Goal: Task Accomplishment & Management: Complete application form

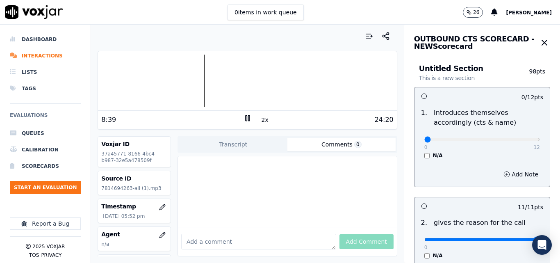
scroll to position [369, 0]
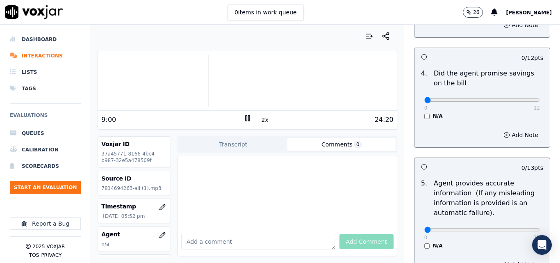
click at [264, 121] on button "2x" at bounding box center [265, 119] width 10 height 11
click at [248, 119] on rect at bounding box center [248, 117] width 1 height 5
click at [199, 83] on div at bounding box center [247, 81] width 299 height 53
click at [246, 119] on polygon at bounding box center [248, 118] width 5 height 6
click at [192, 86] on div at bounding box center [247, 81] width 299 height 53
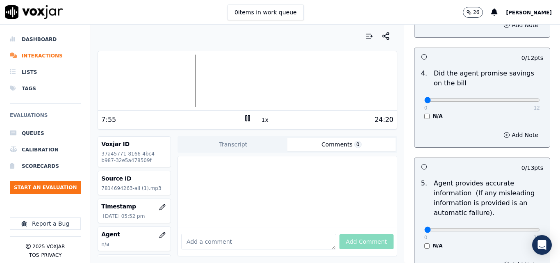
click at [248, 118] on rect at bounding box center [248, 117] width 1 height 5
click at [244, 117] on icon at bounding box center [248, 118] width 8 height 8
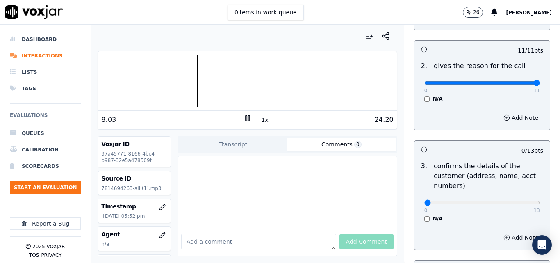
scroll to position [25, 0]
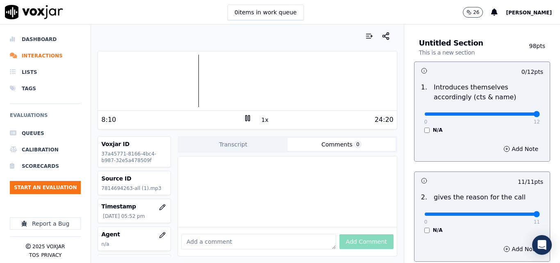
click at [518, 113] on input "range" at bounding box center [483, 113] width 116 height 3
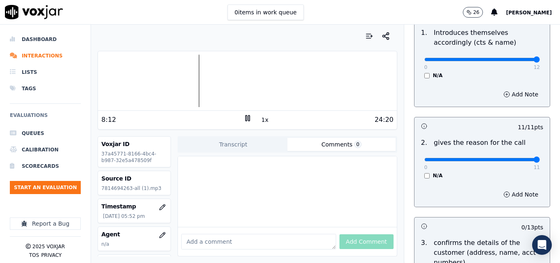
scroll to position [0, 0]
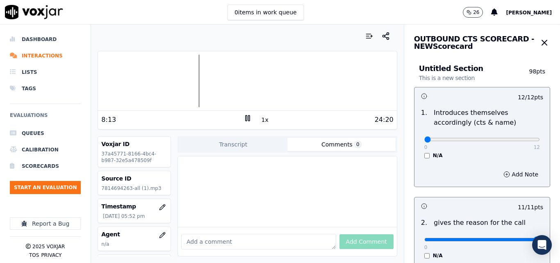
type input "0"
click at [425, 138] on input "range" at bounding box center [483, 139] width 116 height 3
click at [302, 38] on div at bounding box center [247, 36] width 299 height 16
click at [260, 122] on button "1x" at bounding box center [265, 119] width 10 height 11
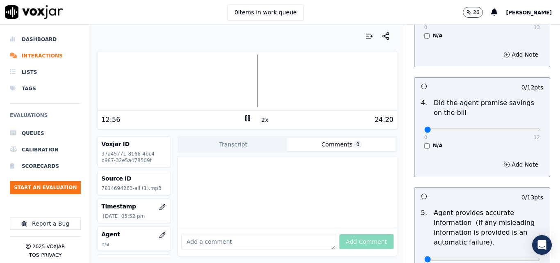
scroll to position [258, 0]
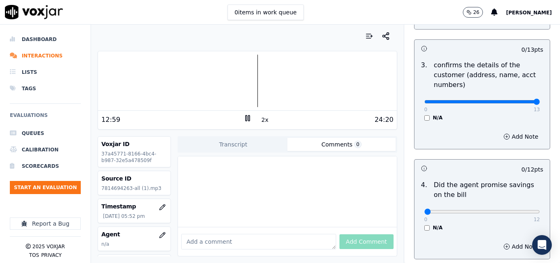
type input "13"
click at [520, 103] on input "range" at bounding box center [483, 101] width 116 height 3
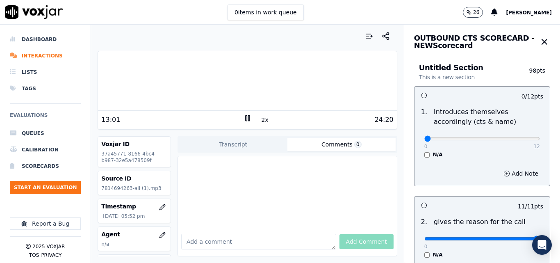
scroll to position [0, 0]
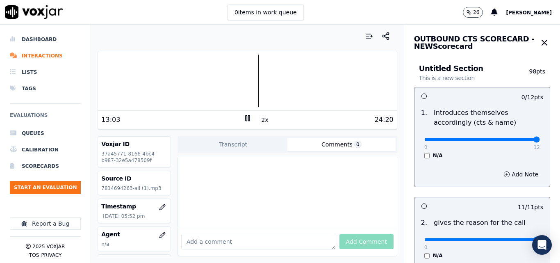
type input "12"
click at [519, 140] on input "range" at bounding box center [483, 139] width 116 height 3
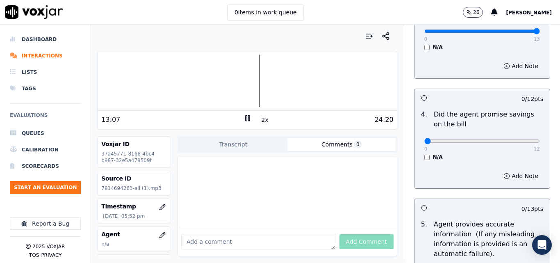
scroll to position [369, 0]
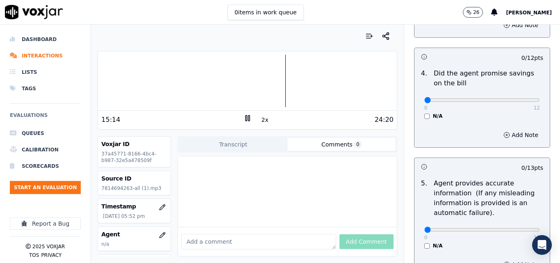
click at [248, 117] on rect at bounding box center [248, 117] width 1 height 5
click at [246, 119] on polygon at bounding box center [248, 118] width 5 height 6
click at [246, 120] on rect at bounding box center [246, 117] width 1 height 5
click at [244, 120] on icon at bounding box center [248, 118] width 8 height 8
drag, startPoint x: 244, startPoint y: 120, endPoint x: 251, endPoint y: 123, distance: 7.4
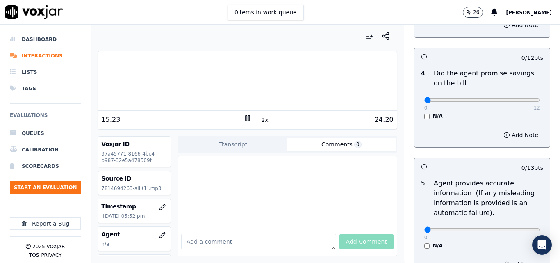
click at [244, 121] on icon at bounding box center [248, 118] width 8 height 8
click at [244, 119] on icon at bounding box center [248, 118] width 8 height 8
click at [248, 118] on rect at bounding box center [248, 117] width 1 height 5
click at [244, 118] on icon at bounding box center [248, 118] width 8 height 8
click at [121, 83] on div at bounding box center [247, 81] width 299 height 53
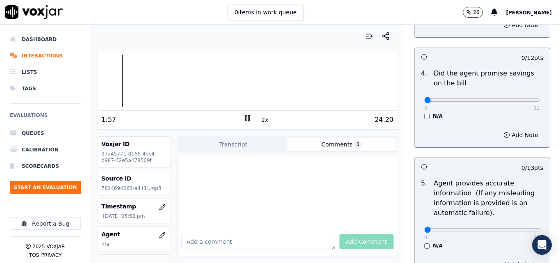
click at [110, 82] on div at bounding box center [247, 81] width 299 height 53
click at [104, 83] on div at bounding box center [247, 81] width 299 height 53
click at [102, 82] on div at bounding box center [247, 81] width 299 height 53
click at [86, 80] on div "Dashboard Interactions Lists Tags Evaluations Queues Calibration Scorecards Sta…" at bounding box center [280, 144] width 560 height 238
click at [260, 120] on button "2x" at bounding box center [265, 119] width 10 height 11
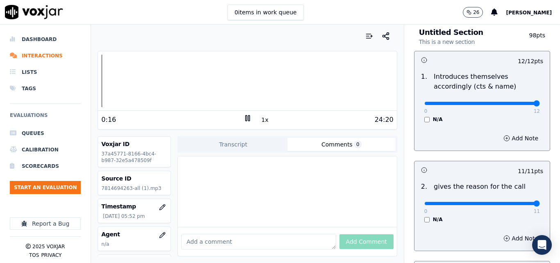
scroll to position [0, 0]
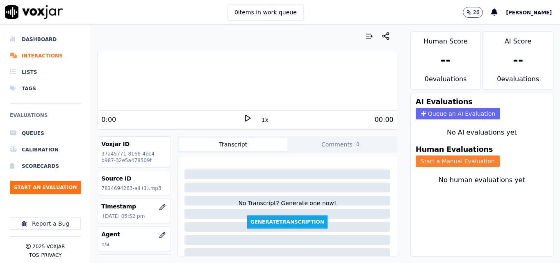
click at [431, 157] on button "Start a Manual Evaluation" at bounding box center [458, 160] width 84 height 11
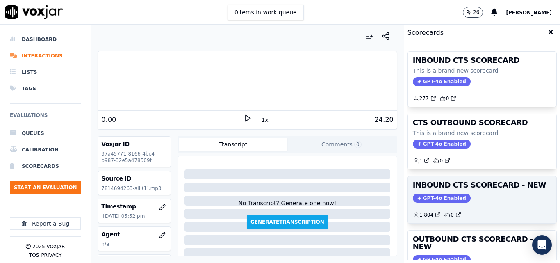
scroll to position [179, 0]
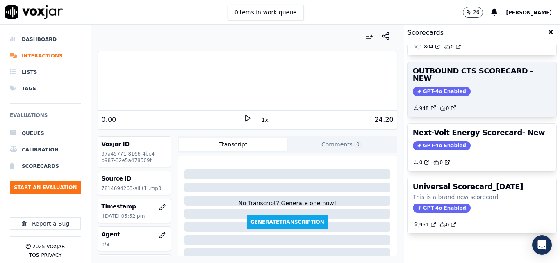
click at [433, 87] on span "GPT-4o Enabled" at bounding box center [442, 91] width 58 height 9
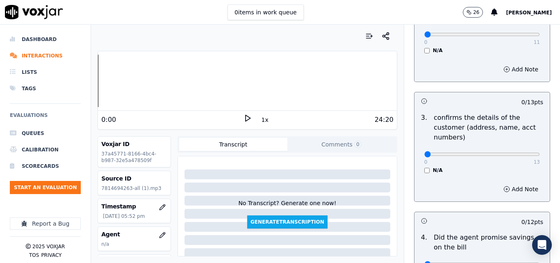
scroll to position [0, 0]
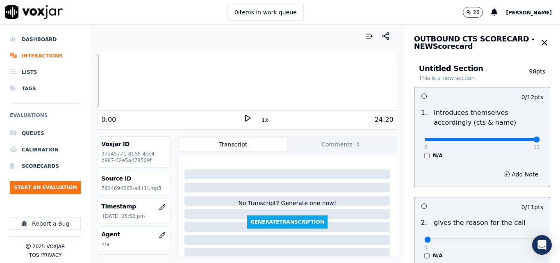
type input "12"
click at [518, 140] on input "range" at bounding box center [483, 139] width 116 height 3
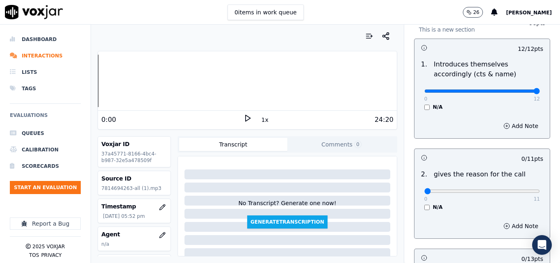
scroll to position [123, 0]
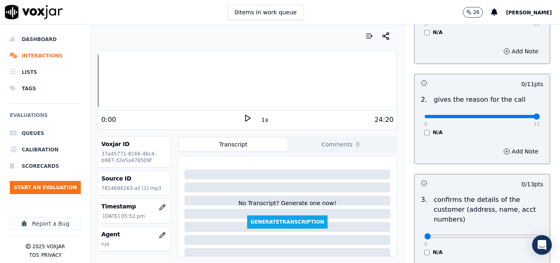
type input "11"
click at [516, 115] on input "range" at bounding box center [483, 116] width 116 height 3
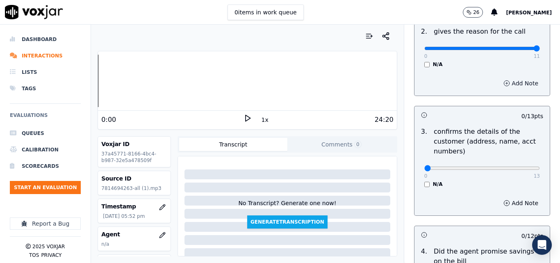
scroll to position [287, 0]
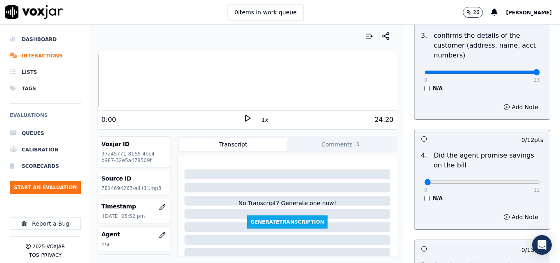
type input "13"
click at [520, 71] on input "range" at bounding box center [483, 72] width 116 height 3
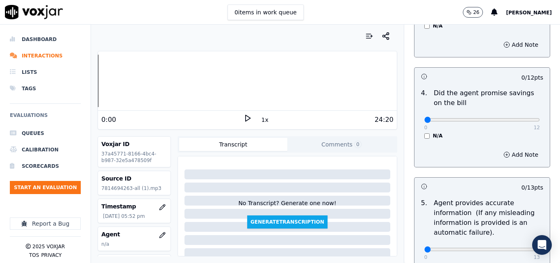
scroll to position [451, 0]
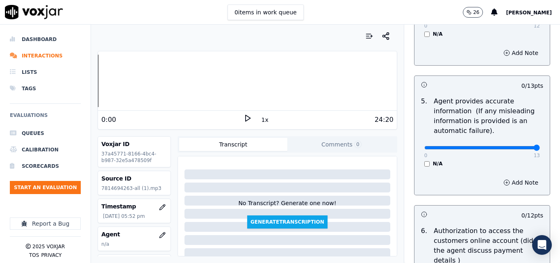
type input "13"
click at [518, 149] on input "range" at bounding box center [483, 147] width 116 height 3
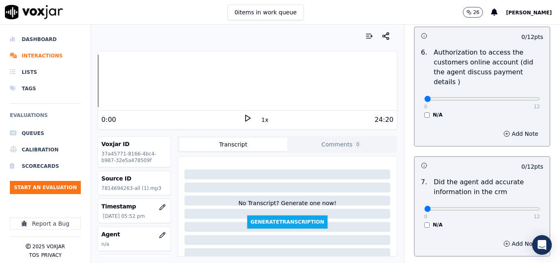
scroll to position [738, 0]
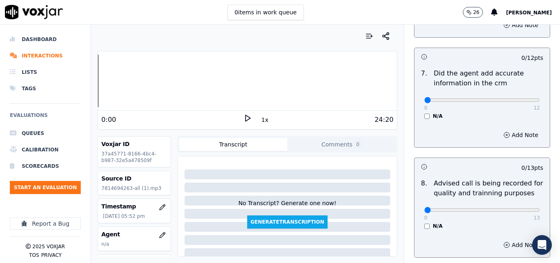
click at [246, 119] on icon at bounding box center [248, 118] width 8 height 8
click at [260, 120] on button "1x" at bounding box center [265, 119] width 10 height 11
click at [260, 120] on button "1.5x" at bounding box center [268, 119] width 16 height 11
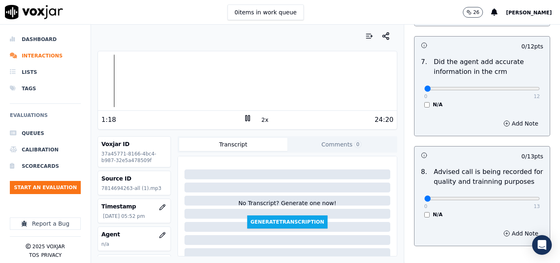
scroll to position [709, 0]
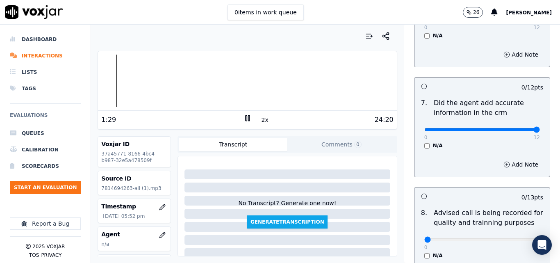
type input "12"
click at [520, 128] on input "range" at bounding box center [483, 129] width 116 height 3
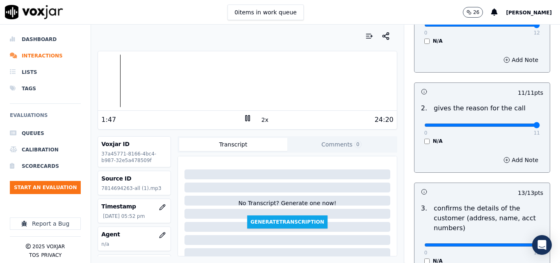
scroll to position [123, 0]
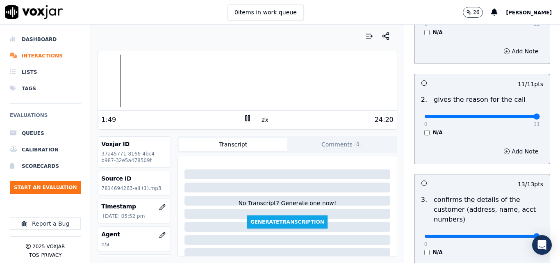
click at [331, 143] on button "Comments 0" at bounding box center [342, 144] width 108 height 13
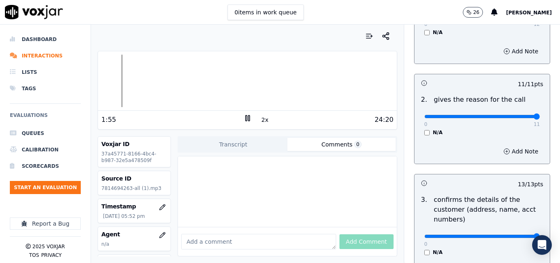
click at [336, 171] on div at bounding box center [287, 191] width 219 height 71
click at [192, 179] on div at bounding box center [287, 191] width 219 height 71
click at [208, 234] on textarea at bounding box center [258, 242] width 155 height 16
click at [247, 193] on div at bounding box center [287, 191] width 219 height 71
click at [224, 227] on div "Add Comment" at bounding box center [287, 241] width 219 height 29
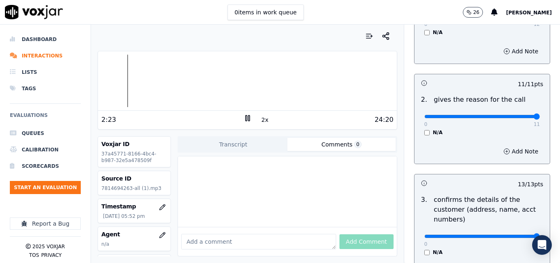
click at [219, 234] on textarea at bounding box center [258, 242] width 155 height 16
drag, startPoint x: 219, startPoint y: 228, endPoint x: 216, endPoint y: 234, distance: 6.6
paste textarea "the agent managed good the client, with good skills Customer attitude and negat…"
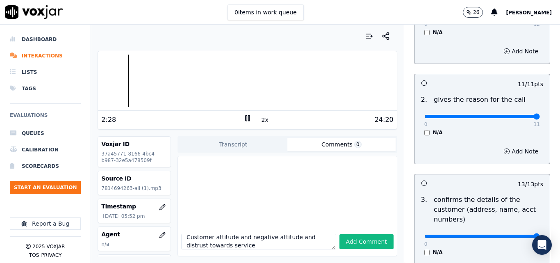
scroll to position [0, 0]
drag, startPoint x: 232, startPoint y: 228, endPoint x: 173, endPoint y: 208, distance: 62.5
click at [173, 208] on div "Voxjar ID 37a45771-8166-4bc4-b987-32e5a478509f Source ID 7814694263-all (1).mp3…" at bounding box center [247, 196] width 299 height 120
click at [242, 234] on textarea "the agent managed good the client, with good skills Customer attitude and negat…" at bounding box center [258, 242] width 155 height 16
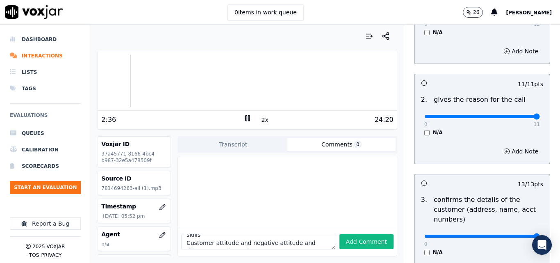
drag, startPoint x: 276, startPoint y: 229, endPoint x: 257, endPoint y: 233, distance: 19.6
click at [234, 234] on textarea "the agent managed good the client, with good skills Customer attitude and negat…" at bounding box center [258, 242] width 155 height 16
click at [272, 234] on textarea "the agent managed good the client, with good skills Customer attitude and negat…" at bounding box center [258, 242] width 155 height 16
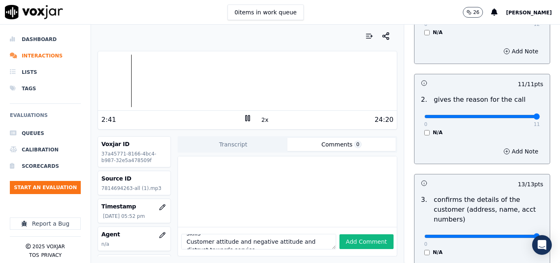
drag, startPoint x: 275, startPoint y: 229, endPoint x: 252, endPoint y: 228, distance: 23.4
click at [252, 234] on textarea "the agent managed good the client, with good skills Customer attitude and negat…" at bounding box center [258, 242] width 155 height 16
click at [271, 234] on textarea "the agent managed good the client, with good skills Customer attitude and negat…" at bounding box center [258, 242] width 155 height 16
click at [274, 234] on textarea "the agent managed good the client, with good skills Customer attitude and negat…" at bounding box center [258, 242] width 155 height 16
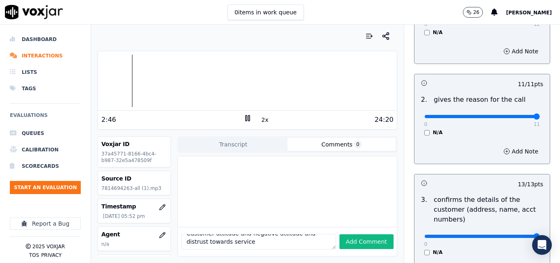
drag, startPoint x: 276, startPoint y: 230, endPoint x: 259, endPoint y: 228, distance: 17.3
click at [257, 234] on textarea "the agent managed good the client, with good skills Customer attitude and negat…" at bounding box center [258, 242] width 155 height 16
click at [266, 234] on textarea "the agent managed good the client, with good skills Customer attitude and negat…" at bounding box center [258, 242] width 155 height 16
click at [276, 234] on textarea "the agent managed good the client, with good skills Customer attitude and negat…" at bounding box center [258, 242] width 155 height 16
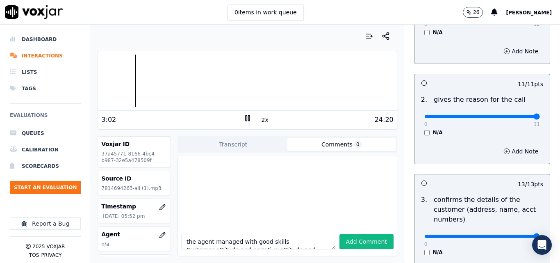
click at [278, 234] on textarea "the agent managed with good skills Customer attitude and negative attitude and …" at bounding box center [258, 242] width 155 height 16
drag, startPoint x: 233, startPoint y: 233, endPoint x: 239, endPoint y: 234, distance: 6.6
click at [239, 234] on textarea "the agent managed with good skills Customer attitude and negative attitude and …" at bounding box center [258, 242] width 155 height 16
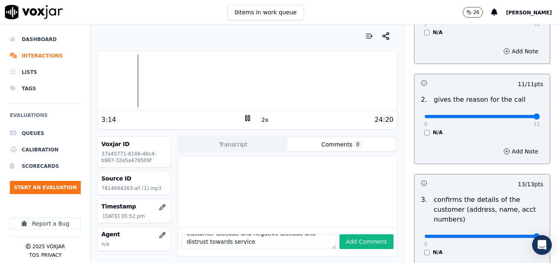
type textarea "the agent managed with good skills Customer attitude and negative attitude and …"
drag, startPoint x: 222, startPoint y: 222, endPoint x: 184, endPoint y: 214, distance: 38.5
click at [184, 214] on div "the agent managed with good skills Customer attitude and negative attitude and …" at bounding box center [288, 206] width 220 height 101
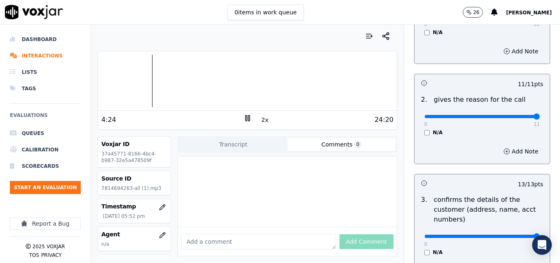
paste textarea "the agent managed with good skills Customer attitude and and distrust towards s…"
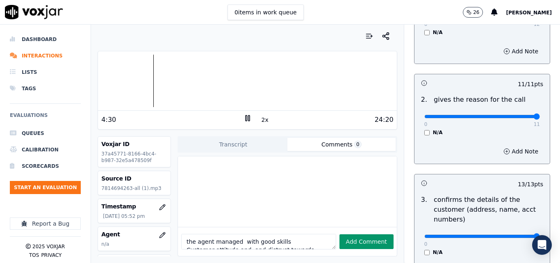
click at [349, 234] on button "Add Comment" at bounding box center [367, 241] width 54 height 15
type textarea "the agent managed with good skills Customer attitude and and distrust towards s…"
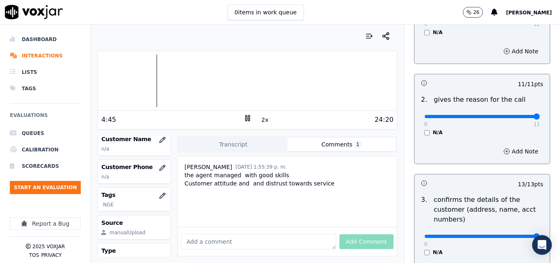
scroll to position [82, 0]
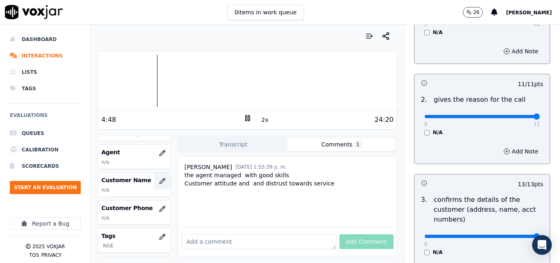
click at [160, 181] on icon "button" at bounding box center [162, 180] width 5 height 5
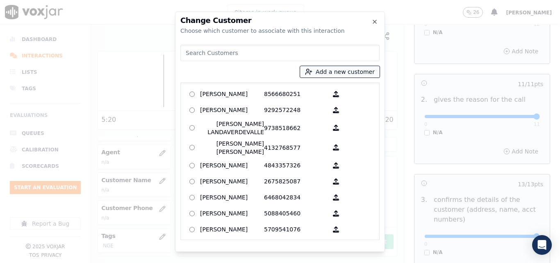
click at [331, 75] on button "Add a new customer" at bounding box center [340, 71] width 80 height 11
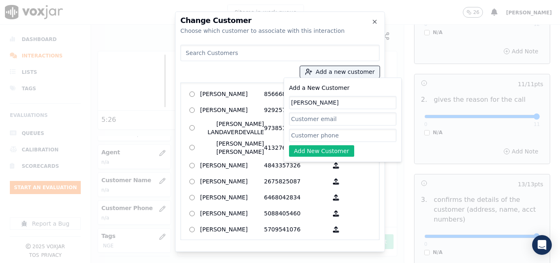
type input "[PERSON_NAME]"
click at [325, 138] on input "Add a New Customer" at bounding box center [342, 135] width 107 height 13
paste input "7814694263"
type input "7814694263"
click at [328, 154] on button "Add New Customer" at bounding box center [321, 150] width 65 height 11
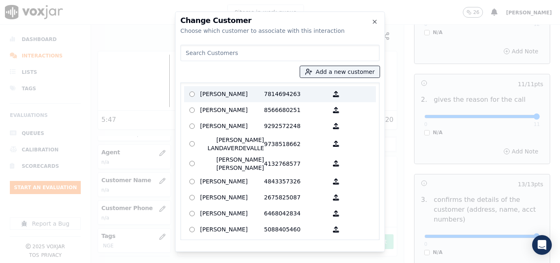
click at [264, 91] on p "7814694263" at bounding box center [296, 94] width 64 height 13
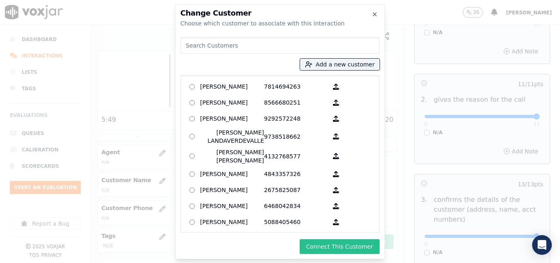
click at [346, 245] on button "Connect This Customer" at bounding box center [340, 246] width 80 height 15
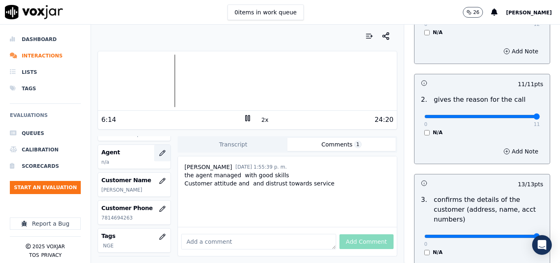
click at [159, 152] on icon "button" at bounding box center [162, 153] width 7 height 7
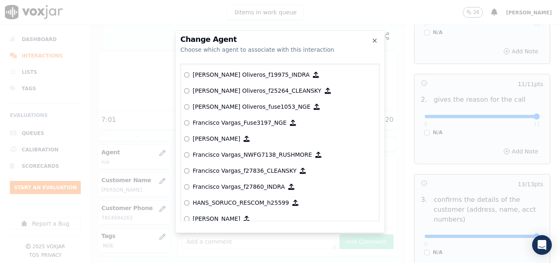
scroll to position [1688, 0]
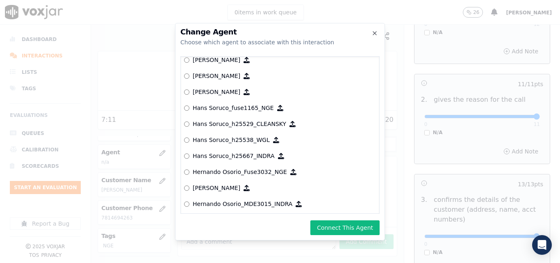
click at [333, 226] on button "Connect This Agent" at bounding box center [345, 227] width 69 height 15
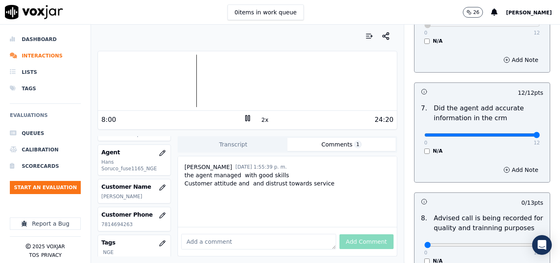
scroll to position [746, 0]
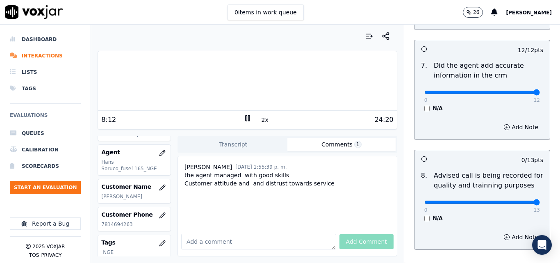
type input "13"
click at [520, 201] on input "range" at bounding box center [483, 202] width 116 height 3
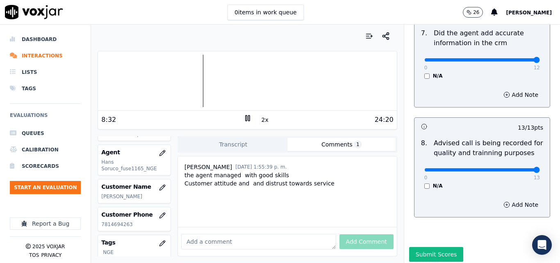
scroll to position [791, 0]
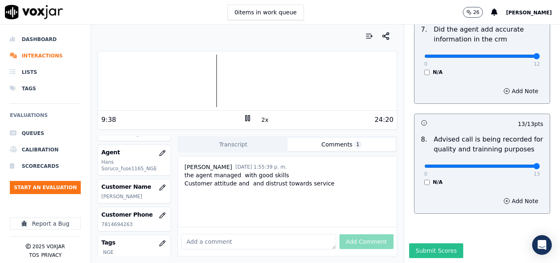
click at [433, 243] on button "Submit Scores" at bounding box center [436, 250] width 55 height 15
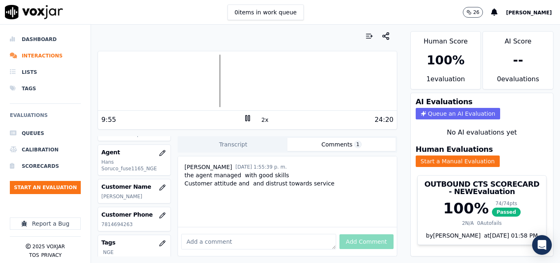
drag, startPoint x: 242, startPoint y: 119, endPoint x: 228, endPoint y: 123, distance: 15.0
click at [244, 119] on icon at bounding box center [248, 118] width 8 height 8
click at [47, 185] on button "Start an Evaluation" at bounding box center [45, 187] width 71 height 13
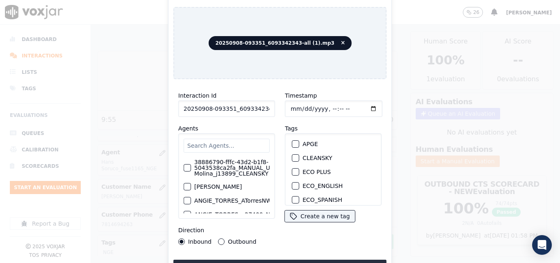
click at [260, 104] on input "20250908-093351_6093342343-all (1).mp3" at bounding box center [226, 109] width 97 height 16
drag, startPoint x: 254, startPoint y: 106, endPoint x: 256, endPoint y: 110, distance: 4.6
click at [302, 107] on div "Interaction Id 20250908-093351_6093342343-all (1).mp3 Agents 38886790-fffc-43d2…" at bounding box center [280, 168] width 213 height 164
click at [252, 107] on input "20250908-093351_6093342343-all (1).mp3" at bounding box center [226, 109] width 97 height 16
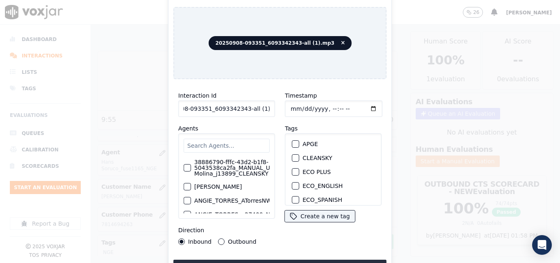
drag, startPoint x: 254, startPoint y: 106, endPoint x: 274, endPoint y: 107, distance: 20.1
click at [274, 107] on div "Interaction Id 20250908-093351_6093342343-all (1).mp3 Agents 38886790-fffc-43d2…" at bounding box center [227, 168] width 107 height 164
type input "20250908-093351_6093342343-all (1)"
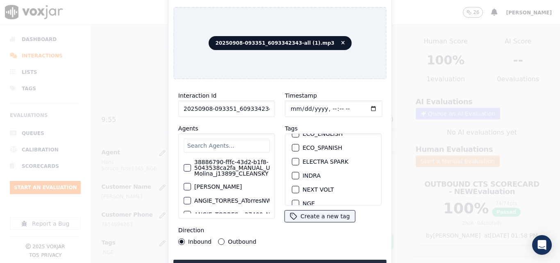
scroll to position [58, 0]
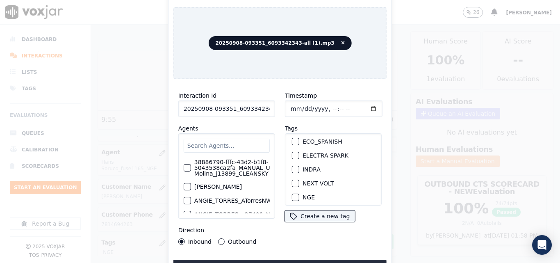
click at [293, 167] on div "button" at bounding box center [295, 170] width 6 height 6
click at [278, 260] on button "Upload interaction to start evaluation" at bounding box center [280, 267] width 213 height 15
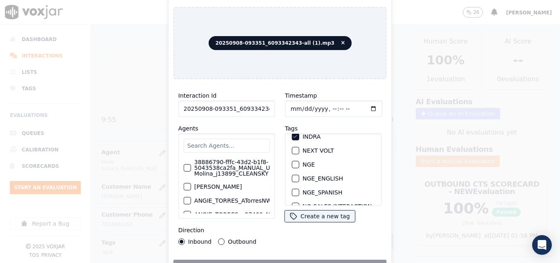
scroll to position [181, 0]
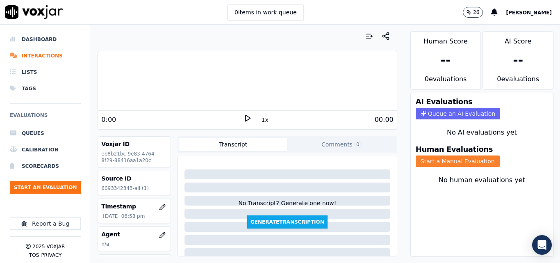
click at [434, 162] on button "Start a Manual Evaluation" at bounding box center [458, 160] width 84 height 11
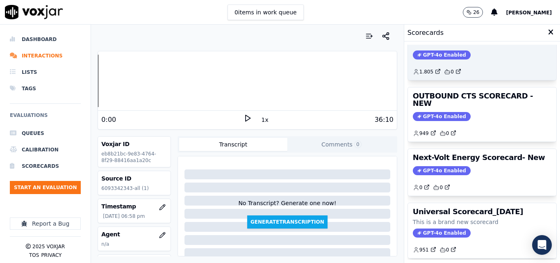
scroll to position [123, 0]
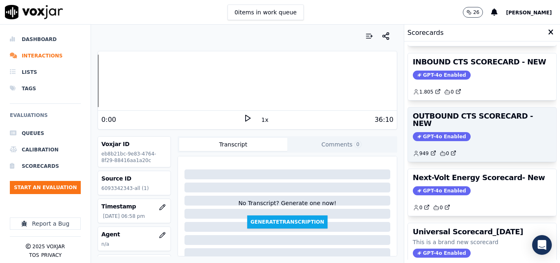
click at [427, 132] on span "GPT-4o Enabled" at bounding box center [442, 136] width 58 height 9
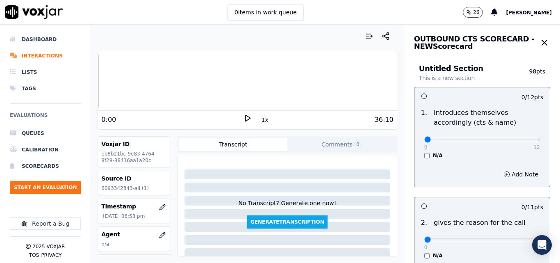
click at [244, 118] on icon at bounding box center [248, 118] width 8 height 8
click at [332, 37] on div at bounding box center [247, 36] width 299 height 16
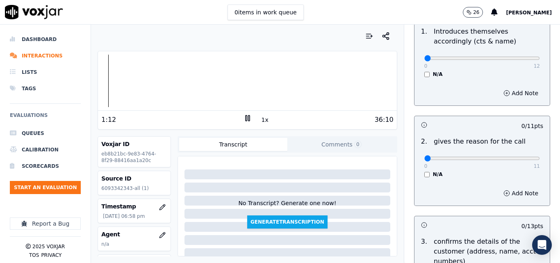
scroll to position [82, 0]
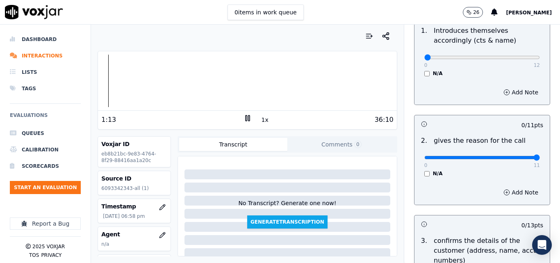
type input "11"
click at [517, 157] on input "range" at bounding box center [483, 157] width 116 height 3
click at [244, 121] on icon at bounding box center [248, 118] width 8 height 8
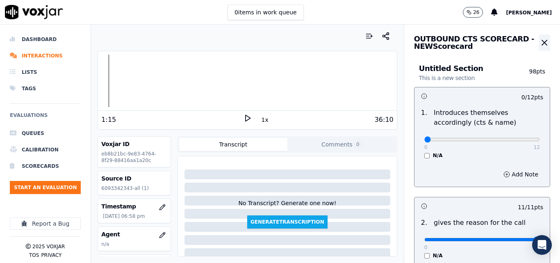
click at [542, 43] on icon "button" at bounding box center [544, 42] width 5 height 5
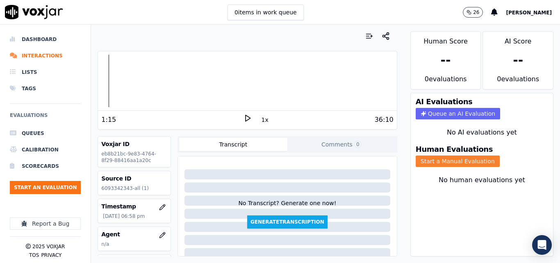
click at [467, 162] on button "Start a Manual Evaluation" at bounding box center [458, 160] width 84 height 11
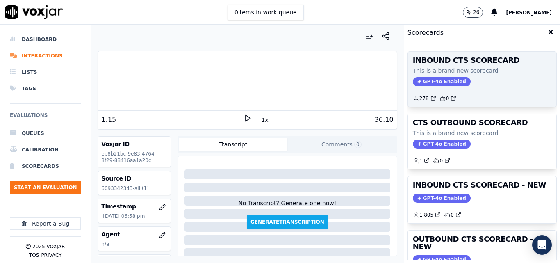
click at [441, 83] on span "GPT-4o Enabled" at bounding box center [442, 81] width 58 height 9
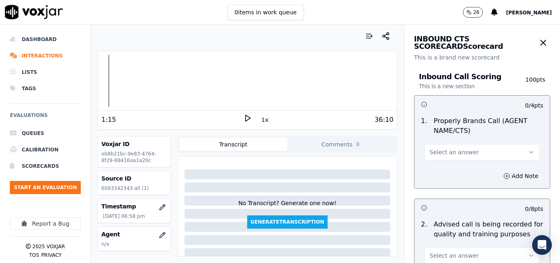
click at [244, 118] on icon at bounding box center [248, 118] width 8 height 8
click at [263, 117] on button "1x" at bounding box center [265, 119] width 10 height 11
click at [263, 123] on button "1.5x" at bounding box center [268, 119] width 16 height 11
click at [244, 119] on icon at bounding box center [248, 118] width 8 height 8
click at [244, 114] on icon at bounding box center [248, 118] width 8 height 8
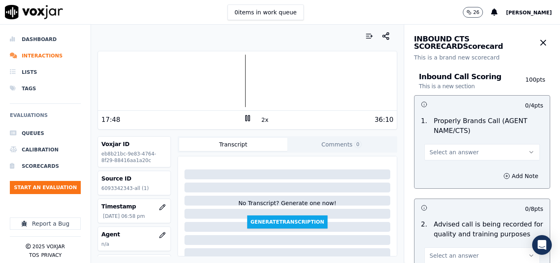
click at [145, 83] on div at bounding box center [247, 81] width 299 height 53
click at [477, 149] on button "Select an answer" at bounding box center [483, 152] width 116 height 16
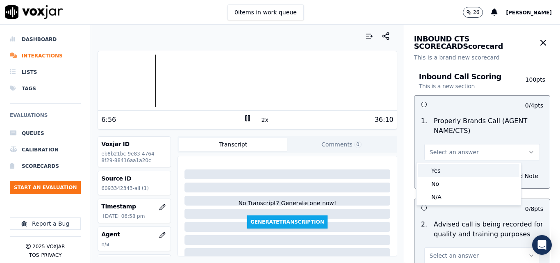
click at [470, 166] on div "Yes" at bounding box center [468, 170] width 101 height 13
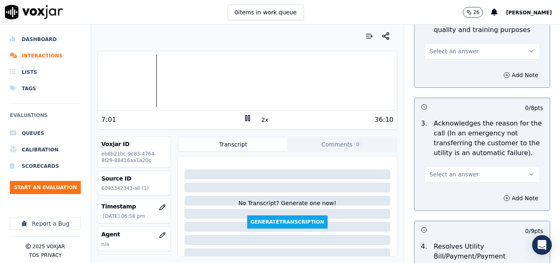
scroll to position [205, 0]
click at [463, 54] on button "Select an answer" at bounding box center [483, 50] width 116 height 16
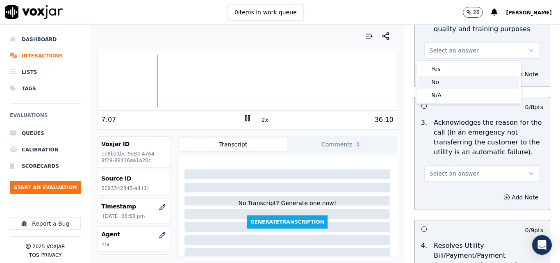
click at [448, 79] on div "No" at bounding box center [468, 81] width 101 height 13
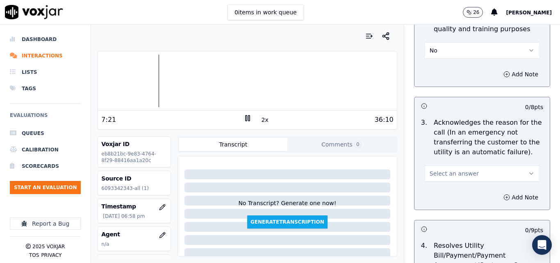
click at [460, 177] on span "Select an answer" at bounding box center [454, 173] width 49 height 8
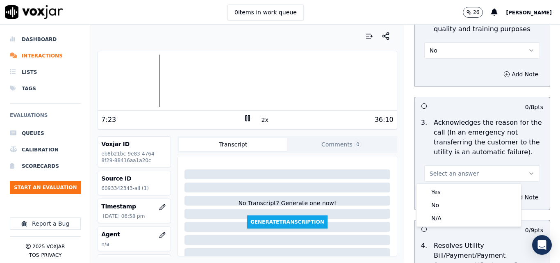
click at [468, 106] on h3 at bounding box center [451, 106] width 61 height 11
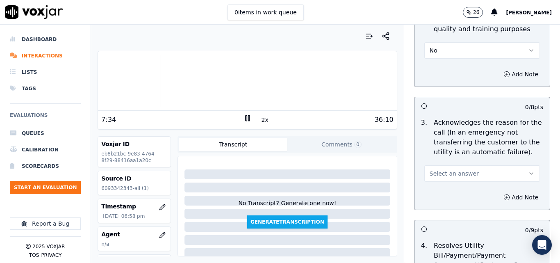
click at [452, 174] on span "Select an answer" at bounding box center [454, 173] width 49 height 8
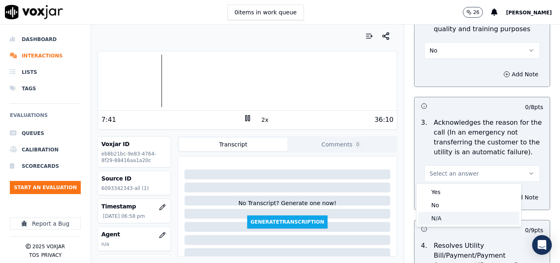
click at [441, 214] on div "N/A" at bounding box center [468, 218] width 101 height 13
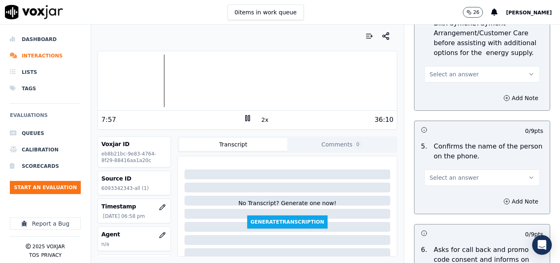
scroll to position [451, 0]
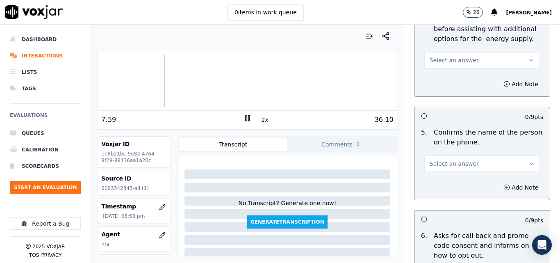
click at [439, 159] on button "Select an answer" at bounding box center [483, 163] width 116 height 16
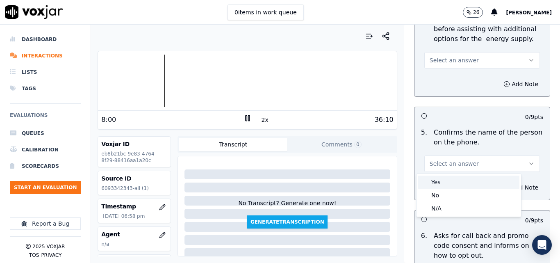
click at [436, 178] on div "Yes" at bounding box center [468, 182] width 101 height 13
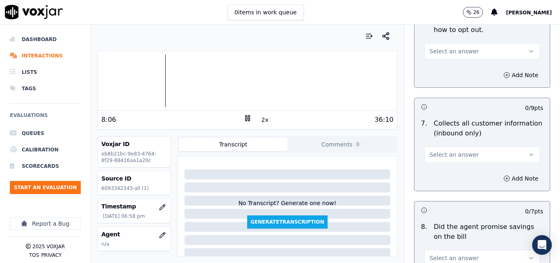
scroll to position [697, 0]
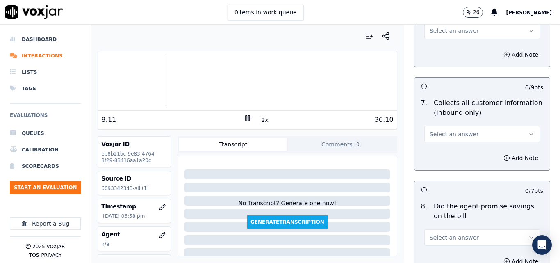
click at [445, 137] on span "Select an answer" at bounding box center [454, 134] width 49 height 8
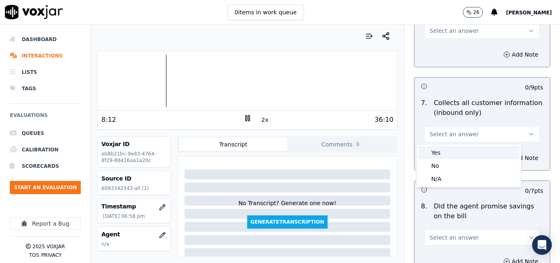
click at [444, 153] on div "Yes" at bounding box center [468, 152] width 101 height 13
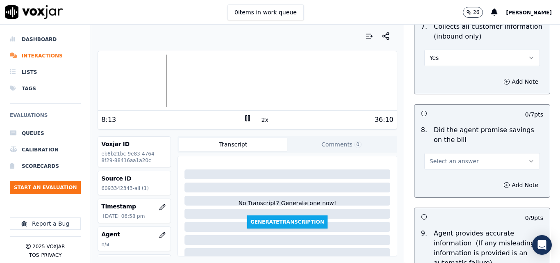
scroll to position [779, 0]
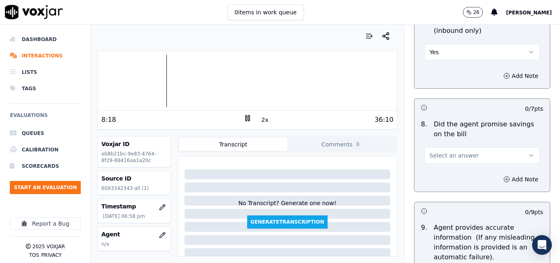
click at [443, 157] on span "Select an answer" at bounding box center [454, 155] width 49 height 8
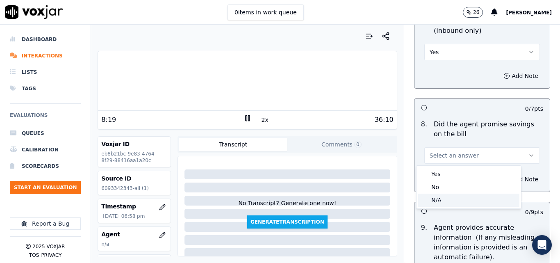
click at [440, 198] on div "N/A" at bounding box center [468, 200] width 101 height 13
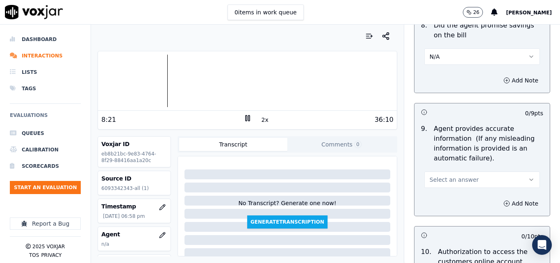
scroll to position [902, 0]
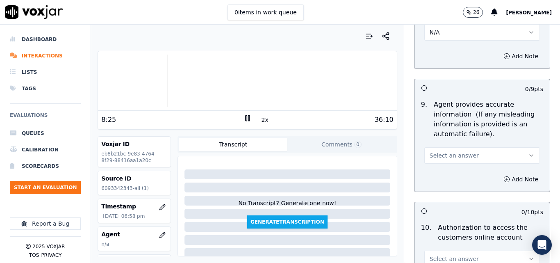
click at [444, 157] on span "Select an answer" at bounding box center [454, 155] width 49 height 8
click at [443, 175] on div "Yes" at bounding box center [468, 173] width 101 height 13
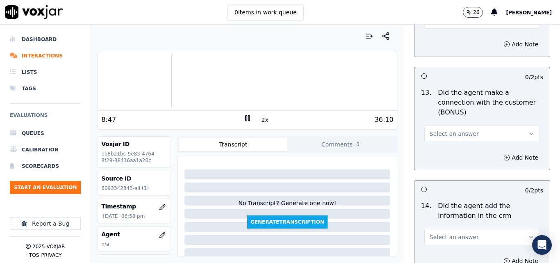
scroll to position [1395, 0]
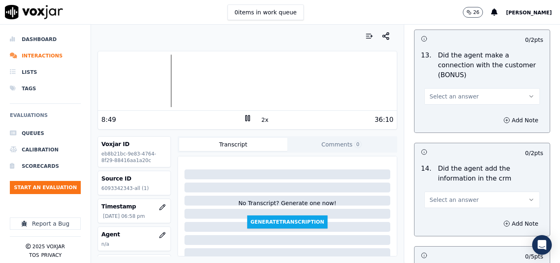
click at [448, 92] on span "Select an answer" at bounding box center [454, 96] width 49 height 8
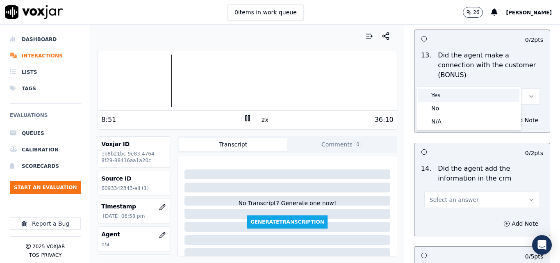
click at [445, 94] on div "Yes" at bounding box center [468, 95] width 101 height 13
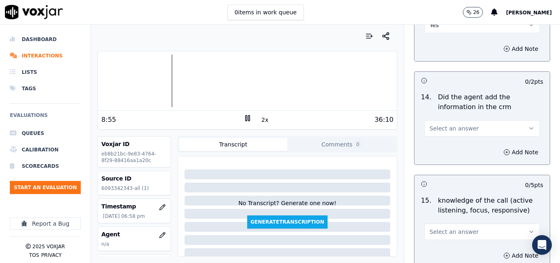
scroll to position [1477, 0]
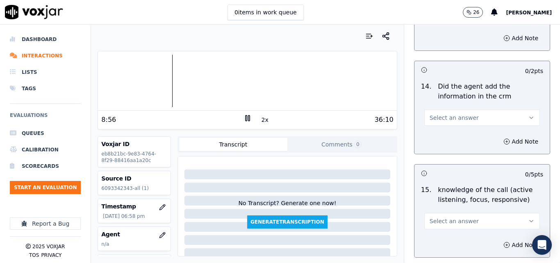
click at [448, 114] on span "Select an answer" at bounding box center [454, 118] width 49 height 8
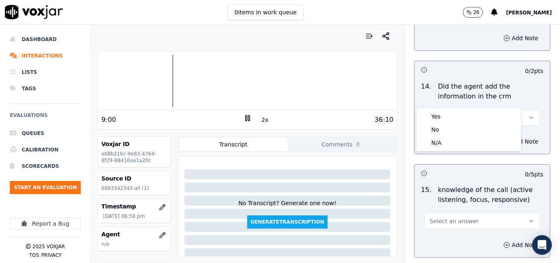
click at [418, 101] on div "Select an answer" at bounding box center [482, 113] width 129 height 25
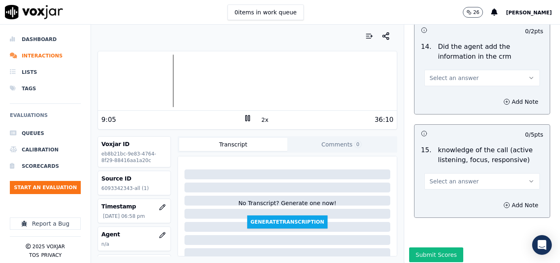
scroll to position [1519, 0]
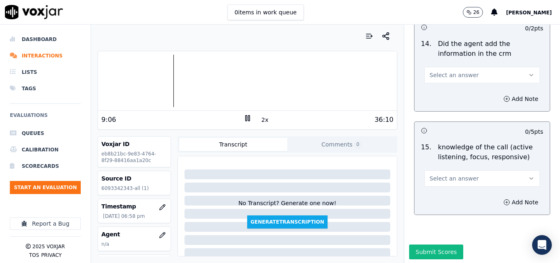
click at [444, 174] on span "Select an answer" at bounding box center [454, 178] width 49 height 8
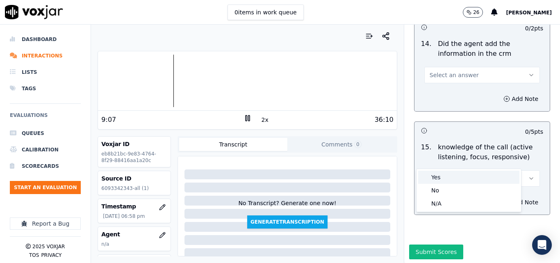
click at [434, 175] on div "Yes" at bounding box center [468, 177] width 101 height 13
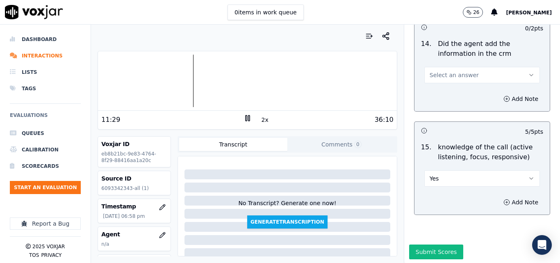
click at [184, 74] on div at bounding box center [247, 81] width 299 height 53
click at [175, 77] on div at bounding box center [247, 81] width 299 height 53
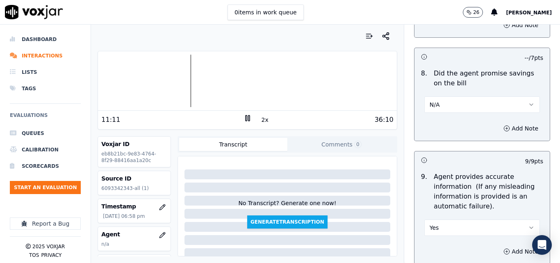
scroll to position [822, 0]
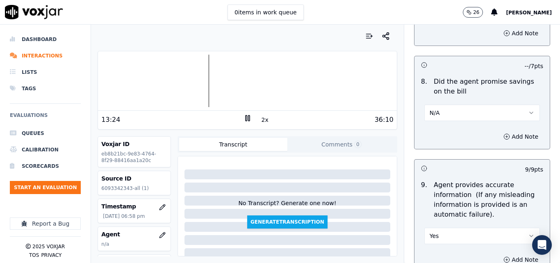
click at [196, 80] on div at bounding box center [247, 81] width 299 height 53
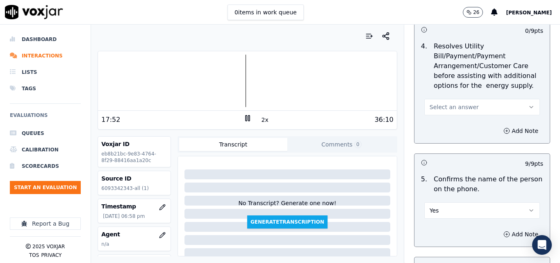
scroll to position [401, 0]
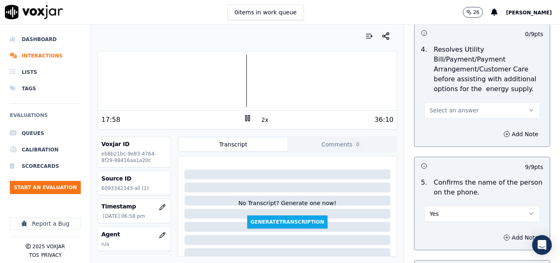
click at [244, 120] on icon at bounding box center [248, 118] width 8 height 8
click at [246, 119] on rect at bounding box center [246, 117] width 1 height 5
click at [244, 121] on icon at bounding box center [248, 118] width 8 height 8
click at [246, 119] on rect at bounding box center [246, 117] width 1 height 5
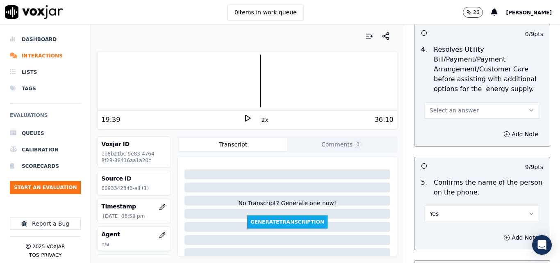
click at [448, 108] on span "Select an answer" at bounding box center [454, 110] width 49 height 8
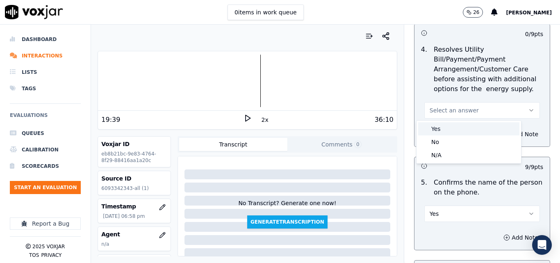
click at [446, 126] on div "Yes" at bounding box center [468, 128] width 101 height 13
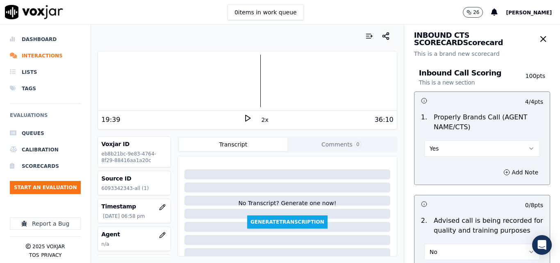
scroll to position [0, 0]
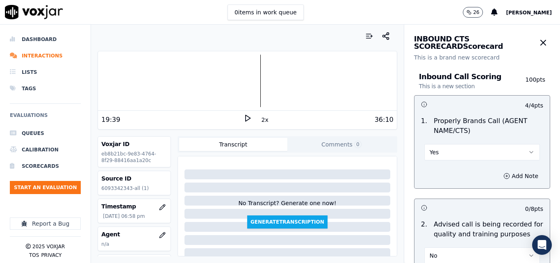
click at [460, 146] on button "Yes" at bounding box center [483, 152] width 116 height 16
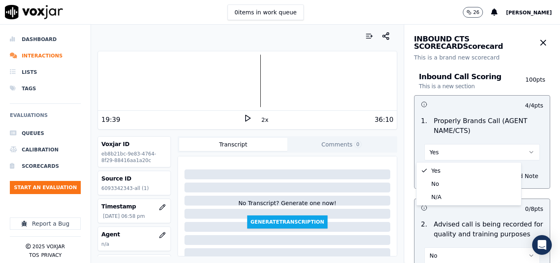
click at [473, 121] on p "Properly Brands Call (AGENT NAME/CTS)" at bounding box center [489, 126] width 110 height 20
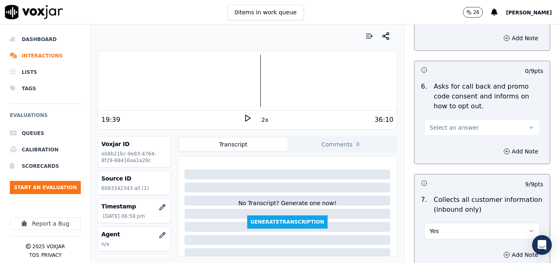
scroll to position [574, 0]
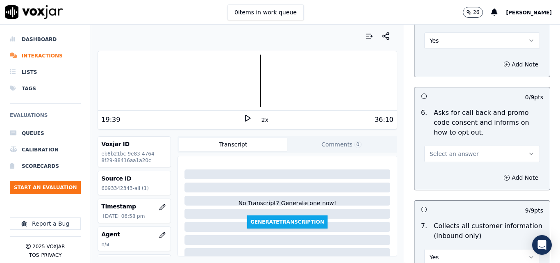
click at [246, 117] on polygon at bounding box center [248, 118] width 5 height 6
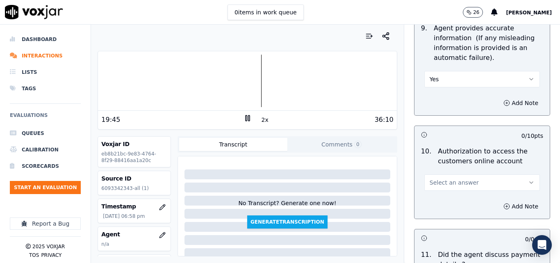
scroll to position [1026, 0]
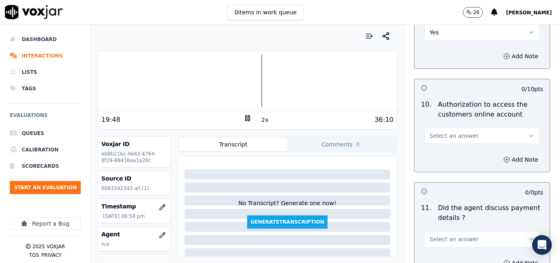
click at [439, 139] on span "Select an answer" at bounding box center [454, 136] width 49 height 8
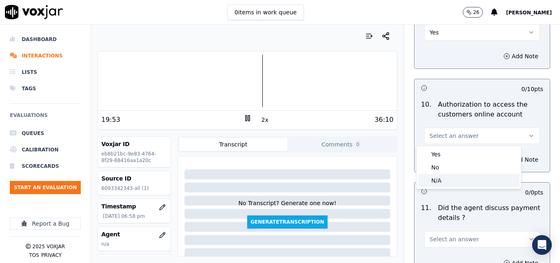
click at [436, 176] on div "N/A" at bounding box center [468, 180] width 101 height 13
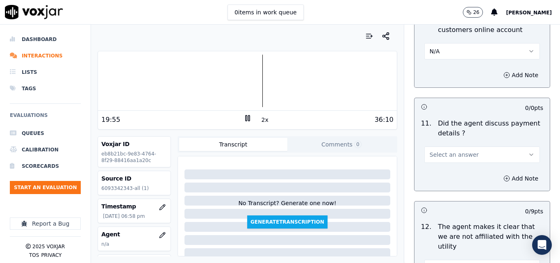
scroll to position [1149, 0]
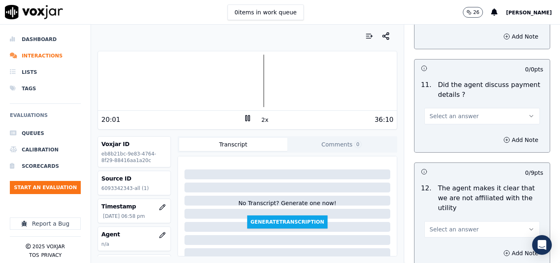
click at [448, 118] on span "Select an answer" at bounding box center [454, 116] width 49 height 8
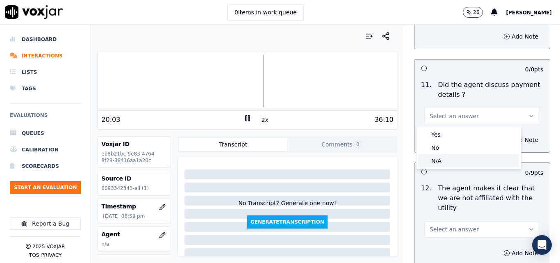
click at [443, 162] on div "N/A" at bounding box center [468, 160] width 101 height 13
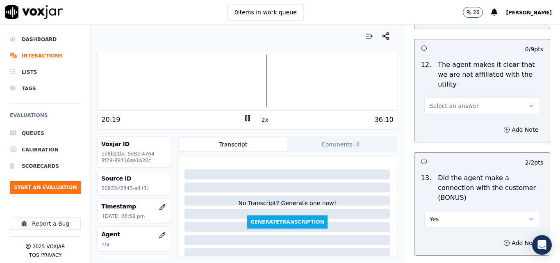
scroll to position [1272, 0]
click at [453, 101] on button "Select an answer" at bounding box center [483, 106] width 116 height 16
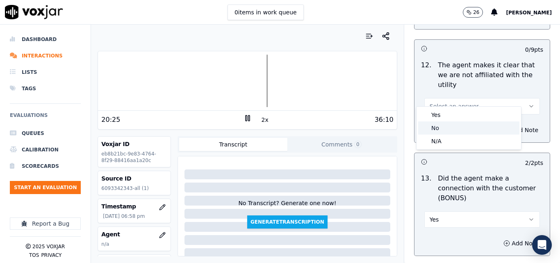
click at [452, 127] on div "No" at bounding box center [468, 127] width 101 height 13
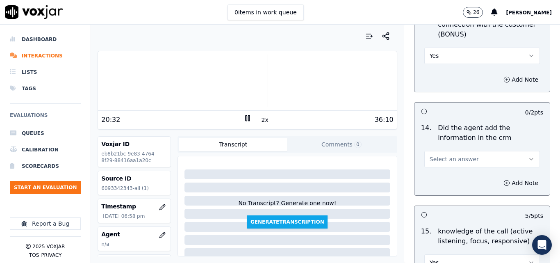
scroll to position [1436, 0]
click at [461, 155] on span "Select an answer" at bounding box center [454, 159] width 49 height 8
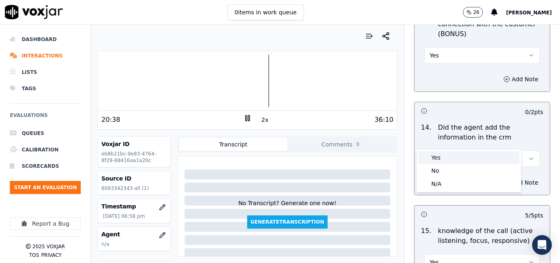
click at [452, 155] on div "Yes" at bounding box center [468, 157] width 101 height 13
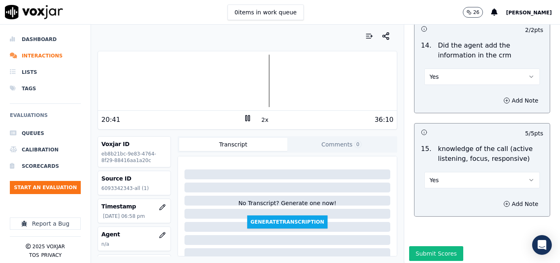
scroll to position [1519, 0]
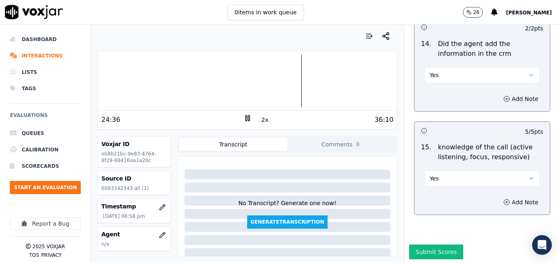
click at [287, 80] on div at bounding box center [247, 81] width 299 height 53
click at [276, 85] on div at bounding box center [247, 81] width 299 height 53
click at [376, 87] on div at bounding box center [247, 81] width 299 height 53
click at [354, 85] on div at bounding box center [247, 81] width 299 height 53
click at [337, 84] on div at bounding box center [247, 81] width 299 height 53
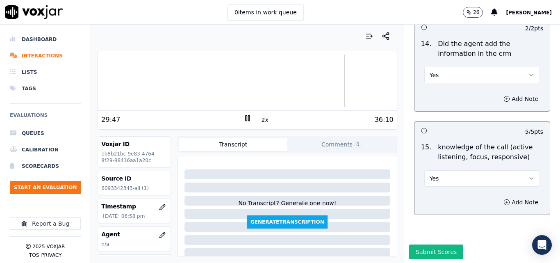
click at [323, 83] on div at bounding box center [247, 81] width 299 height 53
click at [311, 82] on div at bounding box center [247, 81] width 299 height 53
click at [300, 84] on div at bounding box center [247, 81] width 299 height 53
click at [291, 84] on div at bounding box center [247, 81] width 299 height 53
click at [279, 82] on div at bounding box center [247, 81] width 299 height 53
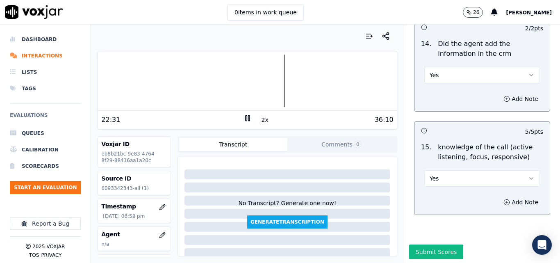
click at [263, 79] on div at bounding box center [247, 81] width 299 height 53
click at [253, 80] on div at bounding box center [247, 81] width 299 height 53
click at [244, 81] on div at bounding box center [247, 81] width 299 height 53
click at [238, 81] on div at bounding box center [247, 81] width 299 height 53
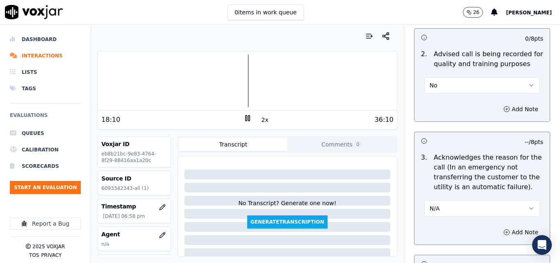
scroll to position [166, 0]
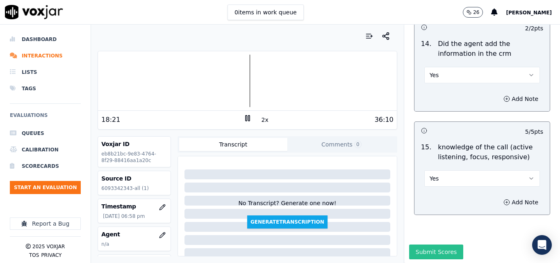
click at [434, 244] on button "Submit Scores" at bounding box center [436, 251] width 55 height 15
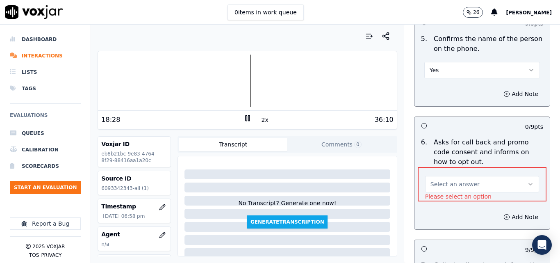
scroll to position [586, 0]
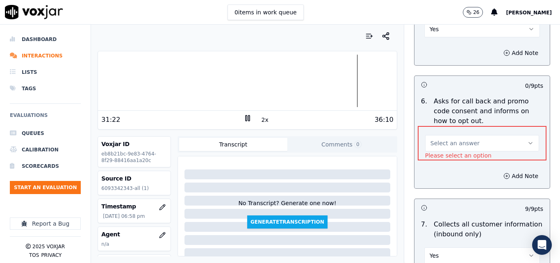
click at [329, 83] on div at bounding box center [247, 81] width 299 height 53
click at [315, 84] on div at bounding box center [247, 81] width 299 height 53
click at [302, 85] on div at bounding box center [247, 81] width 299 height 53
click at [302, 77] on div at bounding box center [247, 81] width 299 height 53
click at [290, 80] on div at bounding box center [247, 81] width 299 height 53
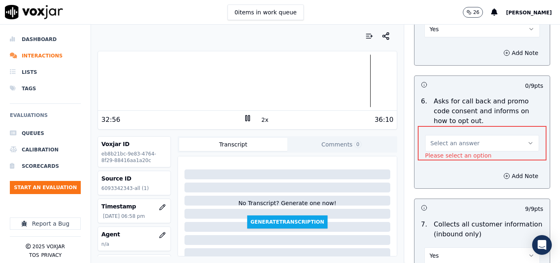
click at [432, 137] on button "Select an answer" at bounding box center [482, 143] width 114 height 16
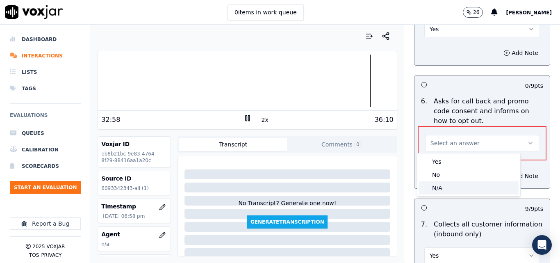
click at [444, 184] on div "N/A" at bounding box center [469, 187] width 100 height 13
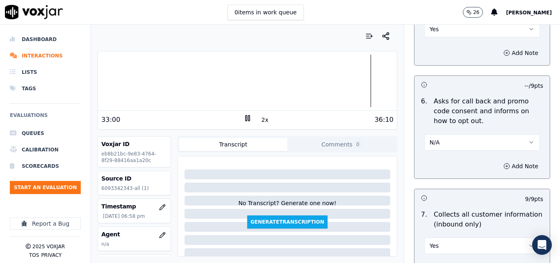
click at [356, 87] on div at bounding box center [247, 81] width 299 height 53
click at [349, 86] on div at bounding box center [247, 81] width 299 height 53
click at [342, 86] on div at bounding box center [247, 81] width 299 height 53
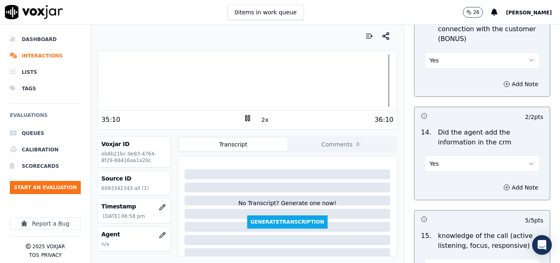
scroll to position [1519, 0]
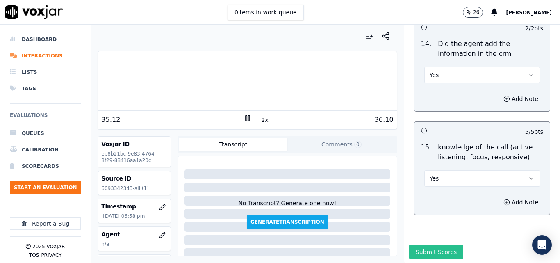
click at [432, 244] on button "Submit Scores" at bounding box center [436, 251] width 55 height 15
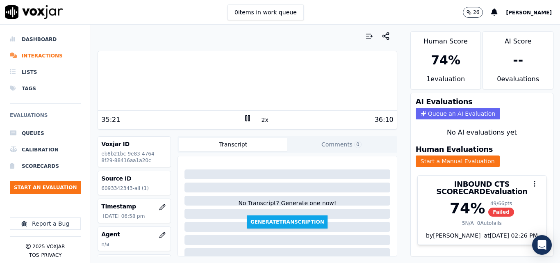
scroll to position [17, 0]
click at [59, 186] on button "Start an Evaluation" at bounding box center [45, 187] width 71 height 13
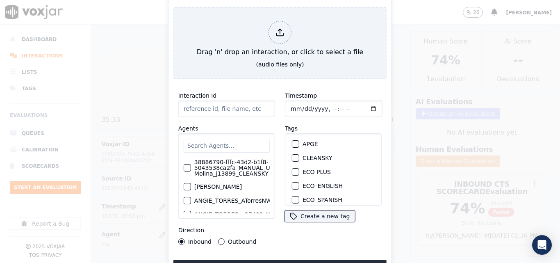
scroll to position [123, 0]
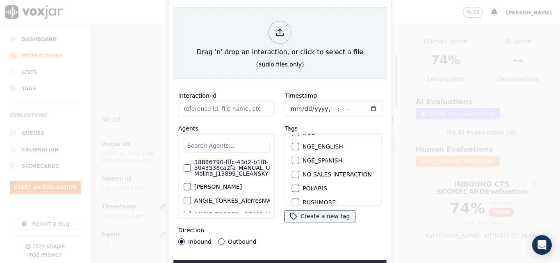
type input "20250906-095131_9178470361-all.mp3"
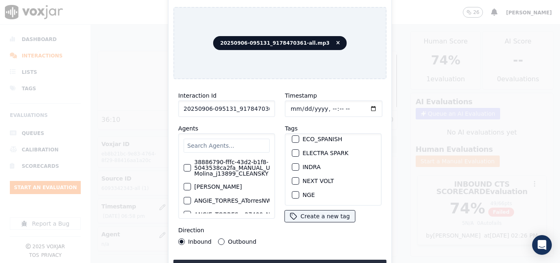
scroll to position [55, 0]
click at [292, 170] on div "button" at bounding box center [295, 173] width 6 height 6
drag, startPoint x: 286, startPoint y: 258, endPoint x: 295, endPoint y: 254, distance: 9.4
click at [286, 260] on button "Upload interaction to start evaluation" at bounding box center [280, 267] width 213 height 15
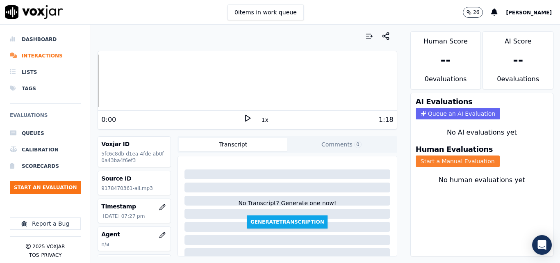
click at [422, 158] on button "Start a Manual Evaluation" at bounding box center [458, 160] width 84 height 11
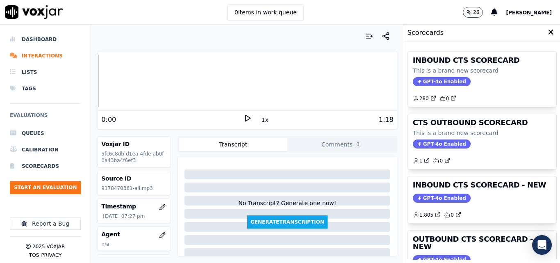
click at [246, 120] on icon at bounding box center [248, 118] width 8 height 8
click at [44, 184] on button "Start an Evaluation" at bounding box center [45, 187] width 71 height 13
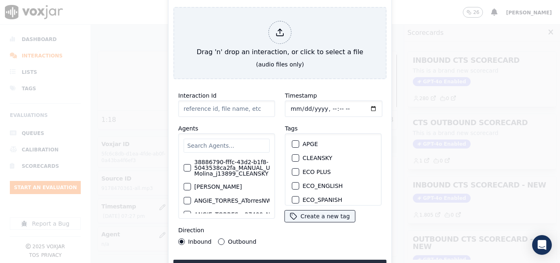
type input "20250908-120229_6094710241-all.mp3"
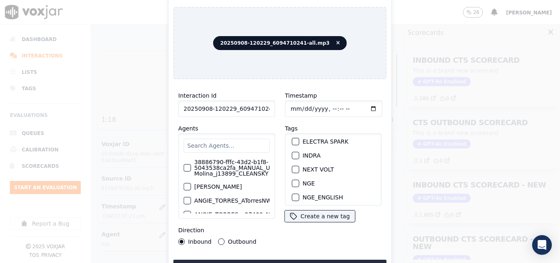
scroll to position [80, 0]
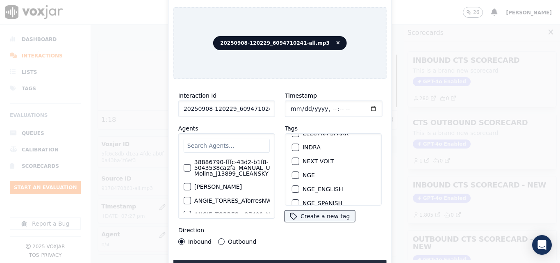
click at [292, 144] on div "button" at bounding box center [295, 147] width 6 height 6
click at [282, 260] on button "Upload interaction to start evaluation" at bounding box center [280, 267] width 213 height 15
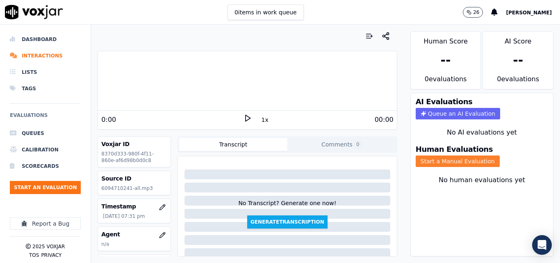
click at [425, 159] on button "Start a Manual Evaluation" at bounding box center [458, 160] width 84 height 11
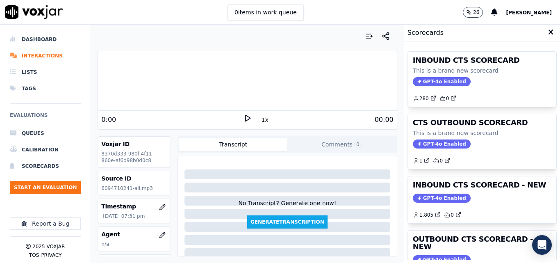
click at [244, 115] on icon at bounding box center [248, 118] width 8 height 8
click at [246, 120] on icon at bounding box center [248, 118] width 8 height 8
click at [64, 76] on div "Dashboard Interactions Lists Tags Evaluations Queues Calibration Scorecards Sta…" at bounding box center [280, 144] width 560 height 238
click at [244, 118] on icon at bounding box center [248, 118] width 8 height 8
click at [248, 119] on rect at bounding box center [248, 117] width 1 height 5
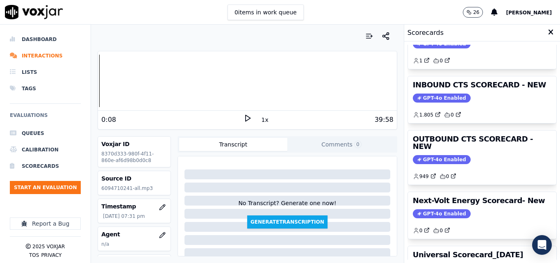
scroll to position [110, 0]
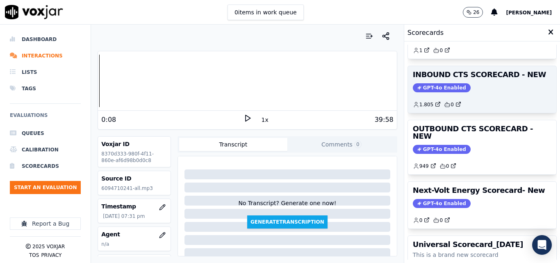
click at [437, 87] on span "GPT-4o Enabled" at bounding box center [442, 87] width 58 height 9
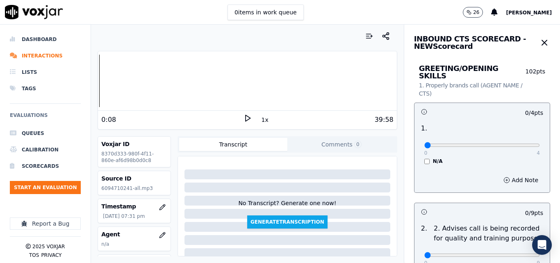
click at [244, 117] on icon at bounding box center [248, 118] width 8 height 8
type input "4"
click at [517, 144] on input "range" at bounding box center [483, 145] width 116 height 3
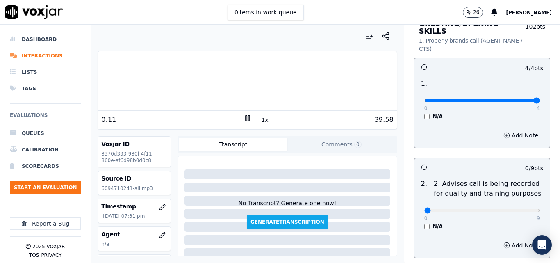
scroll to position [52, 0]
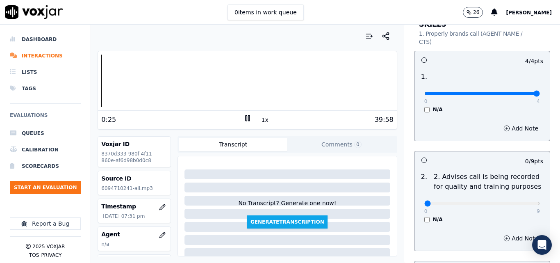
click at [362, 11] on div "0 items in work queue 26 [PERSON_NAME]" at bounding box center [280, 12] width 560 height 25
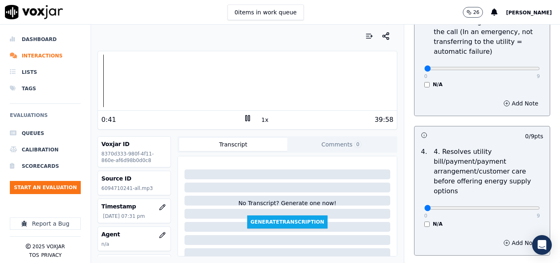
scroll to position [323, 0]
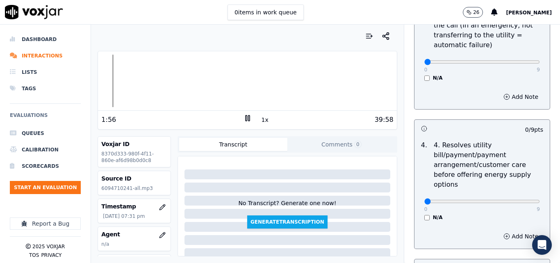
click at [246, 118] on rect at bounding box center [246, 117] width 1 height 5
drag, startPoint x: 243, startPoint y: 118, endPoint x: 237, endPoint y: 130, distance: 14.0
click at [244, 118] on icon at bounding box center [248, 118] width 8 height 8
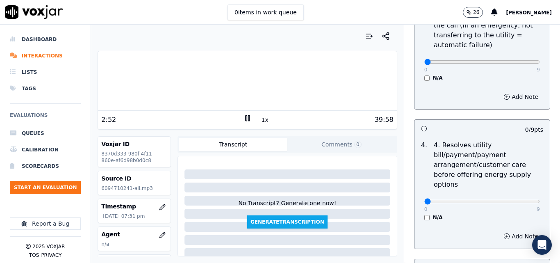
click at [262, 119] on button "1x" at bounding box center [265, 119] width 10 height 11
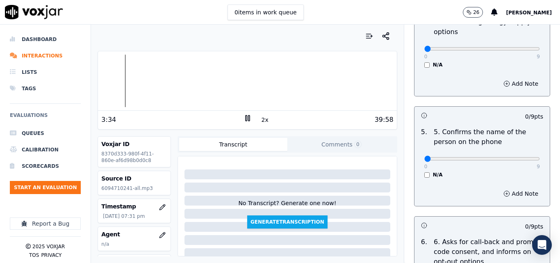
scroll to position [492, 0]
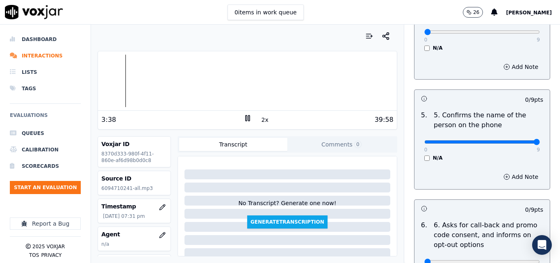
type input "9"
click at [519, 140] on input "range" at bounding box center [483, 141] width 116 height 3
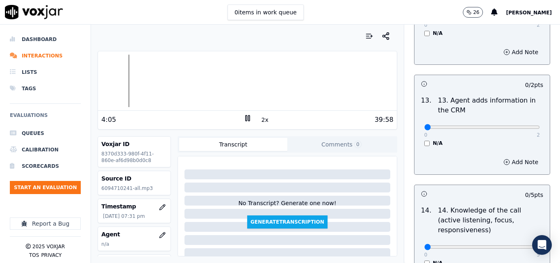
scroll to position [1498, 0]
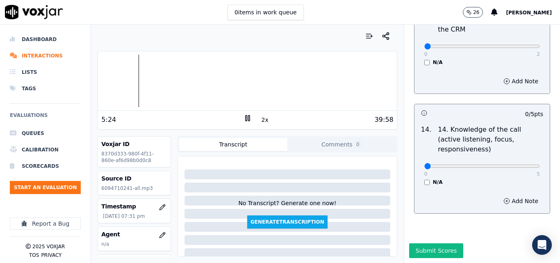
click at [333, 142] on button "Comments 0" at bounding box center [342, 144] width 108 height 13
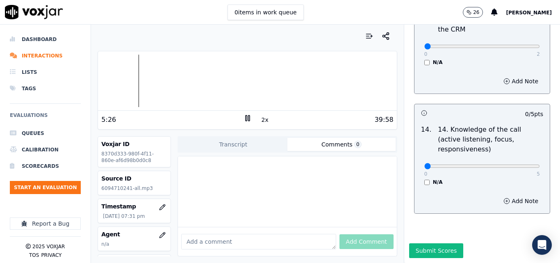
click at [273, 183] on div at bounding box center [287, 191] width 219 height 71
drag, startPoint x: 258, startPoint y: 226, endPoint x: 260, endPoint y: 230, distance: 5.0
click at [260, 234] on textarea at bounding box center [258, 242] width 155 height 16
click at [304, 142] on button "Comments 0" at bounding box center [342, 144] width 108 height 13
paste textarea "I HIGHLIGHT THE GOOD USE OF ACKNOGLES DURING THE CALL, WHICH IS IMPORTANT TO GE…"
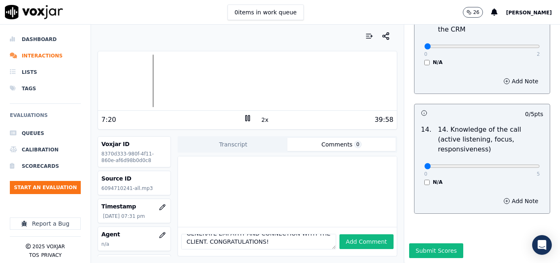
scroll to position [0, 0]
drag, startPoint x: 262, startPoint y: 225, endPoint x: 204, endPoint y: 224, distance: 57.9
click at [178, 213] on div "I HIGHLIGHT THE GOOD USE OF ACKNOGLES DURING THE CALL, WHICH IS IMPORTANT TO GE…" at bounding box center [288, 206] width 220 height 101
click at [230, 234] on textarea "I HIGHLIGHT THE GOOD USE OF ACKNOGLES DURING THE CALL, WHICH IS IMPORTANT TO GE…" at bounding box center [258, 242] width 155 height 16
drag, startPoint x: 235, startPoint y: 230, endPoint x: 244, endPoint y: 232, distance: 9.3
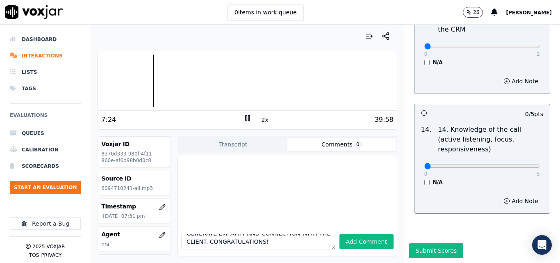
click at [244, 234] on textarea "I HIGHLIGHT THE GOOD USE OF ACKNOGLES DURING THE CALL, WHICH IS IMPORTANT TO GE…" at bounding box center [258, 242] width 155 height 16
click at [260, 234] on textarea "I HIGHLIGHT THE GOOD USE OF ACKNOGLES DURING THE CALL, WHICH IS IMPORTANT TO GE…" at bounding box center [258, 242] width 155 height 16
type textarea "I HIGHLIGHT THE GOOD USE OF ACKNOGLES DURING THE CALL, WHICH IS IMPORTANT TO GE…"
drag, startPoint x: 184, startPoint y: 229, endPoint x: 301, endPoint y: 236, distance: 117.6
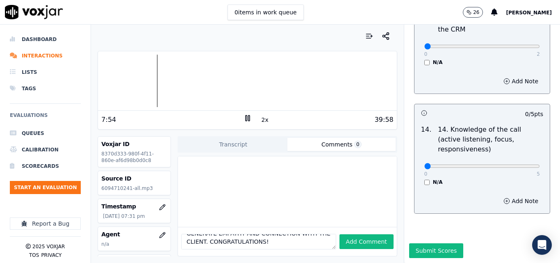
click at [301, 236] on textarea "I HIGHLIGHT THE GOOD USE OF ACKNOGLES DURING THE CALL, WHICH IS IMPORTANT TO GE…" at bounding box center [258, 242] width 155 height 16
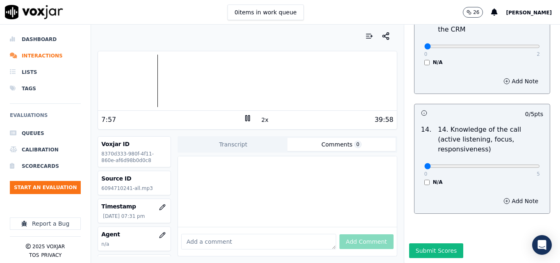
paste textarea "I HIGHLIGHT THE GOOD USE OF ACKNOWLEDGE DURING THE CALL, WHICH IS IMPORTANT TO …"
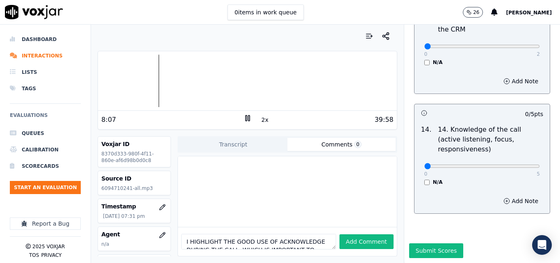
drag, startPoint x: 246, startPoint y: 224, endPoint x: 180, endPoint y: 217, distance: 66.0
click at [180, 227] on div "I HIGHLIGHT THE GOOD USE OF ACKNOWLEDGE DURING THE CALL, WHICH IS IMPORTANT TO …" at bounding box center [287, 241] width 219 height 29
click at [252, 234] on textarea "I HIGHLIGHT THE GOOD USE OF ACKNOWLEDGE DURING THE CALL, WHICH IS IMPORTANT TO …" at bounding box center [258, 242] width 155 height 16
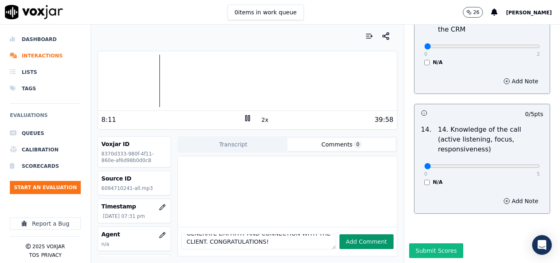
click at [350, 234] on button "Add Comment" at bounding box center [367, 241] width 54 height 15
type textarea "I HIGHLIGHT THE GOOD USE OF ACKNOWLEDGE DURING THE CALL, WHICH IS IMPORTANT TO …"
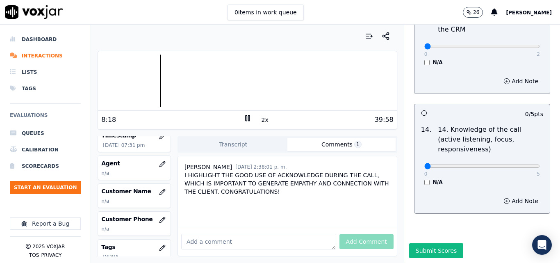
scroll to position [76, 0]
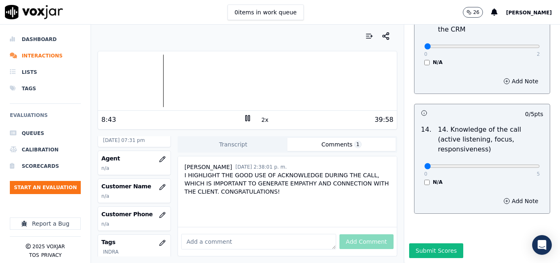
click at [261, 119] on button "2x" at bounding box center [265, 119] width 10 height 11
click at [261, 120] on button "1x" at bounding box center [265, 119] width 10 height 11
click at [261, 120] on button "1.5x" at bounding box center [268, 119] width 16 height 11
click at [261, 120] on button "2x" at bounding box center [265, 119] width 10 height 11
click at [157, 191] on button "button" at bounding box center [162, 187] width 16 height 16
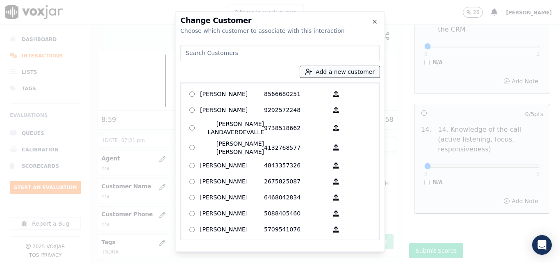
click at [326, 69] on button "Add a new customer" at bounding box center [340, 71] width 80 height 11
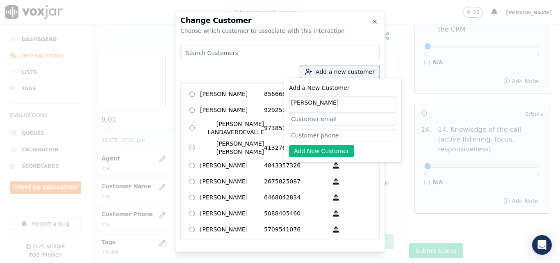
type input "[PERSON_NAME]"
paste input "6094710241"
type input "6094710241"
click at [323, 152] on button "Add New Customer" at bounding box center [321, 150] width 65 height 11
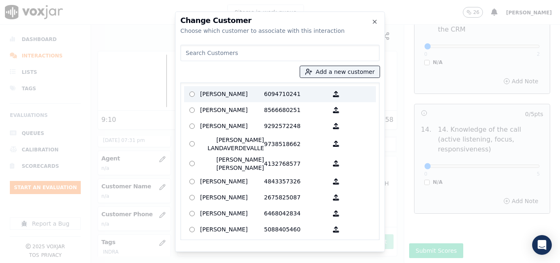
click at [218, 96] on p "[PERSON_NAME]" at bounding box center [232, 94] width 64 height 13
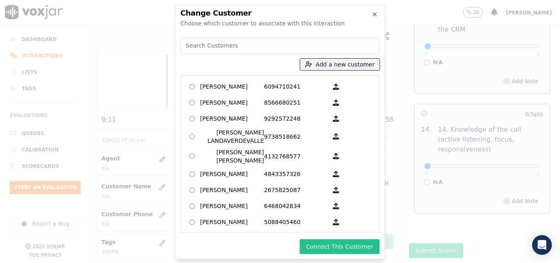
click at [342, 247] on button "Connect This Customer" at bounding box center [340, 246] width 80 height 15
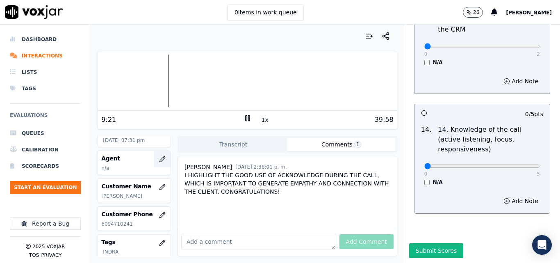
click at [159, 158] on icon "button" at bounding box center [162, 159] width 7 height 7
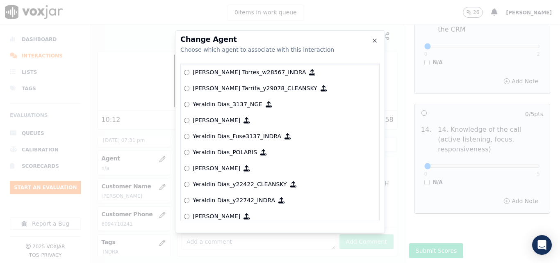
scroll to position [4122, 0]
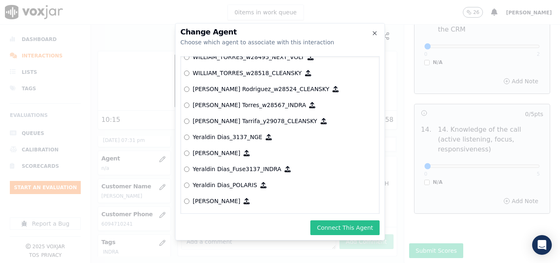
click at [345, 224] on button "Connect This Agent" at bounding box center [345, 227] width 69 height 15
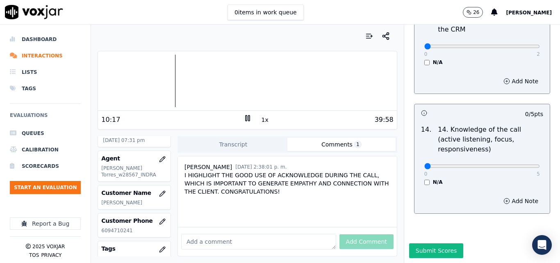
click at [154, 80] on div at bounding box center [247, 81] width 299 height 53
click at [261, 120] on button "1x" at bounding box center [265, 119] width 10 height 11
click at [262, 120] on button "1.5x" at bounding box center [268, 119] width 16 height 11
click at [261, 120] on button "2x" at bounding box center [265, 119] width 10 height 11
click at [261, 120] on button "1x" at bounding box center [265, 119] width 10 height 11
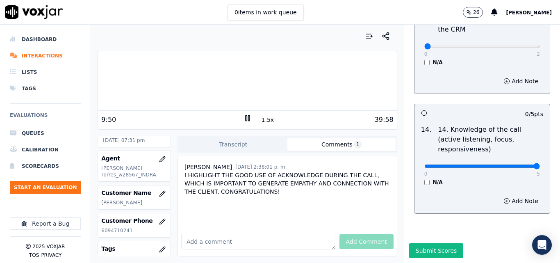
type input "5"
click at [518, 164] on input "range" at bounding box center [483, 165] width 116 height 3
click at [504, 195] on button "Add Note" at bounding box center [521, 200] width 45 height 11
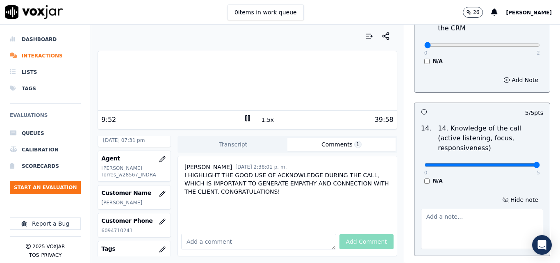
click at [471, 209] on textarea at bounding box center [482, 229] width 122 height 40
type textarea "DURING THE"
click at [248, 117] on rect at bounding box center [248, 117] width 1 height 5
drag, startPoint x: 459, startPoint y: 202, endPoint x: 392, endPoint y: 193, distance: 68.2
click at [392, 193] on div "Your browser does not support the audio element. 10:01 1.5x 39:58 Voxjar ID 837…" at bounding box center [325, 144] width 469 height 238
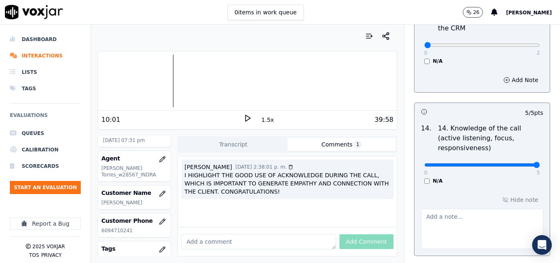
paste textarea "DURING BREAKS VERY GOOD USE OF ACKNOWLEDGE"
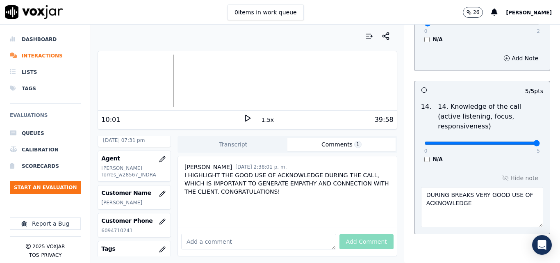
scroll to position [1539, 0]
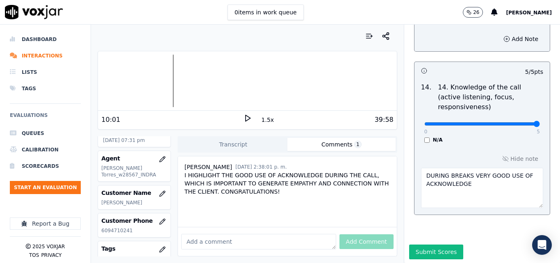
type textarea "DURING BREAKS VERY GOOD USE OF ACKNOWLEDGE"
click at [511, 146] on div "Hide note DURING BREAKS VERY GOOD USE OF ACKNOWLEDGE" at bounding box center [482, 180] width 135 height 68
click at [464, 171] on textarea "DURING BREAKS VERY GOOD USE OF ACKNOWLEDGE" at bounding box center [482, 188] width 122 height 40
click at [476, 128] on div "14 . 14. Knowledge of the call (active listening, focus, responsiveness) 0 5 N/A" at bounding box center [482, 112] width 135 height 67
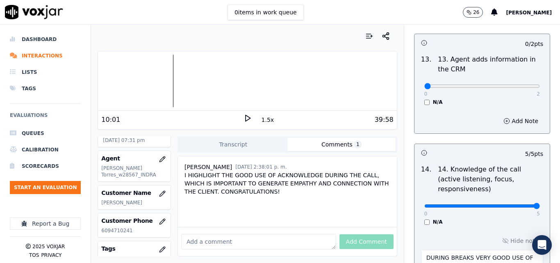
scroll to position [1416, 0]
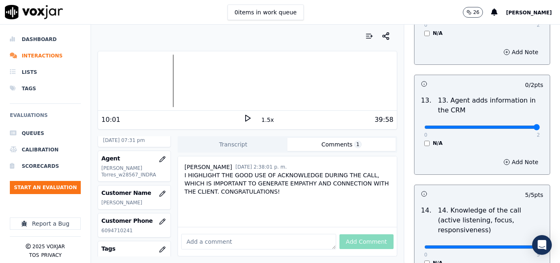
type input "2"
click at [517, 126] on input "range" at bounding box center [483, 127] width 116 height 3
click at [245, 120] on icon at bounding box center [248, 118] width 8 height 8
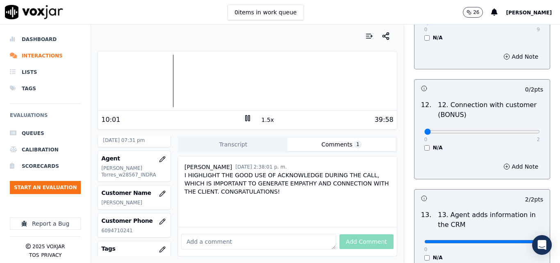
scroll to position [1293, 0]
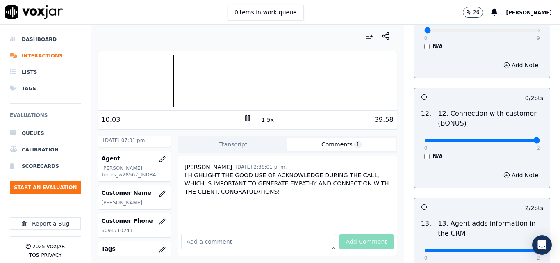
type input "2"
click at [517, 139] on input "range" at bounding box center [483, 140] width 116 height 3
click at [500, 169] on button "Add Note" at bounding box center [521, 174] width 45 height 11
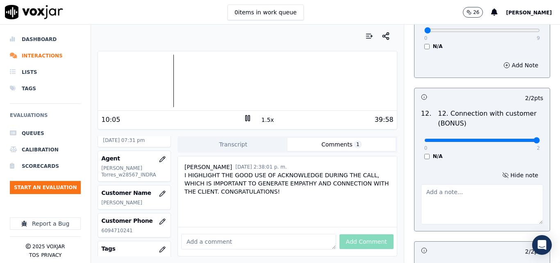
click at [446, 188] on textarea at bounding box center [482, 204] width 122 height 40
type textarea "EXCELLENT!"
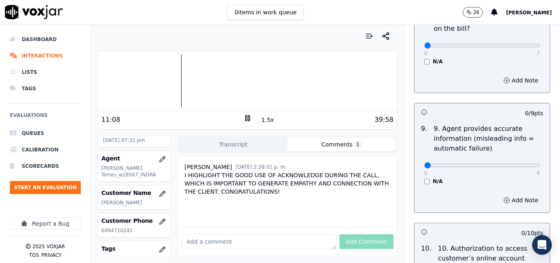
scroll to position [924, 0]
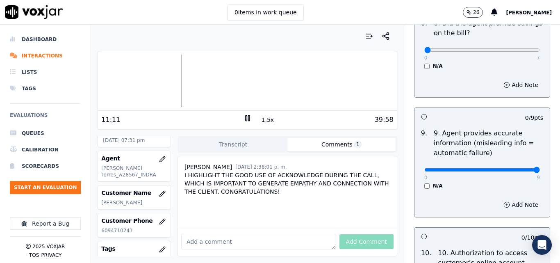
type input "9"
click at [516, 168] on input "range" at bounding box center [483, 169] width 116 height 3
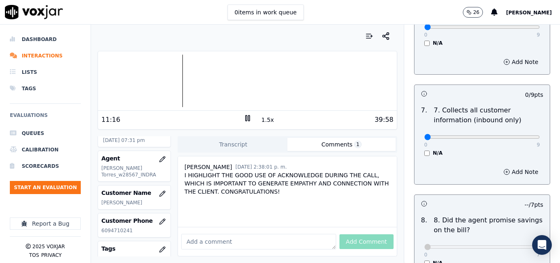
scroll to position [719, 0]
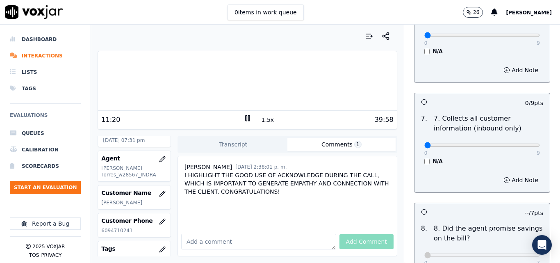
drag, startPoint x: 521, startPoint y: 134, endPoint x: 520, endPoint y: 139, distance: 5.4
click at [520, 140] on div "0 9" at bounding box center [483, 145] width 116 height 10
type input "9"
click at [520, 144] on input "range" at bounding box center [483, 145] width 116 height 3
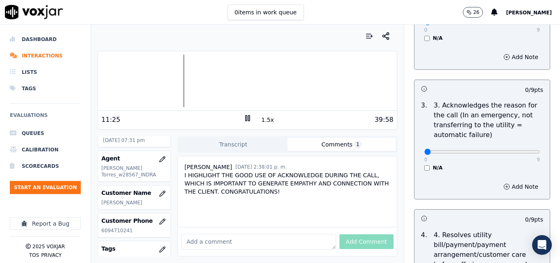
scroll to position [226, 0]
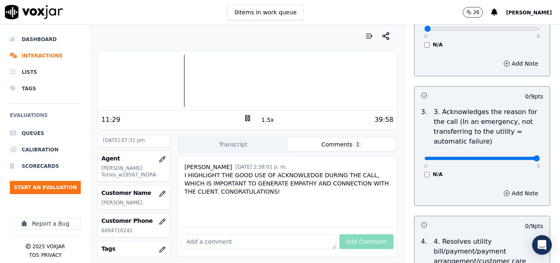
type input "9"
click at [516, 157] on input "range" at bounding box center [483, 158] width 116 height 3
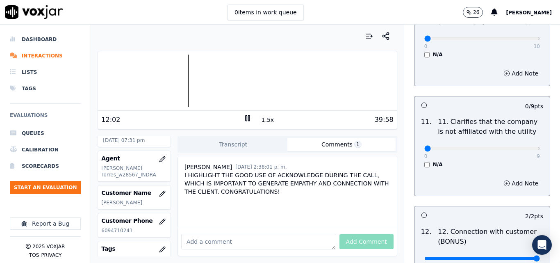
scroll to position [1134, 0]
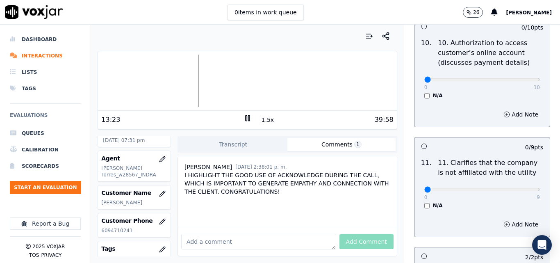
click at [265, 116] on button "1.5x" at bounding box center [268, 119] width 16 height 11
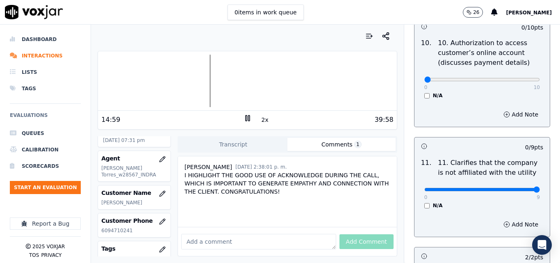
type input "9"
click at [517, 188] on input "range" at bounding box center [483, 189] width 116 height 3
click at [261, 121] on button "2x" at bounding box center [265, 119] width 10 height 11
click at [204, 84] on div at bounding box center [247, 81] width 299 height 53
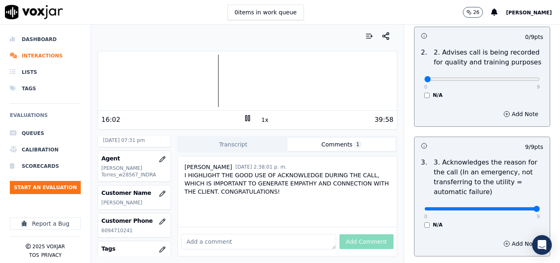
scroll to position [164, 0]
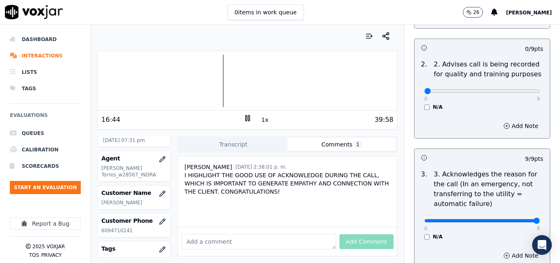
click at [246, 118] on rect at bounding box center [246, 117] width 1 height 5
click at [246, 116] on icon at bounding box center [248, 118] width 8 height 8
click at [260, 121] on button "1x" at bounding box center [265, 119] width 10 height 11
drag, startPoint x: 260, startPoint y: 121, endPoint x: 269, endPoint y: 124, distance: 8.7
click at [260, 123] on button "1.5x" at bounding box center [268, 119] width 16 height 11
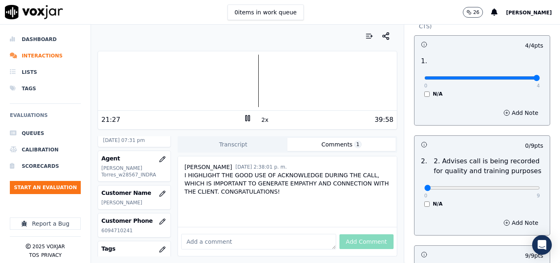
scroll to position [0, 0]
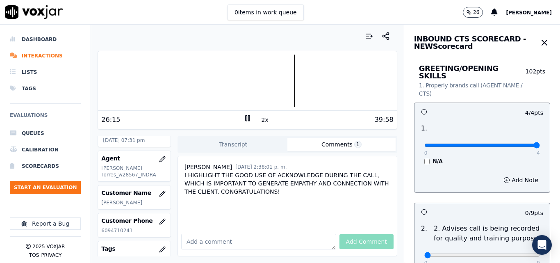
click at [287, 84] on div at bounding box center [247, 81] width 299 height 53
click at [294, 81] on div at bounding box center [247, 81] width 299 height 53
click at [287, 80] on div at bounding box center [247, 81] width 299 height 53
click at [281, 83] on div at bounding box center [247, 81] width 299 height 53
click at [244, 119] on icon at bounding box center [248, 118] width 8 height 8
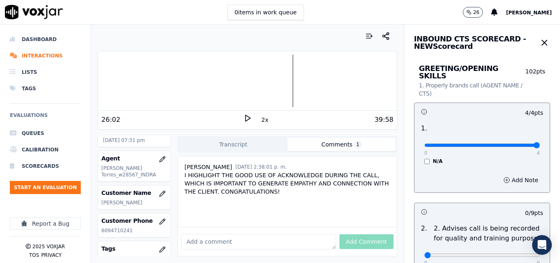
click at [269, 85] on div at bounding box center [247, 81] width 299 height 53
click at [244, 114] on icon at bounding box center [248, 118] width 8 height 8
click at [261, 85] on div at bounding box center [247, 81] width 299 height 53
click at [251, 85] on div at bounding box center [247, 81] width 299 height 53
click at [260, 120] on button "2x" at bounding box center [265, 119] width 10 height 11
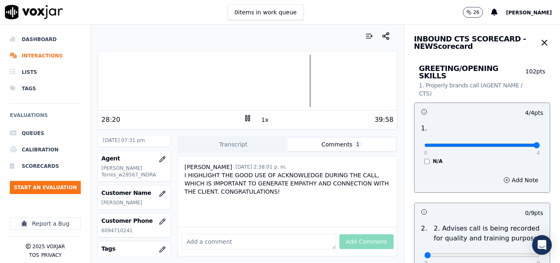
click at [260, 120] on button "1x" at bounding box center [265, 119] width 10 height 11
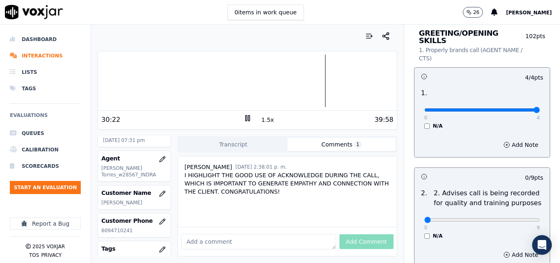
scroll to position [123, 0]
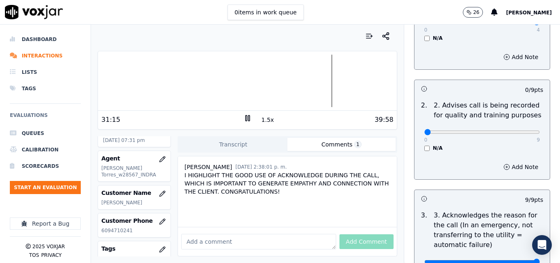
click at [324, 82] on div at bounding box center [247, 81] width 299 height 53
click at [329, 84] on div at bounding box center [247, 81] width 299 height 53
click at [342, 79] on div at bounding box center [247, 81] width 299 height 53
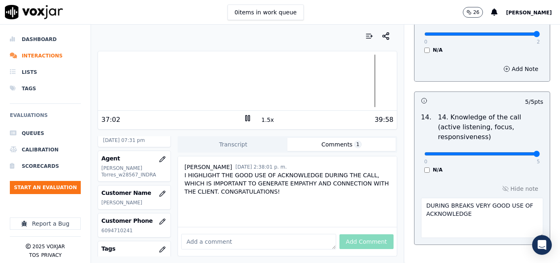
scroll to position [1585, 0]
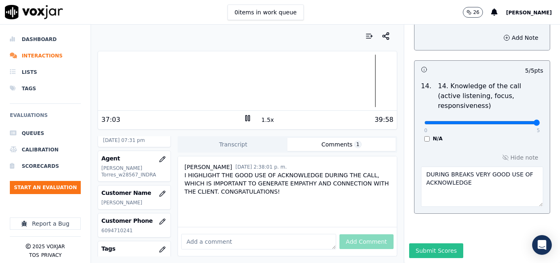
click at [438, 243] on button "Submit Scores" at bounding box center [436, 250] width 55 height 15
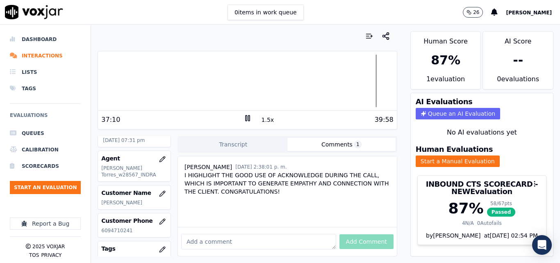
click at [242, 114] on div "37:10 1.5x 39:58" at bounding box center [247, 120] width 299 height 18
click at [246, 117] on rect at bounding box center [246, 117] width 1 height 5
click at [61, 187] on button "Start an Evaluation" at bounding box center [45, 187] width 71 height 13
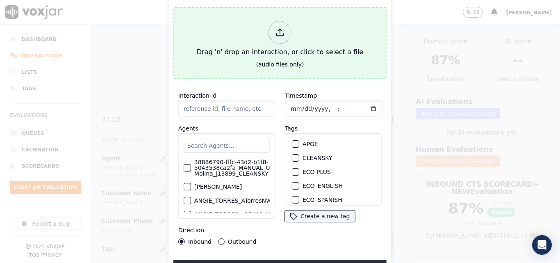
type input "20250908-120229_6094710241-all (1).mp3"
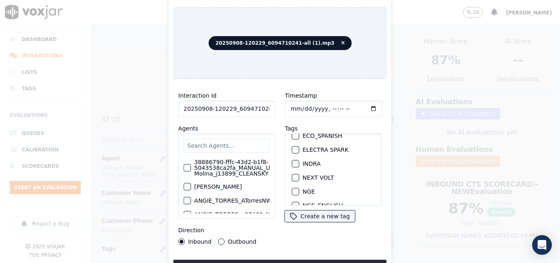
scroll to position [66, 0]
click at [297, 157] on div "INDRA" at bounding box center [333, 162] width 89 height 14
click at [295, 158] on button "INDRA" at bounding box center [295, 161] width 7 height 7
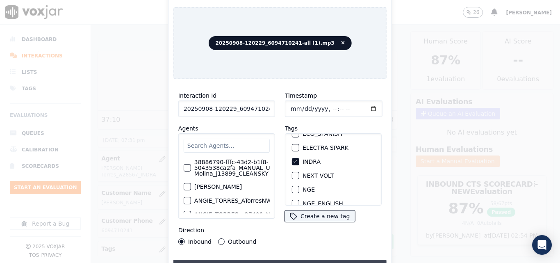
click at [295, 260] on button "Upload interaction to start evaluation" at bounding box center [280, 267] width 213 height 15
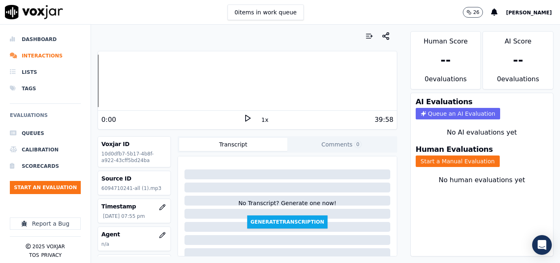
click at [238, 117] on div "0:00" at bounding box center [172, 120] width 142 height 10
click at [244, 117] on icon at bounding box center [248, 118] width 8 height 8
click at [428, 161] on button "Start a Manual Evaluation" at bounding box center [458, 160] width 84 height 11
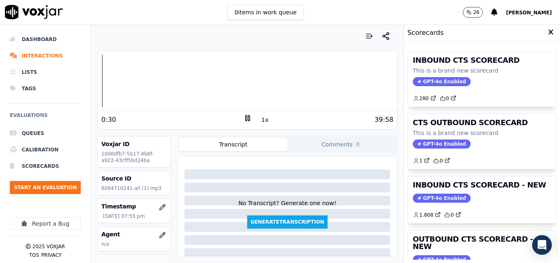
click at [248, 118] on rect at bounding box center [248, 117] width 1 height 5
click at [244, 118] on icon at bounding box center [248, 118] width 8 height 8
click at [244, 117] on icon at bounding box center [248, 118] width 8 height 8
click at [46, 188] on button "Start an Evaluation" at bounding box center [45, 187] width 71 height 13
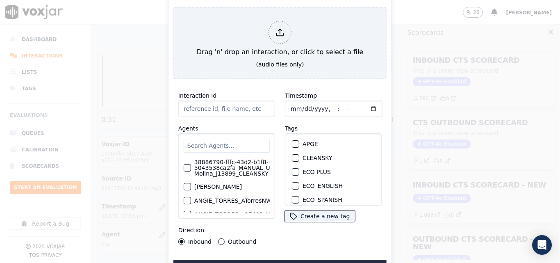
type input "20250908-120229_6094710241-all (1).mp3"
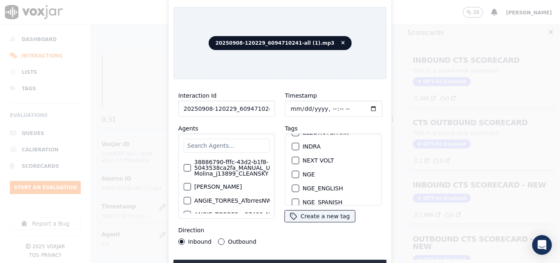
scroll to position [82, 0]
click at [293, 143] on div "button" at bounding box center [295, 146] width 6 height 6
click at [288, 261] on button "Upload interaction to start evaluation" at bounding box center [280, 267] width 213 height 15
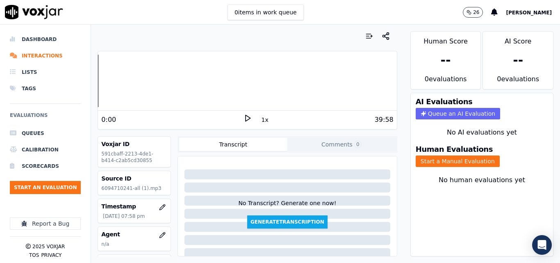
click at [244, 119] on icon at bounding box center [248, 118] width 8 height 8
click at [244, 115] on icon at bounding box center [248, 118] width 8 height 8
click at [53, 183] on button "Start an Evaluation" at bounding box center [45, 187] width 71 height 13
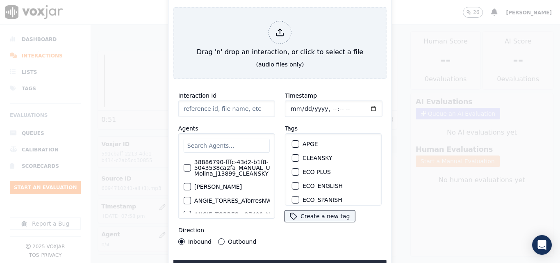
type input "20250822-110236_2675821319-all.mp3"
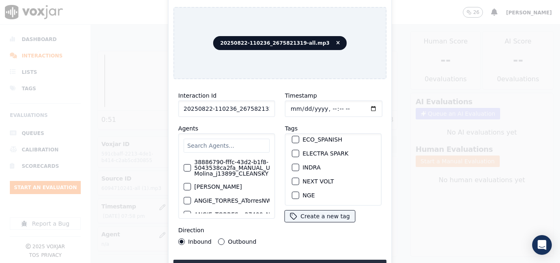
scroll to position [64, 0]
click at [292, 175] on div "button" at bounding box center [295, 178] width 6 height 6
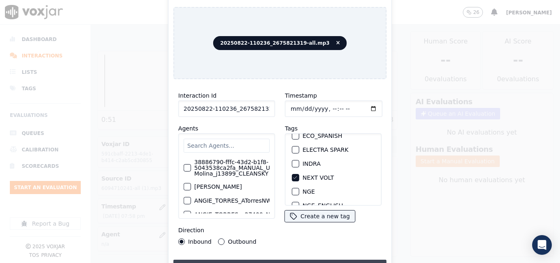
click at [302, 261] on button "Upload interaction to start evaluation" at bounding box center [280, 267] width 213 height 15
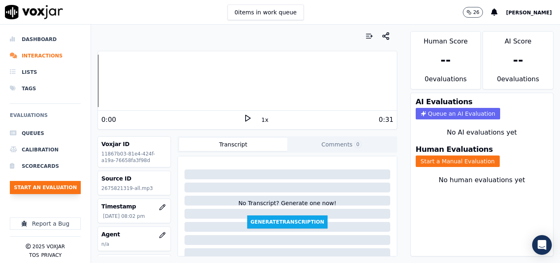
click at [57, 190] on button "Start an Evaluation" at bounding box center [45, 187] width 71 height 13
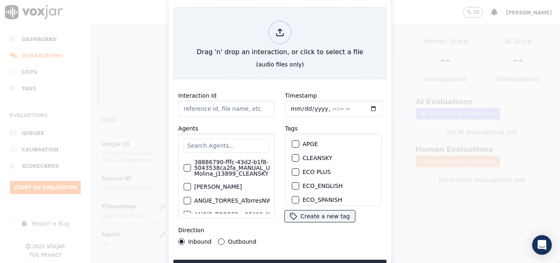
type input "20250822-110236_2675821319-all (1).mp3"
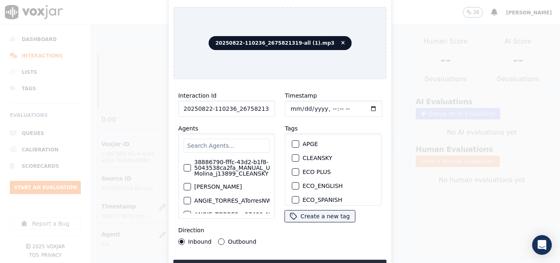
click at [292, 155] on div "button" at bounding box center [295, 158] width 6 height 6
click at [293, 260] on button "Upload interaction to start evaluation" at bounding box center [280, 267] width 213 height 15
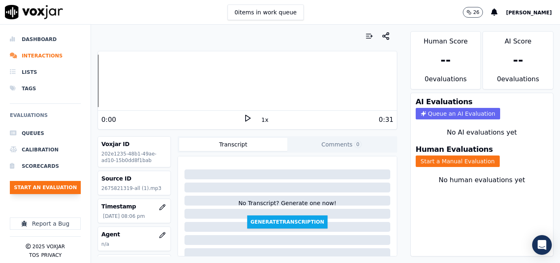
click at [34, 189] on button "Start an Evaluation" at bounding box center [45, 187] width 71 height 13
click at [55, 183] on button "Start an Evaluation" at bounding box center [45, 187] width 71 height 13
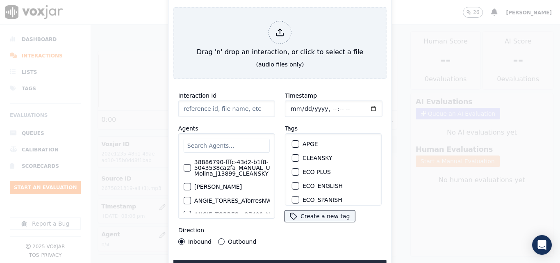
type input "20250908-121257_5082128436-all.mp3"
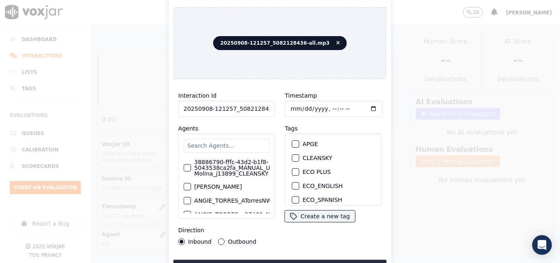
click at [294, 155] on div "button" at bounding box center [295, 158] width 6 height 6
click at [290, 260] on button "Upload interaction to start evaluation" at bounding box center [280, 267] width 213 height 15
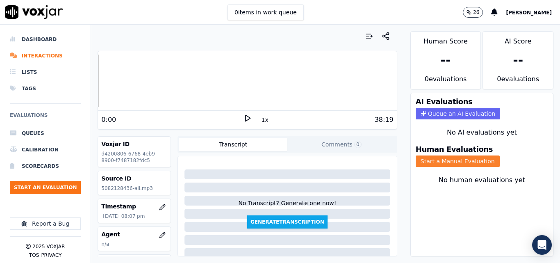
click at [419, 165] on button "Start a Manual Evaluation" at bounding box center [458, 160] width 84 height 11
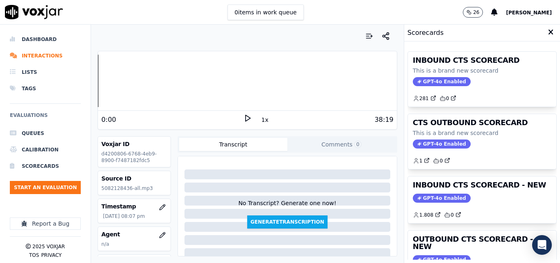
click at [347, 16] on div "0 items in work queue 26 [PERSON_NAME]" at bounding box center [280, 12] width 560 height 25
click at [247, 118] on icon at bounding box center [248, 118] width 8 height 8
click at [82, 82] on div "Dashboard Interactions Lists Tags Evaluations Queues Calibration Scorecards Sta…" at bounding box center [280, 144] width 560 height 238
click at [246, 117] on rect at bounding box center [246, 117] width 1 height 5
click at [244, 118] on icon at bounding box center [248, 118] width 8 height 8
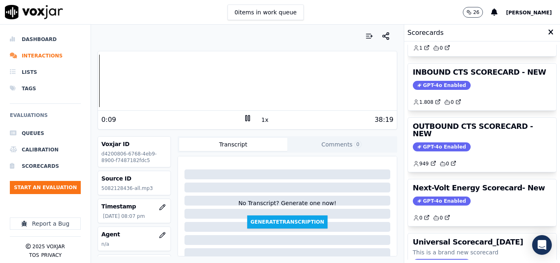
scroll to position [114, 0]
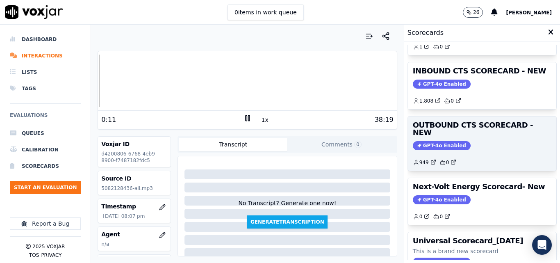
click at [448, 141] on span "GPT-4o Enabled" at bounding box center [442, 145] width 58 height 9
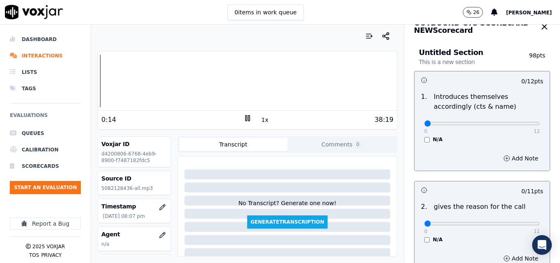
scroll to position [18, 0]
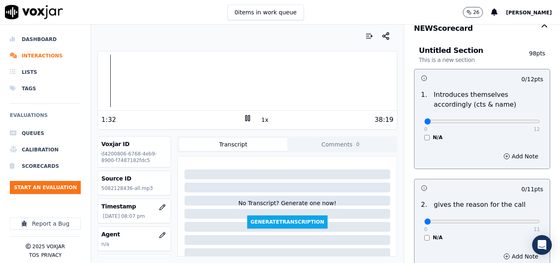
click at [246, 119] on icon at bounding box center [248, 118] width 8 height 8
click at [244, 116] on icon at bounding box center [248, 118] width 8 height 8
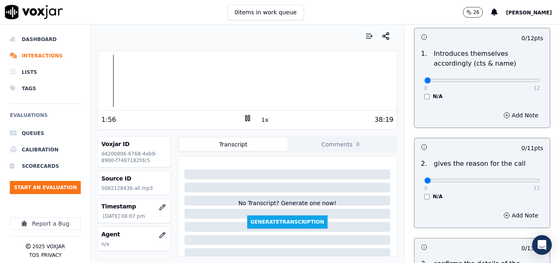
scroll to position [141, 0]
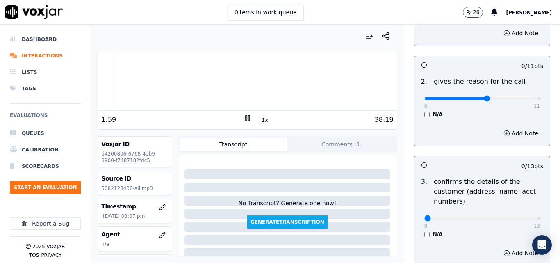
type input "6"
click at [477, 98] on input "range" at bounding box center [483, 98] width 116 height 3
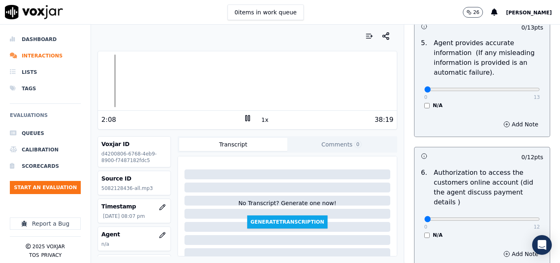
scroll to position [592, 0]
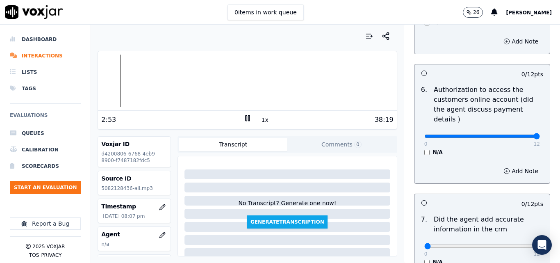
type input "12"
click at [519, 135] on input "range" at bounding box center [483, 136] width 116 height 3
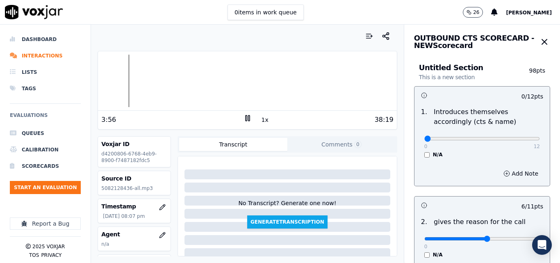
scroll to position [0, 0]
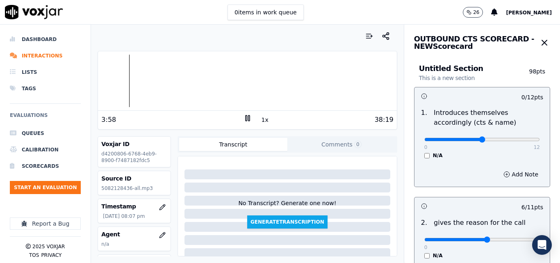
click at [472, 139] on input "range" at bounding box center [483, 139] width 116 height 3
click at [516, 139] on input "range" at bounding box center [483, 139] width 116 height 3
type input "6"
click at [469, 138] on input "range" at bounding box center [483, 139] width 116 height 3
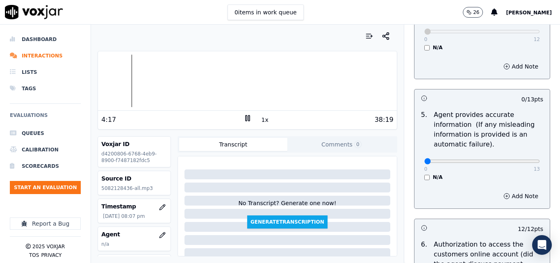
scroll to position [451, 0]
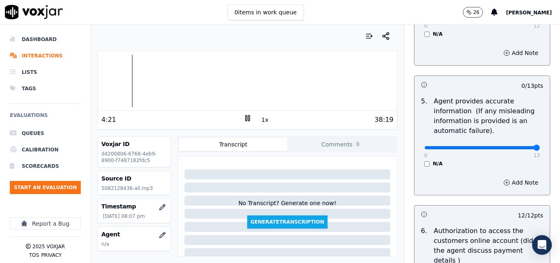
type input "13"
click at [518, 148] on input "range" at bounding box center [483, 147] width 116 height 3
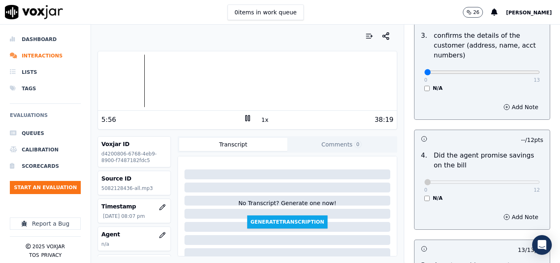
scroll to position [328, 0]
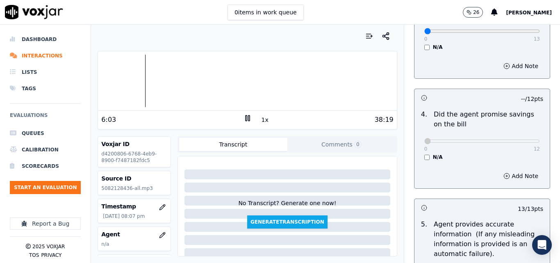
click at [263, 119] on button "1x" at bounding box center [265, 119] width 10 height 11
click at [263, 119] on button "1.5x" at bounding box center [268, 119] width 16 height 11
click at [260, 119] on button "2x" at bounding box center [265, 119] width 10 height 11
click at [260, 120] on button "1x" at bounding box center [265, 119] width 10 height 11
click at [260, 120] on button "1.5x" at bounding box center [268, 119] width 16 height 11
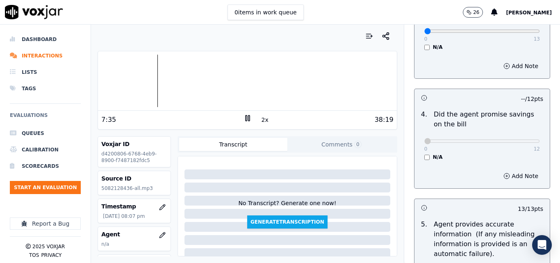
click at [261, 122] on button "2x" at bounding box center [265, 119] width 10 height 11
click at [260, 119] on button "1x" at bounding box center [265, 119] width 10 height 11
click at [260, 118] on button "1.5x" at bounding box center [268, 119] width 16 height 11
click at [260, 118] on button "2x" at bounding box center [265, 119] width 10 height 11
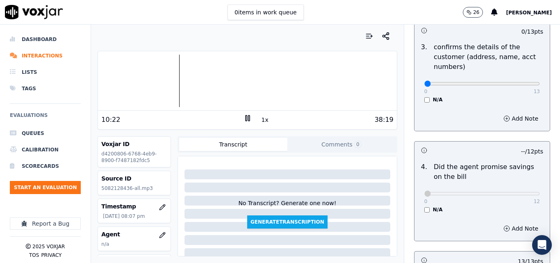
scroll to position [239, 0]
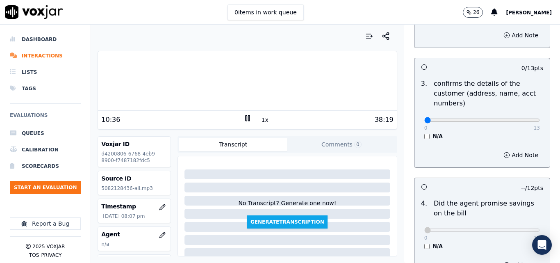
click at [244, 121] on icon at bounding box center [248, 118] width 8 height 8
click at [168, 84] on div at bounding box center [247, 81] width 299 height 53
click at [244, 116] on icon at bounding box center [248, 118] width 8 height 8
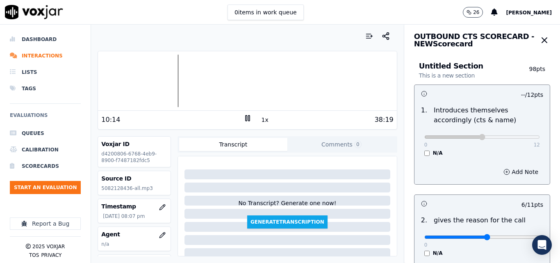
scroll to position [0, 0]
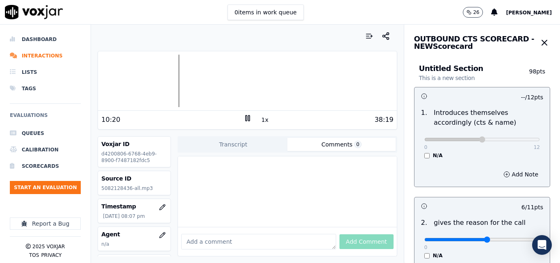
click at [340, 142] on button "Comments 0" at bounding box center [342, 144] width 108 height 13
drag, startPoint x: 320, startPoint y: 164, endPoint x: 309, endPoint y: 178, distance: 17.5
click at [320, 164] on div at bounding box center [287, 191] width 219 height 71
click at [302, 189] on div at bounding box center [287, 191] width 219 height 71
click at [197, 234] on textarea at bounding box center [258, 242] width 155 height 16
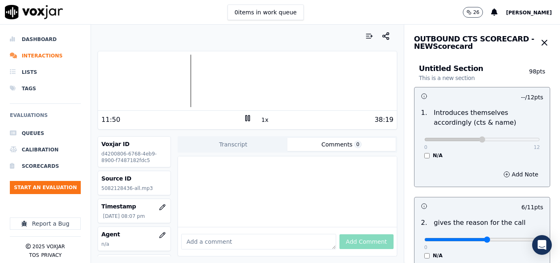
click at [246, 119] on icon at bounding box center [248, 118] width 8 height 8
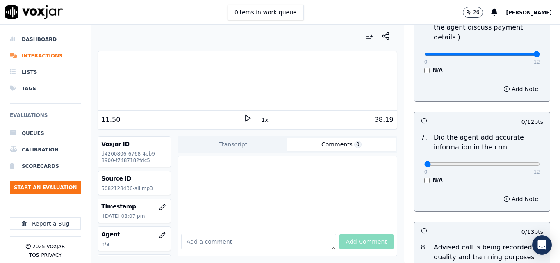
scroll to position [697, 0]
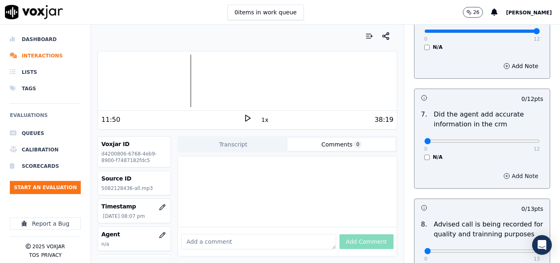
click at [504, 173] on icon "button" at bounding box center [507, 176] width 7 height 7
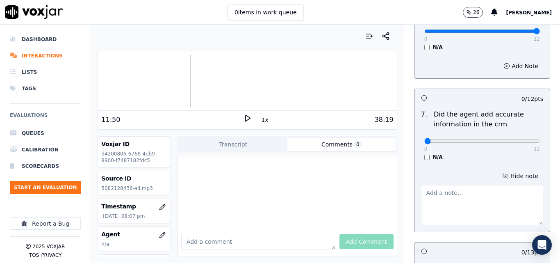
click at [453, 191] on textarea at bounding box center [482, 205] width 122 height 40
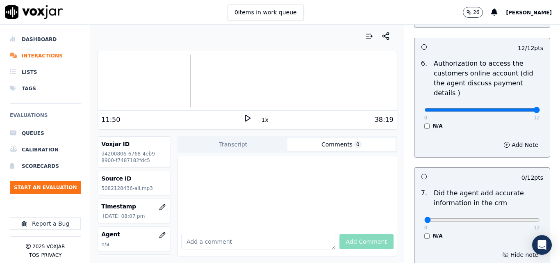
scroll to position [615, 0]
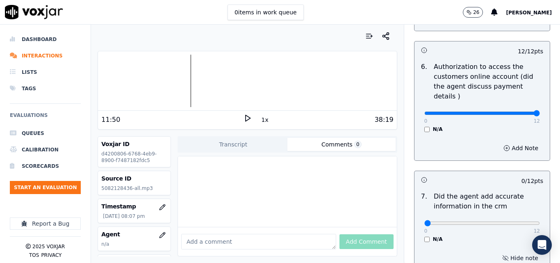
type textarea "INCORRECT RATE"
click at [244, 121] on icon at bounding box center [248, 118] width 8 height 8
click at [260, 121] on button "1x" at bounding box center [265, 119] width 10 height 11
click at [260, 121] on button "1.5x" at bounding box center [268, 119] width 16 height 11
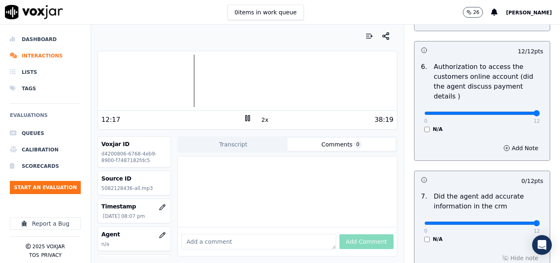
type input "12"
click at [518, 222] on input "range" at bounding box center [483, 223] width 116 height 3
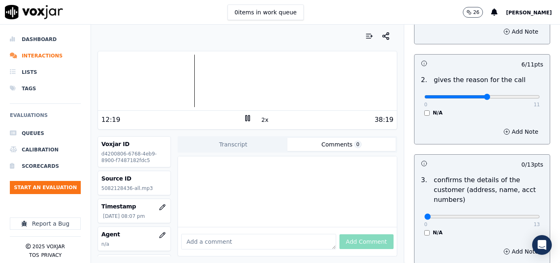
scroll to position [0, 0]
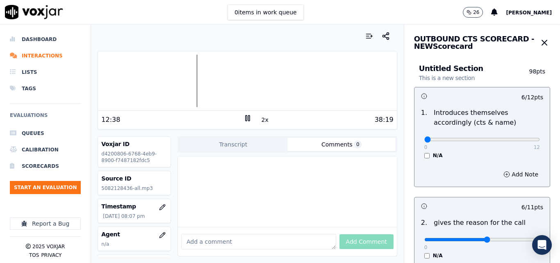
drag, startPoint x: 428, startPoint y: 137, endPoint x: 405, endPoint y: 139, distance: 23.0
type input "0"
click at [425, 139] on input "range" at bounding box center [483, 139] width 116 height 3
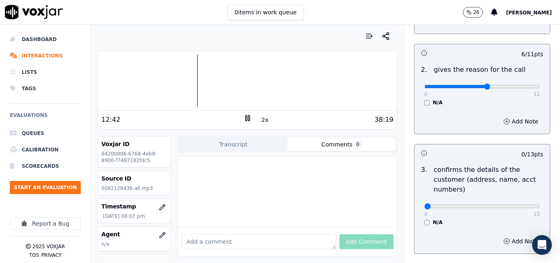
scroll to position [164, 0]
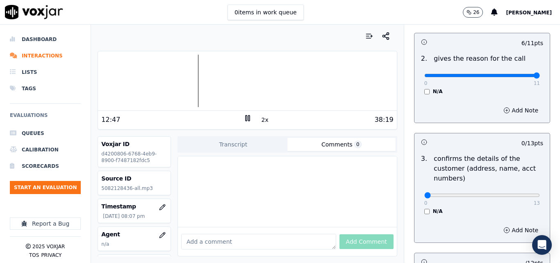
type input "11"
click at [519, 77] on input "range" at bounding box center [483, 75] width 116 height 3
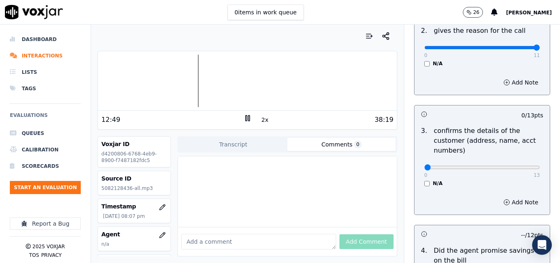
scroll to position [205, 0]
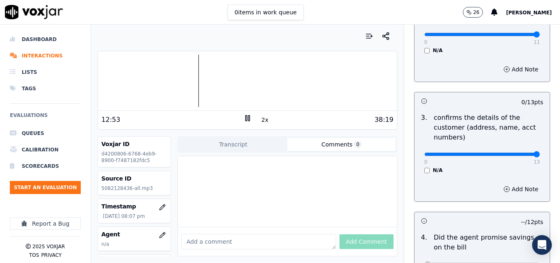
type input "13"
click at [518, 153] on input "range" at bounding box center [483, 154] width 116 height 3
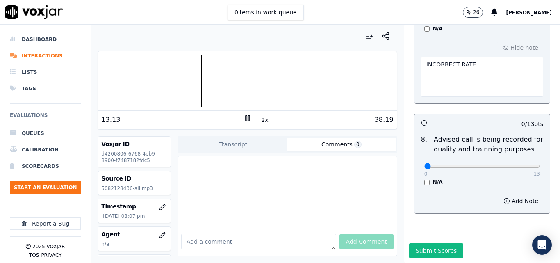
scroll to position [834, 0]
click at [193, 78] on div at bounding box center [247, 81] width 299 height 53
click at [184, 78] on div at bounding box center [247, 81] width 299 height 53
type input "13"
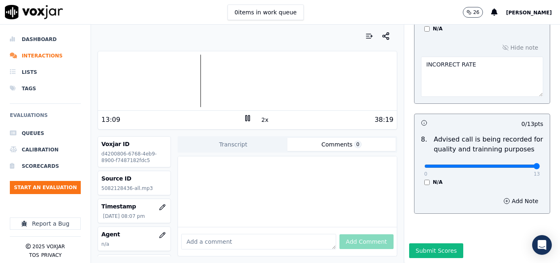
click at [518, 164] on input "range" at bounding box center [483, 165] width 116 height 3
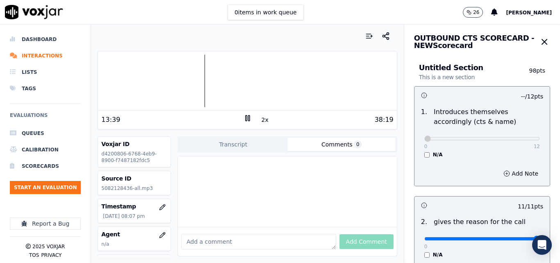
scroll to position [0, 0]
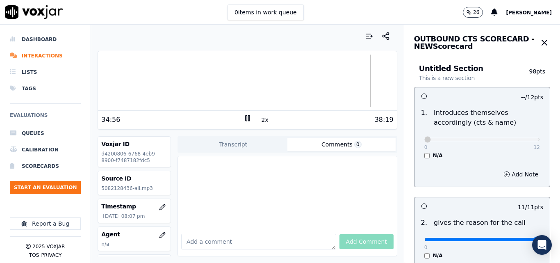
click at [264, 84] on div at bounding box center [247, 81] width 299 height 53
click at [226, 80] on div at bounding box center [247, 81] width 299 height 53
click at [208, 81] on div at bounding box center [247, 81] width 299 height 53
click at [262, 119] on button "2x" at bounding box center [265, 119] width 10 height 11
click at [262, 119] on button "1x" at bounding box center [265, 119] width 10 height 11
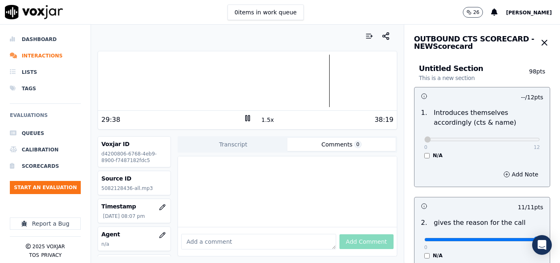
click at [215, 82] on div at bounding box center [247, 81] width 299 height 53
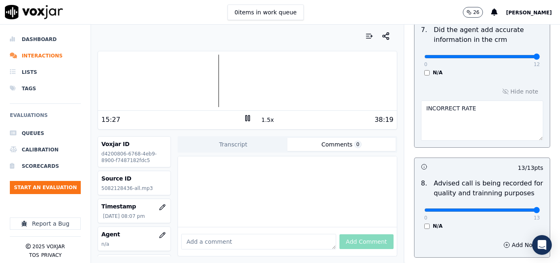
scroll to position [834, 0]
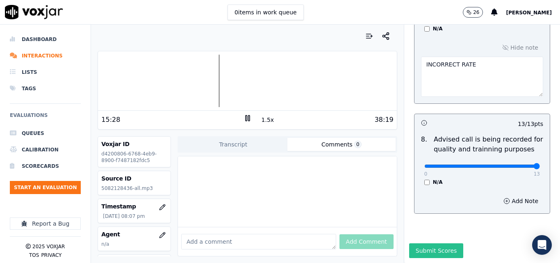
click at [438, 243] on button "Submit Scores" at bounding box center [436, 250] width 55 height 15
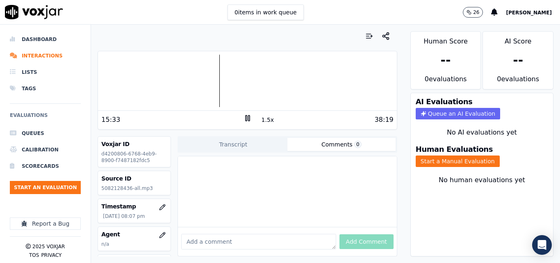
click at [238, 118] on div "15:33" at bounding box center [172, 120] width 142 height 10
click at [244, 118] on icon at bounding box center [248, 118] width 8 height 8
click at [239, 117] on div "15:34" at bounding box center [172, 120] width 142 height 10
click at [244, 119] on icon at bounding box center [248, 118] width 8 height 8
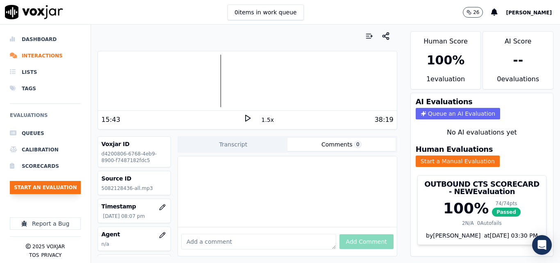
click at [41, 190] on button "Start an Evaluation" at bounding box center [45, 187] width 71 height 13
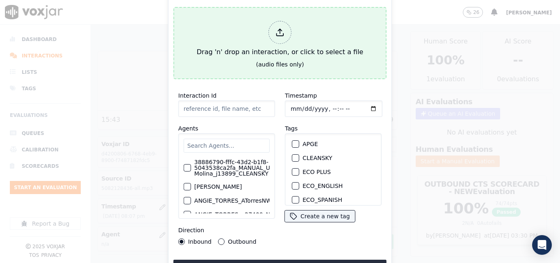
type input "20250908-124451_2677508552-all.mp3"
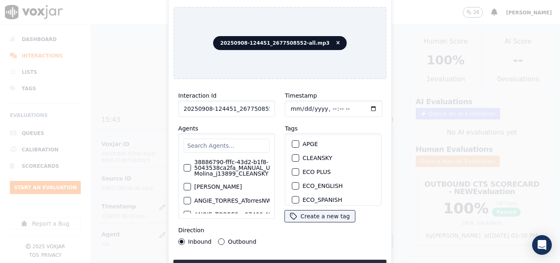
click at [295, 155] on div "button" at bounding box center [295, 158] width 6 height 6
click at [300, 256] on div "Interaction Id 20250908-124451_2677508552-all.mp3 Agents 38886790-fffc-43d2-b1f…" at bounding box center [280, 180] width 213 height 189
click at [302, 260] on button "Upload interaction to start evaluation" at bounding box center [280, 267] width 213 height 15
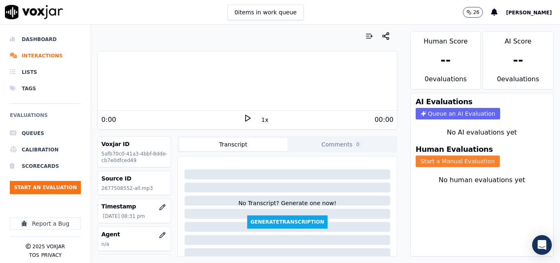
click at [462, 160] on button "Start a Manual Evaluation" at bounding box center [458, 160] width 84 height 11
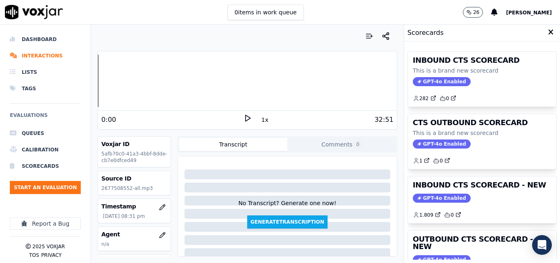
click at [246, 120] on polygon at bounding box center [248, 118] width 5 height 6
click at [244, 119] on icon at bounding box center [248, 118] width 8 height 8
click at [246, 115] on polygon at bounding box center [248, 118] width 5 height 6
click at [86, 85] on div "Dashboard Interactions Lists Tags Evaluations Queues Calibration Scorecards Sta…" at bounding box center [280, 144] width 560 height 238
drag, startPoint x: 245, startPoint y: 116, endPoint x: 247, endPoint y: 112, distance: 4.4
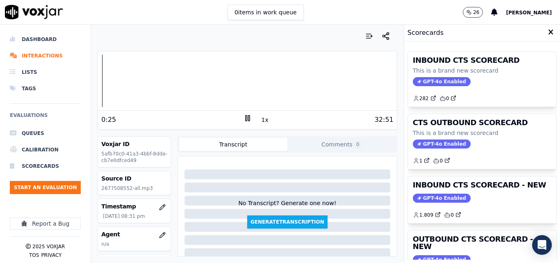
click at [245, 116] on icon at bounding box center [248, 118] width 8 height 8
click at [394, 11] on div "0 items in work queue 26 [PERSON_NAME]" at bounding box center [280, 12] width 560 height 25
click at [244, 119] on icon at bounding box center [248, 118] width 8 height 8
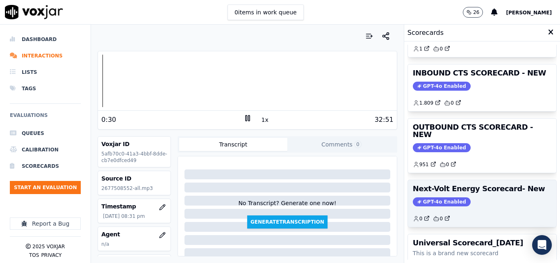
scroll to position [97, 0]
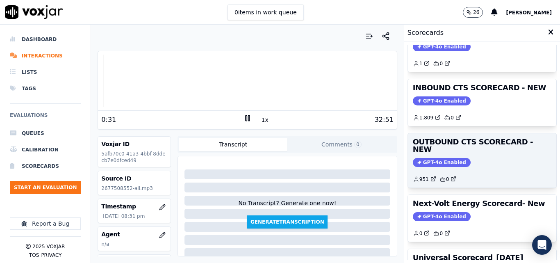
click at [447, 158] on span "GPT-4o Enabled" at bounding box center [442, 162] width 58 height 9
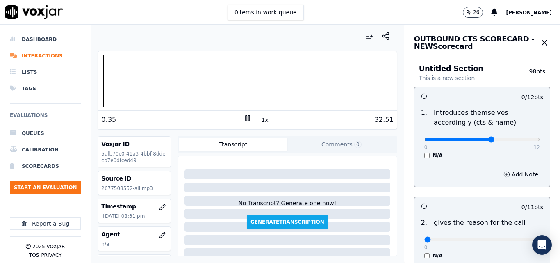
click at [480, 140] on input "range" at bounding box center [483, 139] width 116 height 3
type input "8"
click at [489, 140] on input "range" at bounding box center [483, 139] width 116 height 3
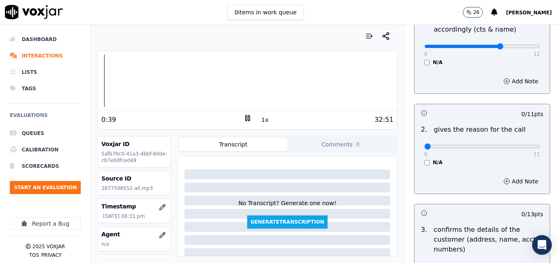
scroll to position [101, 0]
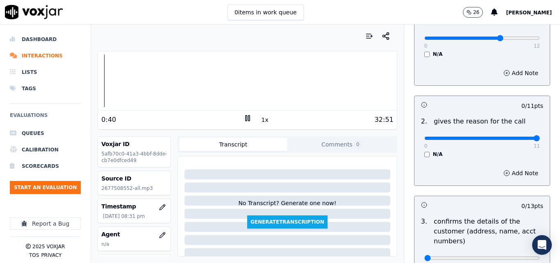
type input "11"
click at [519, 138] on input "range" at bounding box center [483, 138] width 116 height 3
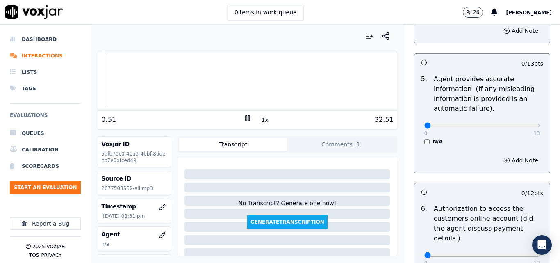
scroll to position [552, 0]
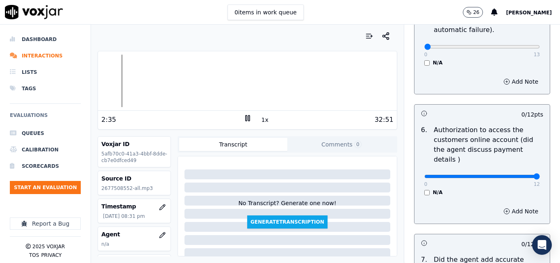
type input "12"
click at [520, 175] on input "range" at bounding box center [483, 176] width 116 height 3
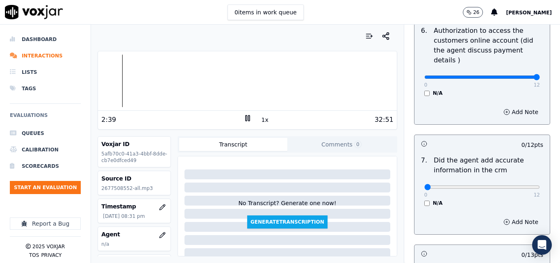
scroll to position [653, 0]
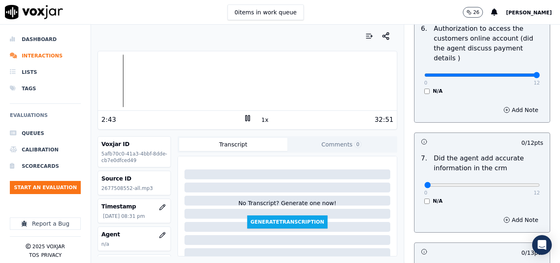
click at [237, 121] on div "2:43" at bounding box center [172, 120] width 142 height 10
click at [246, 118] on rect at bounding box center [246, 117] width 1 height 5
click at [244, 119] on icon at bounding box center [248, 118] width 8 height 8
click at [260, 116] on button "1x" at bounding box center [265, 119] width 10 height 11
click at [260, 116] on button "1.5x" at bounding box center [268, 119] width 16 height 11
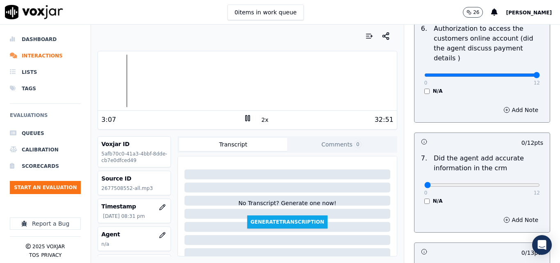
click at [120, 82] on div at bounding box center [247, 81] width 299 height 53
click at [362, 12] on div "0 items in work queue 26 [PERSON_NAME]" at bounding box center [280, 12] width 560 height 25
click at [260, 123] on button "2x" at bounding box center [265, 119] width 10 height 11
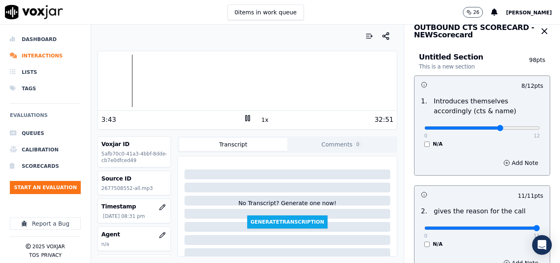
scroll to position [0, 0]
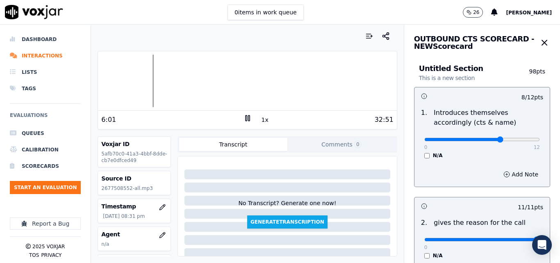
click at [295, 35] on div at bounding box center [247, 36] width 299 height 16
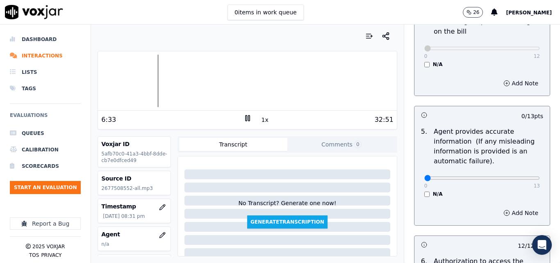
scroll to position [439, 0]
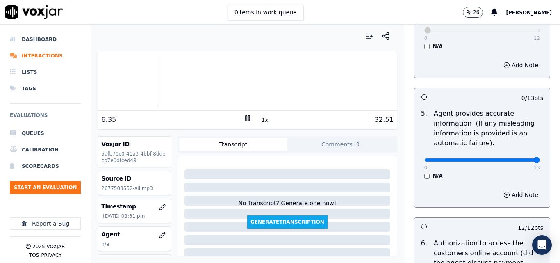
type input "13"
click at [520, 158] on input "range" at bounding box center [483, 159] width 116 height 3
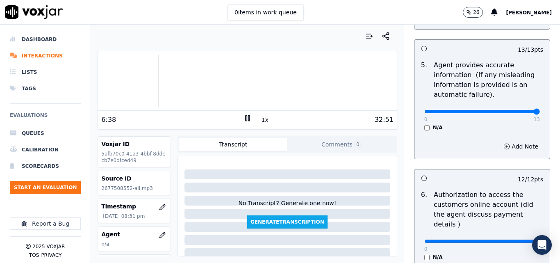
scroll to position [500, 0]
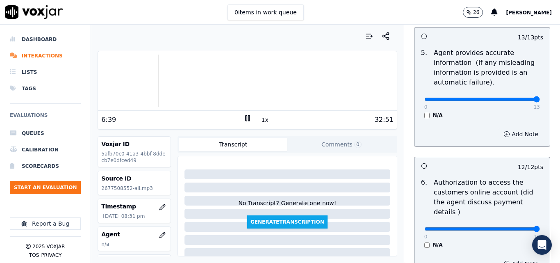
click at [504, 133] on button "Add Note" at bounding box center [521, 133] width 45 height 11
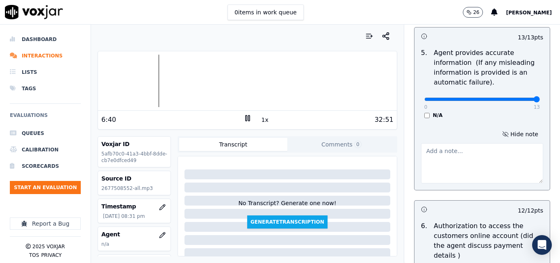
click at [480, 159] on textarea at bounding box center [482, 163] width 122 height 40
paste textarea "I HIGHLIGHT THAT CLARIFYING ALL THE CUSTOMER'S CONCERNS IS PART OF GOOD CUSTOME…"
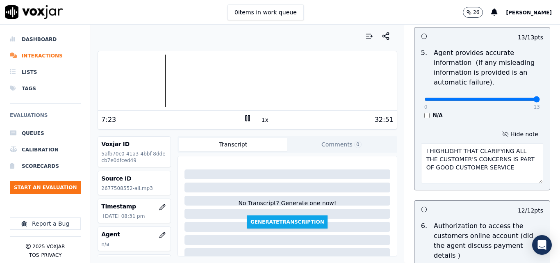
type textarea "I HIGHLIGHT THAT CLARIFYING ALL THE CUSTOMER'S CONCERNS IS PART OF GOOD CUSTOME…"
click at [523, 121] on div "5 . Agent provides accurate information (If any misleading information is provi…" at bounding box center [482, 83] width 135 height 77
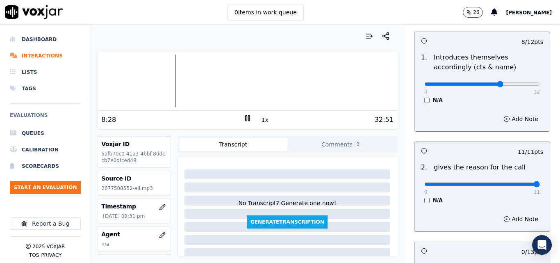
scroll to position [55, 0]
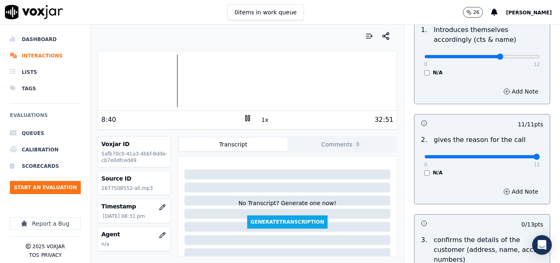
scroll to position [60, 0]
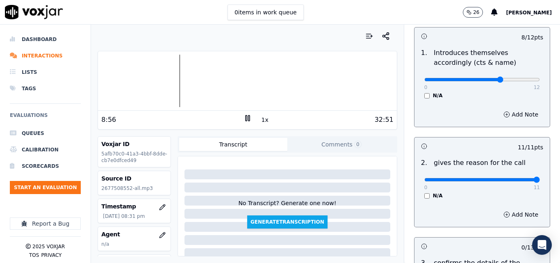
click at [263, 121] on button "1x" at bounding box center [265, 119] width 10 height 11
click at [263, 121] on button "1.5x" at bounding box center [268, 119] width 16 height 11
click at [261, 120] on button "2x" at bounding box center [265, 119] width 10 height 11
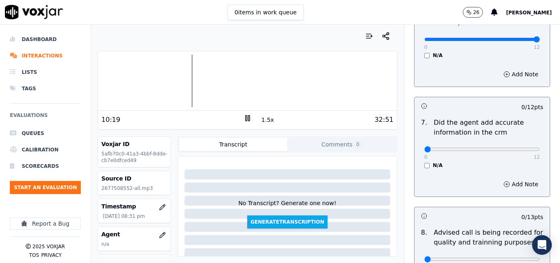
scroll to position [738, 0]
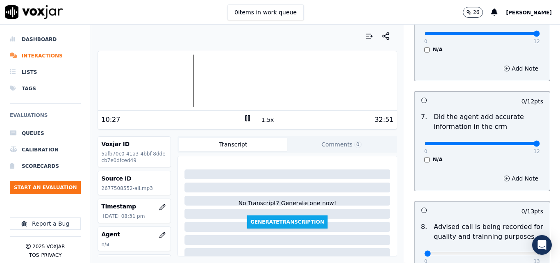
click at [516, 142] on input "range" at bounding box center [483, 143] width 116 height 3
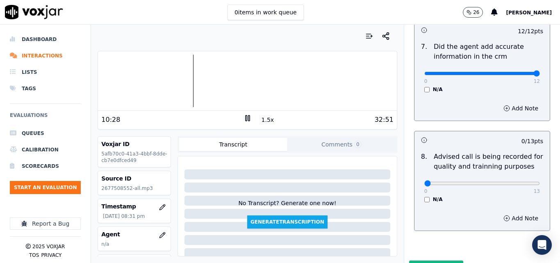
scroll to position [820, 0]
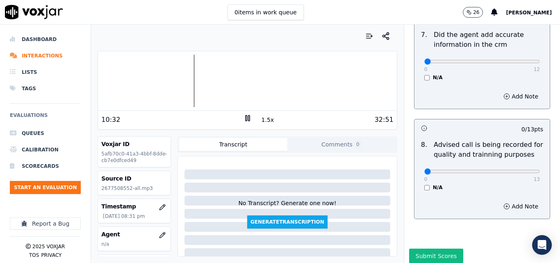
type input "0"
click at [425, 60] on input "range" at bounding box center [483, 61] width 116 height 3
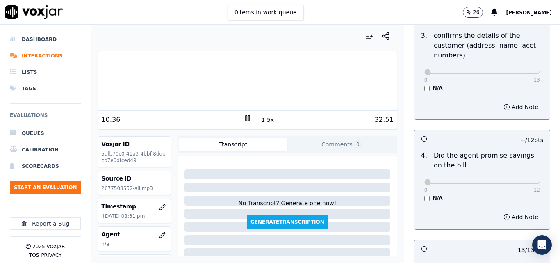
scroll to position [0, 0]
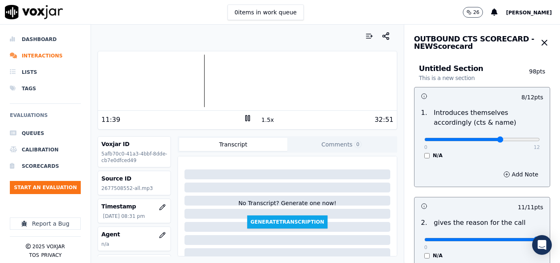
click at [246, 117] on rect at bounding box center [246, 117] width 1 height 5
click at [244, 119] on icon at bounding box center [248, 118] width 8 height 8
click at [262, 119] on button "1.5x" at bounding box center [268, 119] width 16 height 11
click at [248, 118] on rect at bounding box center [248, 117] width 1 height 5
click at [260, 119] on button "2x" at bounding box center [265, 119] width 10 height 11
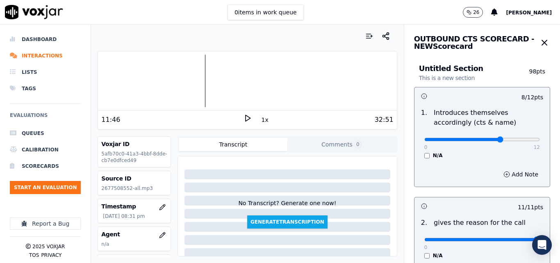
click at [244, 119] on icon at bounding box center [248, 118] width 8 height 8
click at [245, 117] on icon at bounding box center [248, 118] width 8 height 8
click at [246, 119] on rect at bounding box center [246, 117] width 1 height 5
click at [246, 117] on polygon at bounding box center [248, 118] width 5 height 6
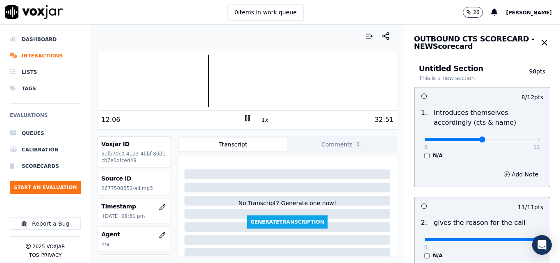
type input "6"
click at [466, 140] on input "range" at bounding box center [483, 139] width 116 height 3
click at [200, 80] on div at bounding box center [247, 81] width 299 height 53
click at [244, 119] on icon at bounding box center [248, 118] width 8 height 8
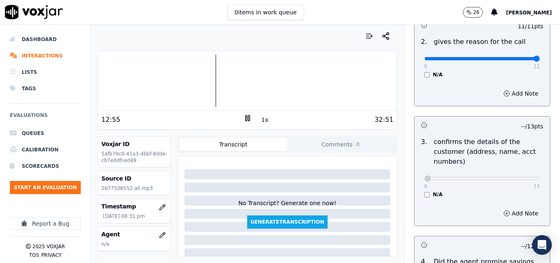
scroll to position [205, 0]
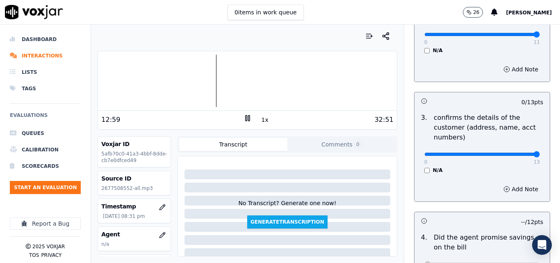
type input "13"
click at [519, 154] on input "range" at bounding box center [483, 154] width 116 height 3
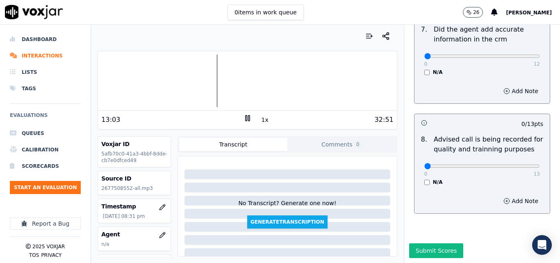
scroll to position [793, 0]
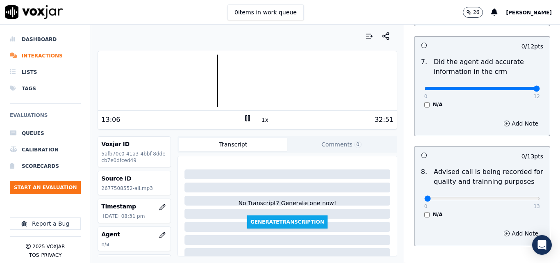
type input "12"
click at [519, 87] on input "range" at bounding box center [483, 88] width 116 height 3
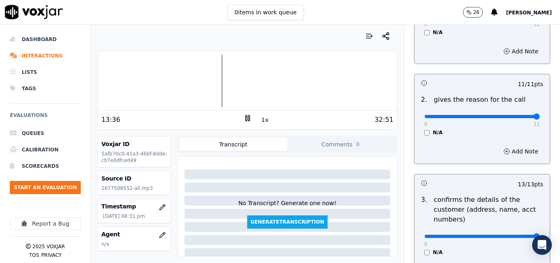
scroll to position [0, 0]
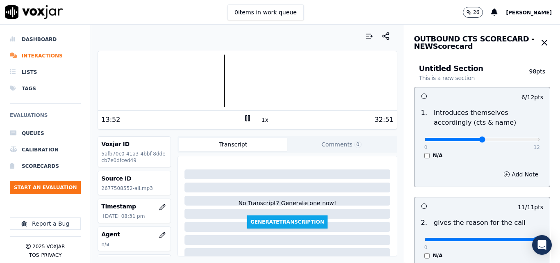
click at [260, 121] on button "1x" at bounding box center [265, 119] width 10 height 11
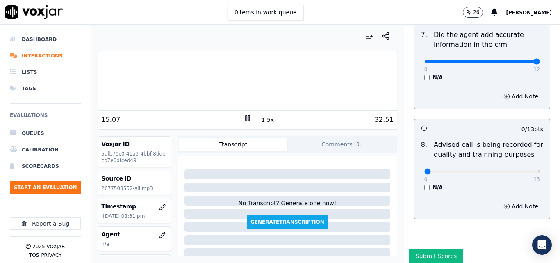
scroll to position [834, 0]
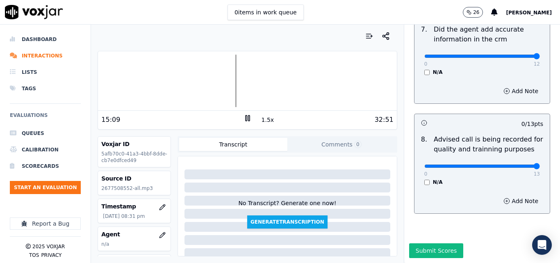
type input "13"
click at [519, 164] on input "range" at bounding box center [483, 165] width 116 height 3
click at [430, 243] on button "Submit Scores" at bounding box center [436, 250] width 55 height 15
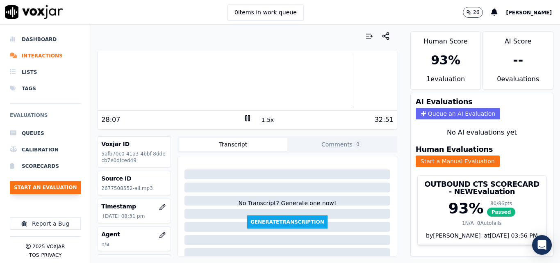
click at [47, 183] on button "Start an Evaluation" at bounding box center [45, 187] width 71 height 13
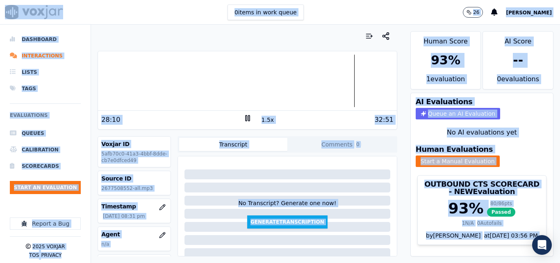
click at [247, 116] on icon at bounding box center [248, 118] width 8 height 8
click at [41, 190] on button "Start an Evaluation" at bounding box center [45, 187] width 71 height 13
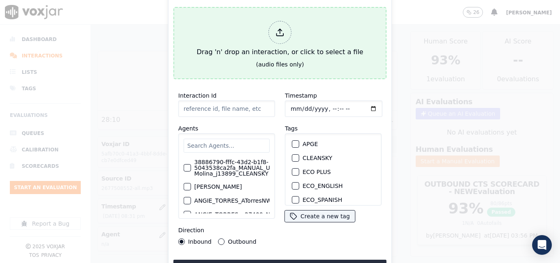
type input "20250908-141631_4196702350-all (1).mp3"
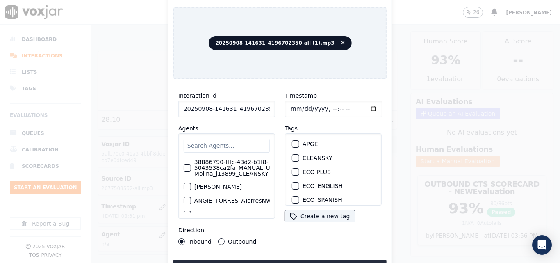
click at [295, 155] on div "button" at bounding box center [295, 158] width 6 height 6
click at [297, 260] on button "Upload interaction to start evaluation" at bounding box center [280, 267] width 213 height 15
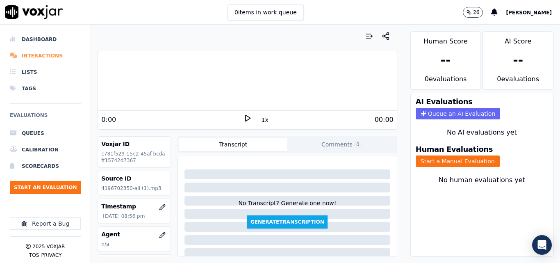
click at [44, 54] on li "Interactions" at bounding box center [45, 56] width 71 height 16
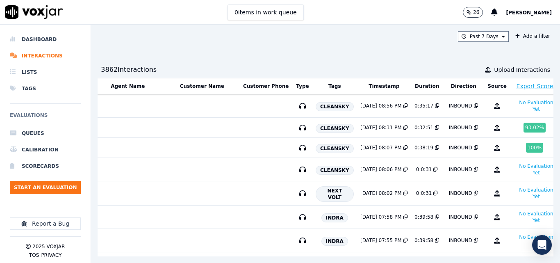
scroll to position [0, 159]
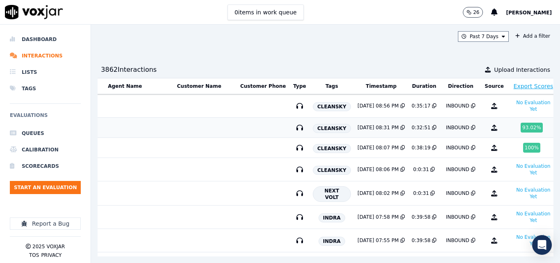
click at [358, 130] on div "[DATE] 08:31 PM" at bounding box center [378, 127] width 41 height 7
click at [511, 172] on button "No Evaluation Yet" at bounding box center [534, 169] width 46 height 16
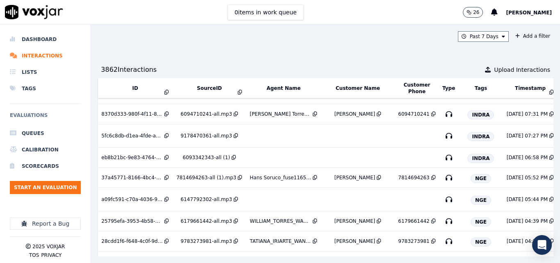
scroll to position [164, 0]
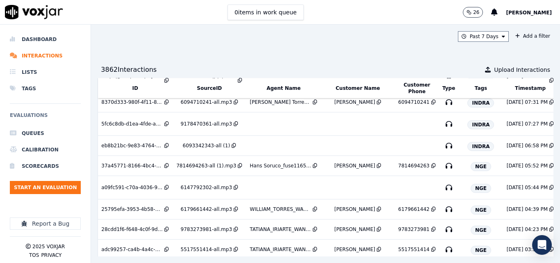
click at [373, 57] on div "Past 7 Days Add a filter 3862 Interaction s Upload Interactions ID SourceID Age…" at bounding box center [325, 144] width 469 height 238
click at [68, 183] on button "Start an Evaluation" at bounding box center [45, 187] width 71 height 13
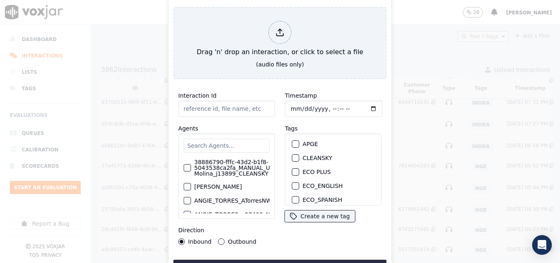
type input "20250908-141631_4196702350-all (2).mp3"
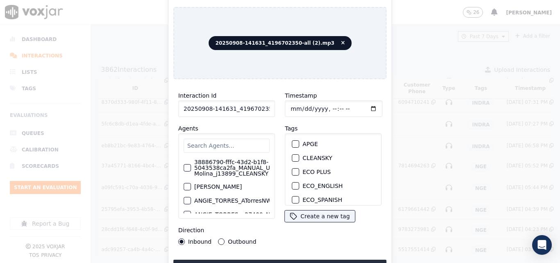
click at [295, 155] on button "CLEANSKY" at bounding box center [295, 157] width 7 height 7
click at [307, 260] on button "Upload interaction to start evaluation" at bounding box center [280, 267] width 213 height 15
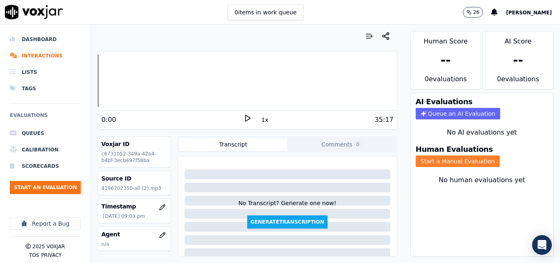
click at [469, 160] on button "Start a Manual Evaluation" at bounding box center [458, 160] width 84 height 11
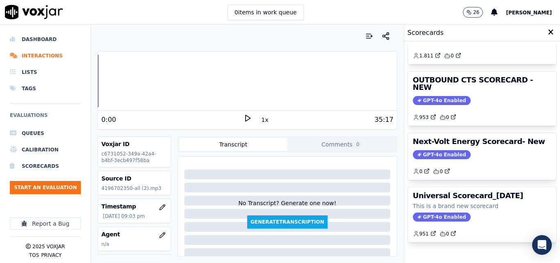
scroll to position [164, 0]
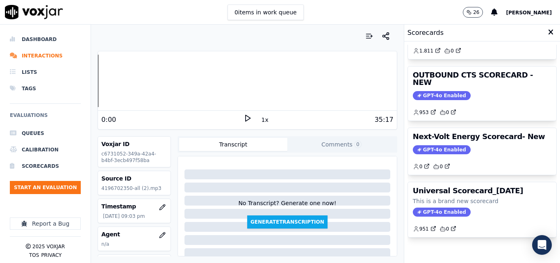
click at [246, 121] on icon at bounding box center [248, 118] width 8 height 8
click at [80, 80] on div "Dashboard Interactions Lists Tags Evaluations Queues Calibration Scorecards Sta…" at bounding box center [280, 144] width 560 height 238
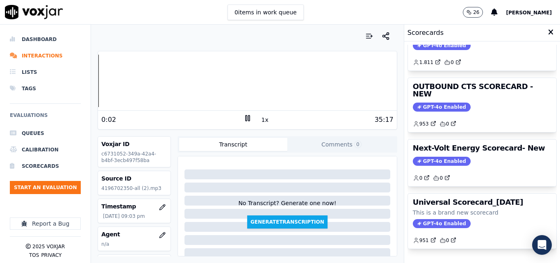
scroll to position [138, 0]
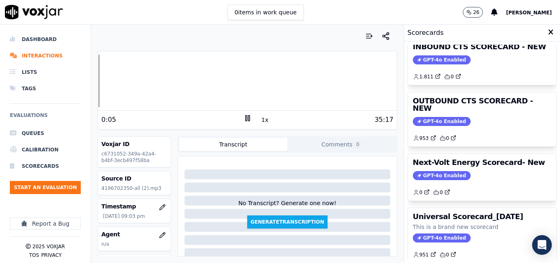
click at [244, 119] on icon at bounding box center [248, 118] width 8 height 8
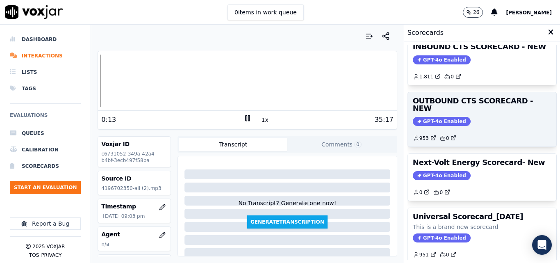
click at [440, 117] on span "GPT-4o Enabled" at bounding box center [442, 121] width 58 height 9
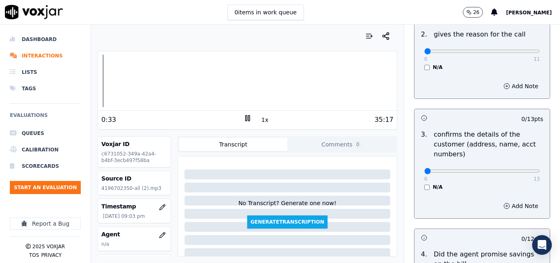
scroll to position [170, 0]
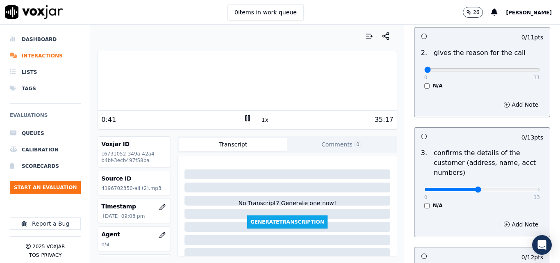
type input "6"
click at [468, 188] on input "range" at bounding box center [483, 189] width 116 height 3
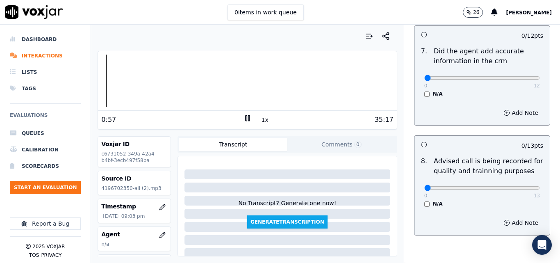
scroll to position [754, 0]
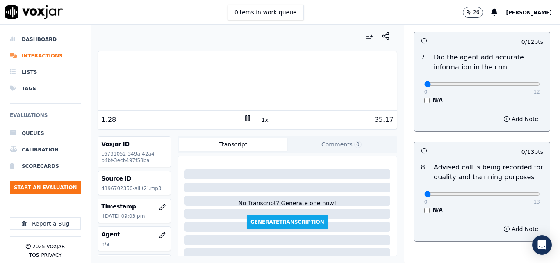
click at [244, 117] on icon at bounding box center [248, 118] width 8 height 8
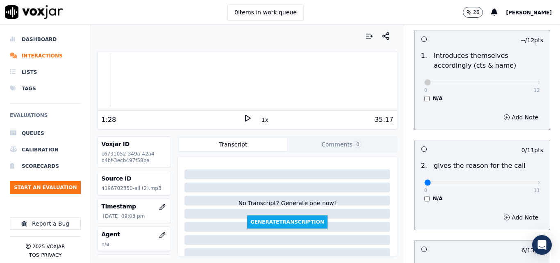
scroll to position [0, 0]
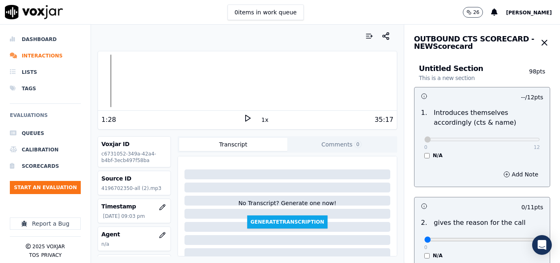
click at [244, 121] on icon at bounding box center [248, 118] width 8 height 8
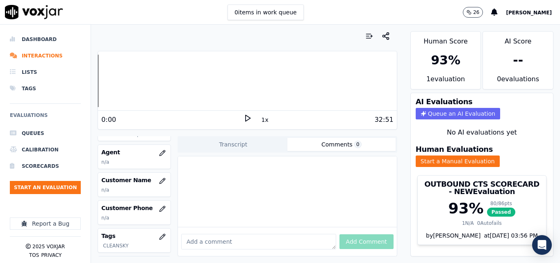
click at [331, 147] on button "Comments 0" at bounding box center [342, 144] width 108 height 13
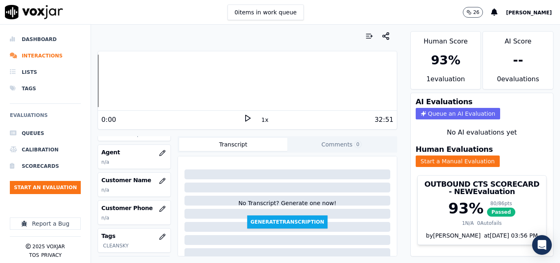
click at [259, 146] on button "Transcript" at bounding box center [233, 144] width 108 height 13
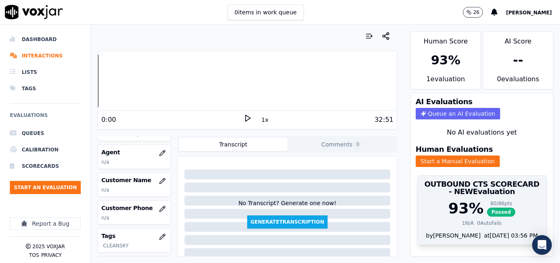
click at [487, 200] on div "80 / 86 pts Passed" at bounding box center [501, 208] width 29 height 16
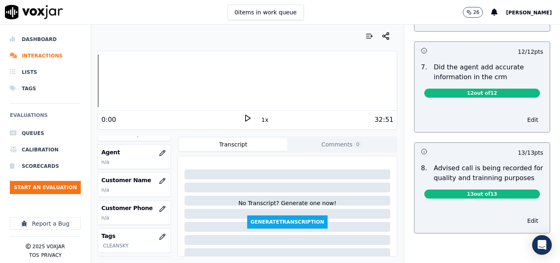
scroll to position [455, 0]
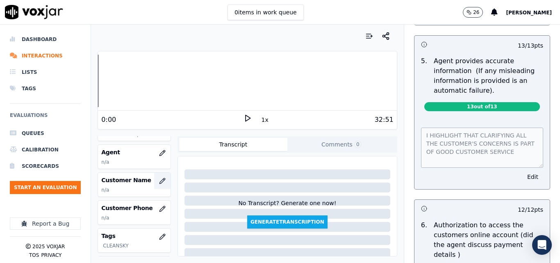
click at [159, 180] on icon "button" at bounding box center [162, 181] width 7 height 7
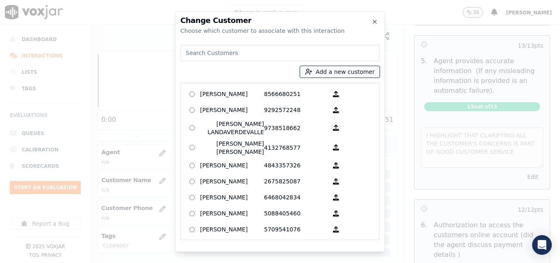
click at [311, 72] on line "button" at bounding box center [311, 72] width 0 height 2
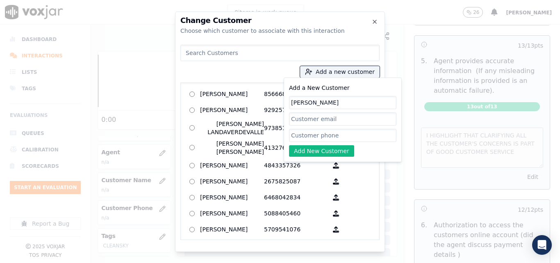
type input "[PERSON_NAME]"
paste input "2677508552"
type input "2677508552"
click at [320, 151] on button "Add New Customer" at bounding box center [321, 150] width 65 height 11
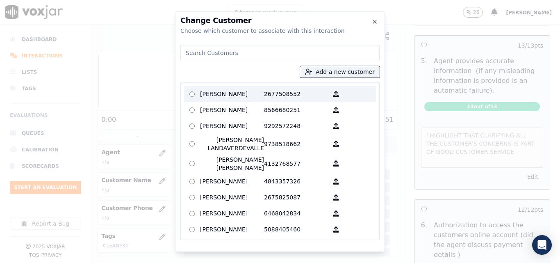
click at [237, 92] on p "[PERSON_NAME]" at bounding box center [232, 94] width 64 height 13
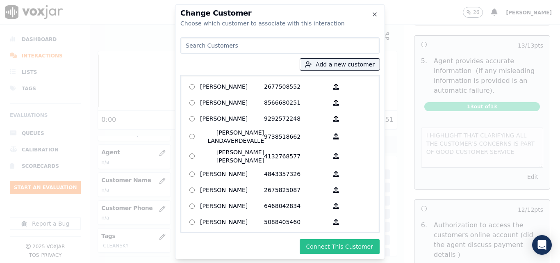
click at [349, 245] on button "Connect This Customer" at bounding box center [340, 246] width 80 height 15
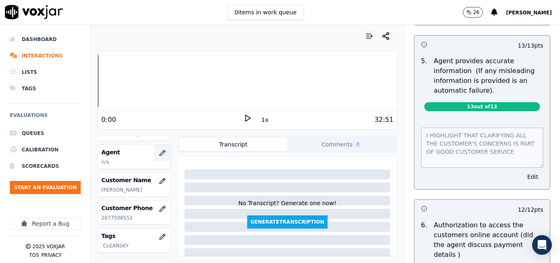
click at [159, 153] on icon "button" at bounding box center [162, 153] width 7 height 7
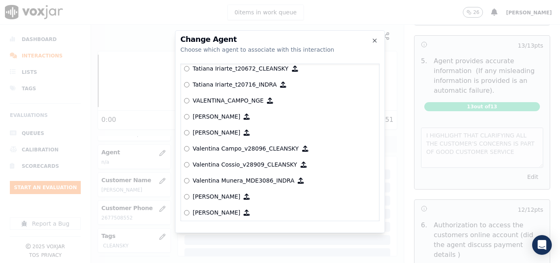
scroll to position [3849, 0]
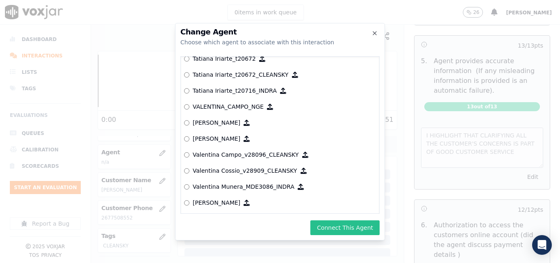
click at [343, 229] on button "Connect This Agent" at bounding box center [345, 227] width 69 height 15
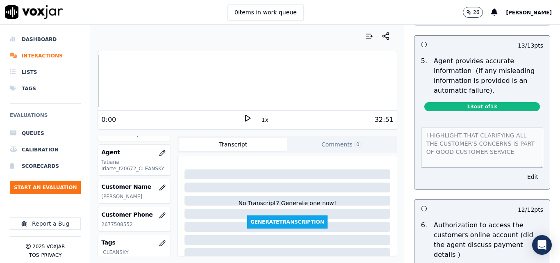
click at [408, 64] on div "Untitled Section This is a new section 98 pts 6 / 12 pts 1 . Introduces themsel…" at bounding box center [482, 63] width 149 height 930
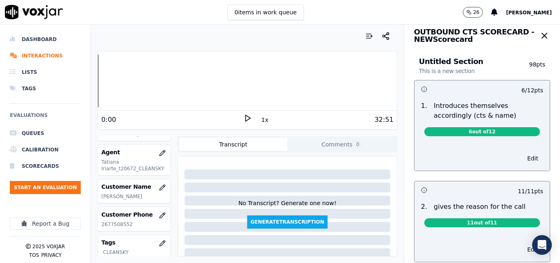
scroll to position [0, 0]
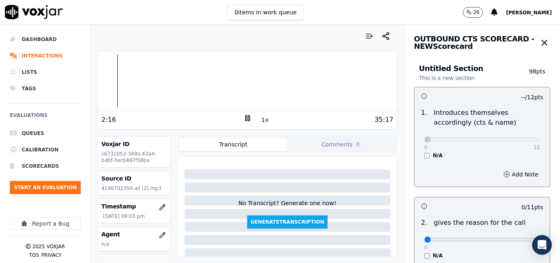
scroll to position [41, 0]
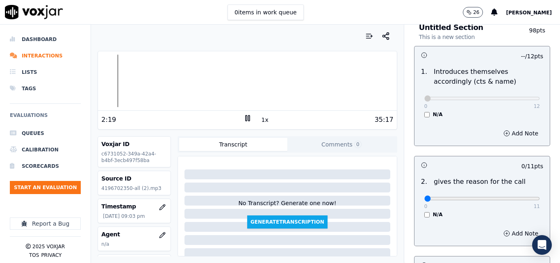
click at [245, 120] on icon at bounding box center [248, 118] width 8 height 8
click at [244, 121] on icon at bounding box center [248, 118] width 8 height 8
click at [459, 98] on input "range" at bounding box center [483, 98] width 116 height 3
type input "6"
click at [467, 97] on input "range" at bounding box center [483, 98] width 116 height 3
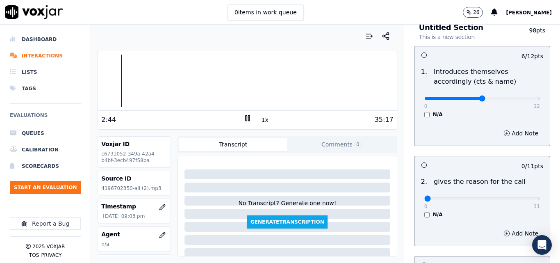
scroll to position [82, 0]
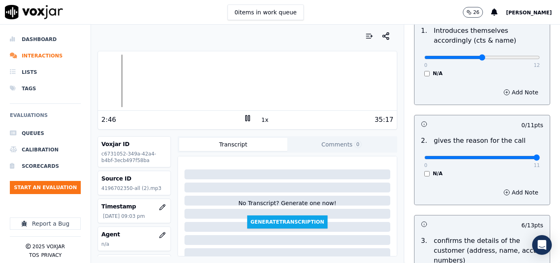
click at [516, 157] on input "range" at bounding box center [483, 157] width 116 height 3
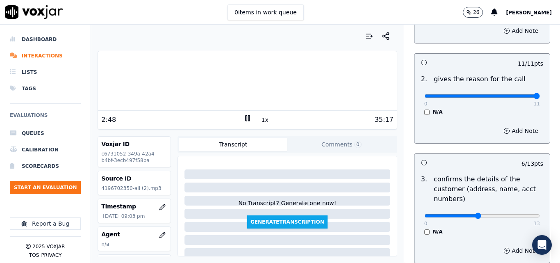
scroll to position [164, 0]
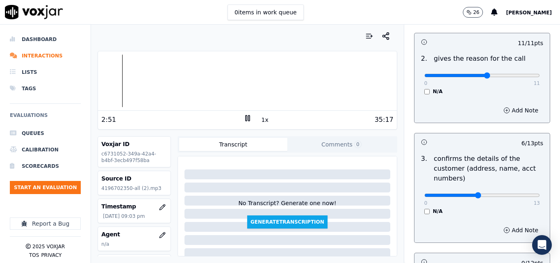
type input "6"
click at [470, 77] on input "range" at bounding box center [483, 75] width 116 height 3
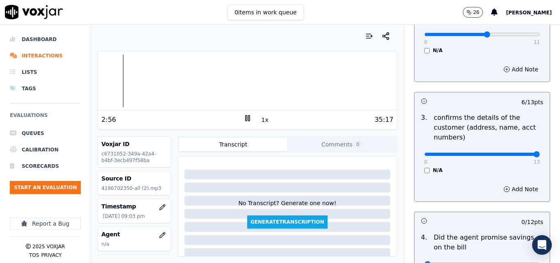
type input "13"
click at [520, 155] on input "range" at bounding box center [483, 154] width 116 height 3
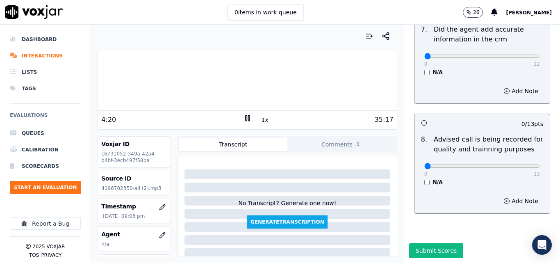
scroll to position [791, 0]
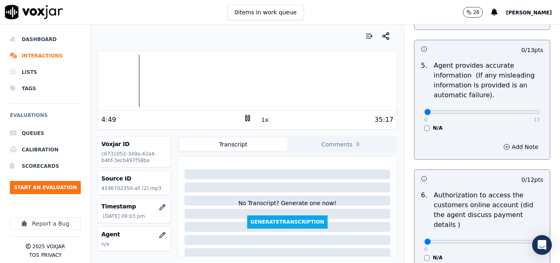
scroll to position [491, 0]
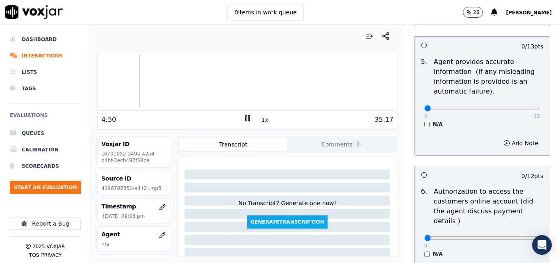
click at [260, 118] on button "1x" at bounding box center [265, 119] width 10 height 11
click at [260, 118] on button "1.5x" at bounding box center [268, 119] width 16 height 11
click at [262, 118] on button "2x" at bounding box center [265, 119] width 10 height 11
click at [262, 118] on button "1x" at bounding box center [265, 119] width 10 height 11
click at [263, 119] on button "1.5x" at bounding box center [268, 119] width 16 height 11
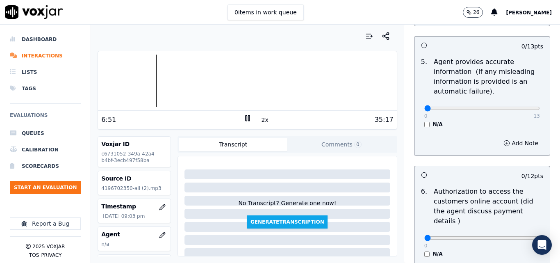
click at [264, 116] on button "2x" at bounding box center [265, 119] width 10 height 11
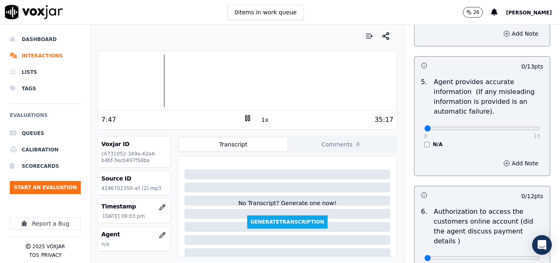
scroll to position [475, 0]
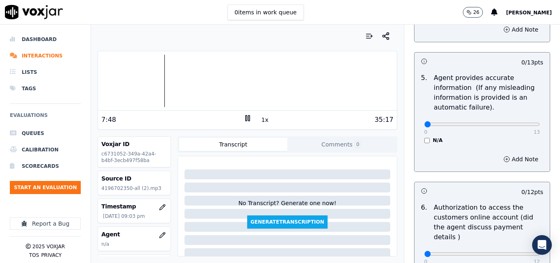
click at [408, 82] on div "Untitled Section This is a new section 98 pts 6 / 12 pts 1 . Introduces themsel…" at bounding box center [482, 58] width 149 height 959
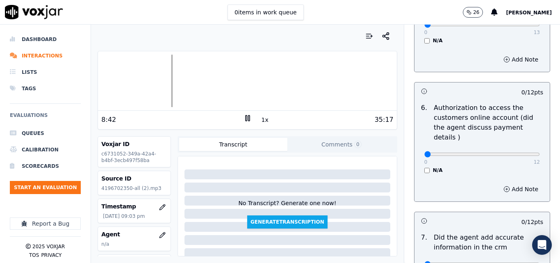
scroll to position [615, 0]
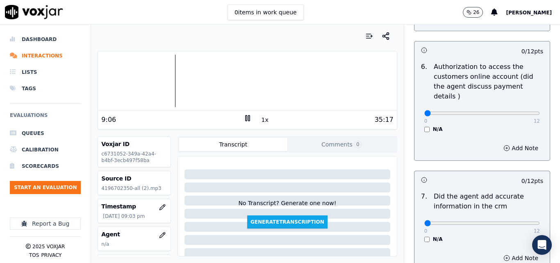
click at [264, 120] on button "1x" at bounding box center [265, 119] width 10 height 11
click at [263, 119] on button "1.5x" at bounding box center [268, 119] width 16 height 11
click at [263, 119] on button "2x" at bounding box center [265, 119] width 10 height 11
click at [263, 119] on button "1x" at bounding box center [265, 119] width 10 height 11
click at [263, 119] on button "1.5x" at bounding box center [268, 119] width 16 height 11
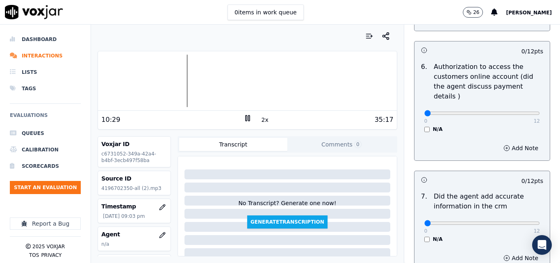
click at [263, 119] on button "2x" at bounding box center [265, 119] width 10 height 11
click at [263, 119] on button "1x" at bounding box center [265, 119] width 10 height 11
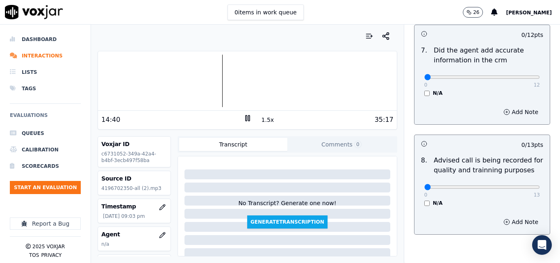
scroll to position [779, 0]
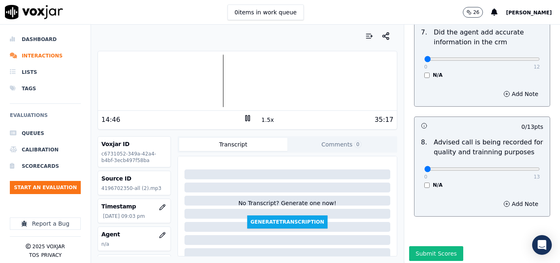
click at [215, 89] on div at bounding box center [247, 81] width 299 height 53
type input "13"
click at [519, 167] on input "range" at bounding box center [483, 168] width 116 height 3
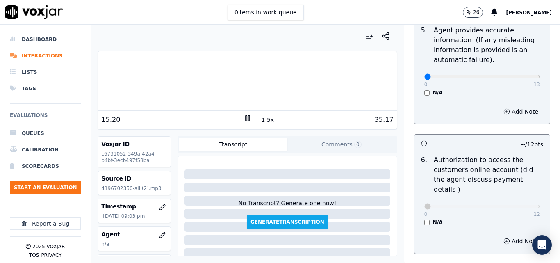
scroll to position [451, 0]
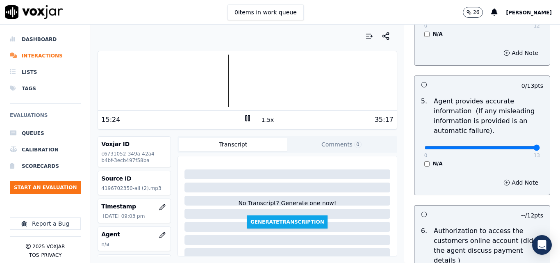
type input "13"
click at [518, 148] on input "range" at bounding box center [483, 147] width 116 height 3
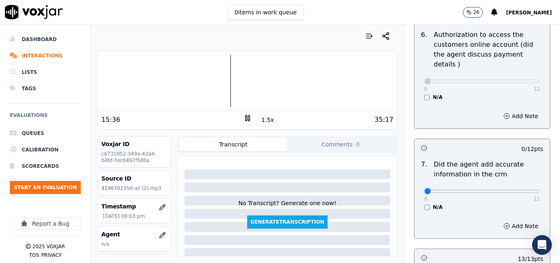
scroll to position [656, 0]
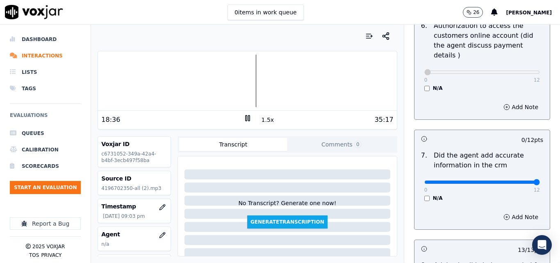
type input "12"
click at [520, 180] on input "range" at bounding box center [483, 181] width 116 height 3
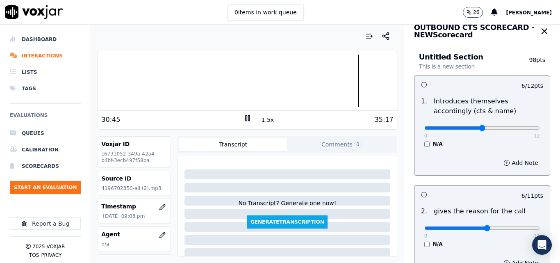
scroll to position [53, 0]
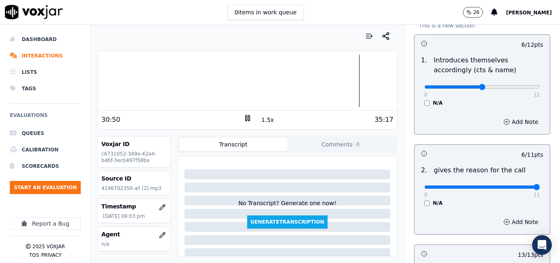
type input "11"
click at [518, 187] on input "range" at bounding box center [483, 186] width 116 height 3
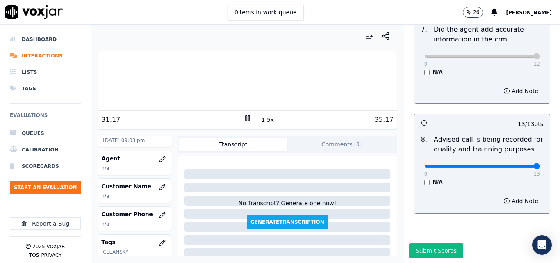
scroll to position [80, 0]
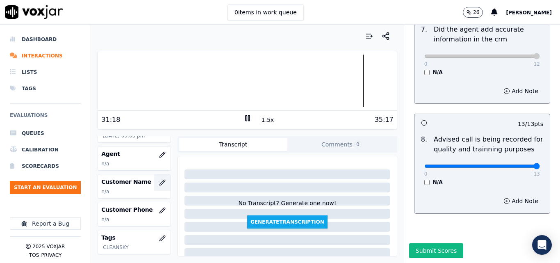
click at [159, 184] on icon "button" at bounding box center [162, 182] width 7 height 7
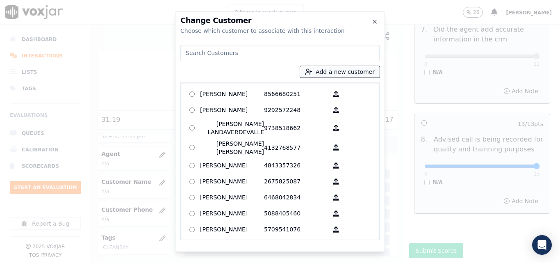
click at [333, 71] on button "Add a new customer" at bounding box center [340, 71] width 80 height 11
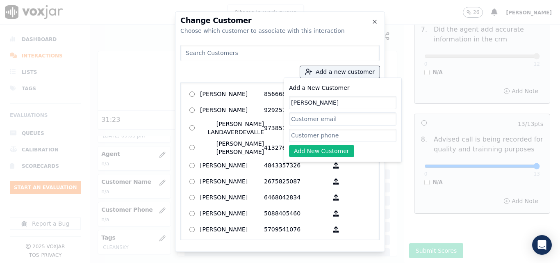
type input "JOE E BUTCHER"
paste input "4196702350"
type input "4196702350"
click at [336, 149] on button "Add New Customer" at bounding box center [321, 150] width 65 height 11
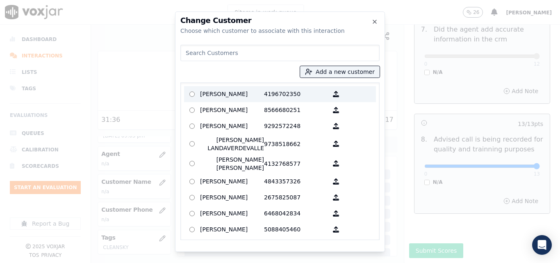
click at [250, 94] on p "JOE E BUTCHER" at bounding box center [232, 94] width 64 height 13
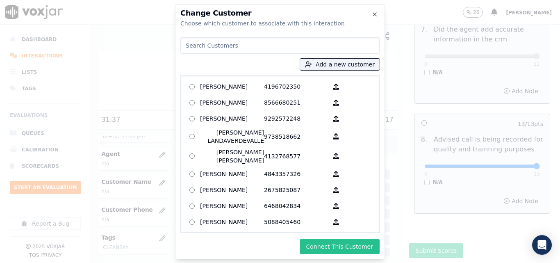
click at [352, 249] on button "Connect This Customer" at bounding box center [340, 246] width 80 height 15
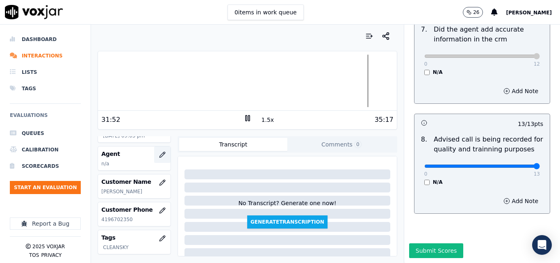
click at [160, 156] on icon "button" at bounding box center [162, 154] width 5 height 5
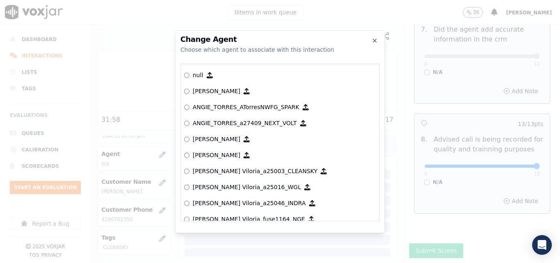
scroll to position [28, 0]
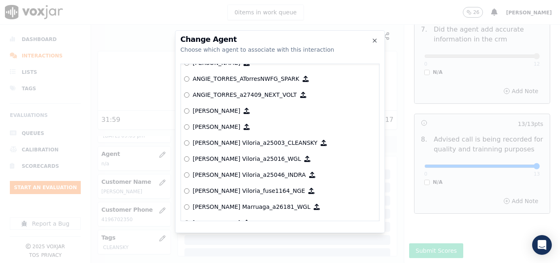
click at [234, 130] on p "[PERSON_NAME]" at bounding box center [217, 127] width 48 height 8
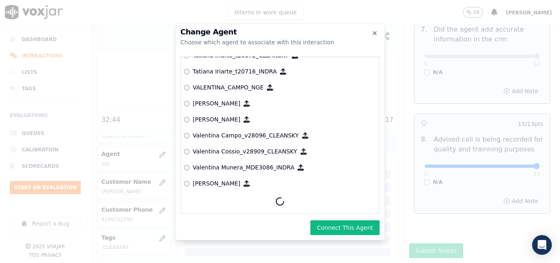
scroll to position [3831, 0]
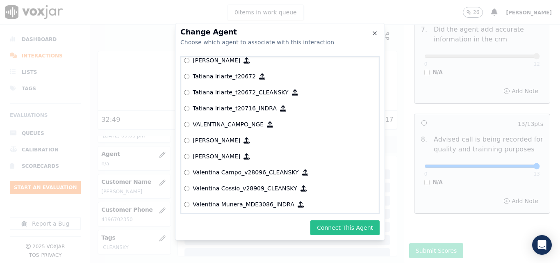
click at [338, 223] on button "Connect This Agent" at bounding box center [345, 227] width 69 height 15
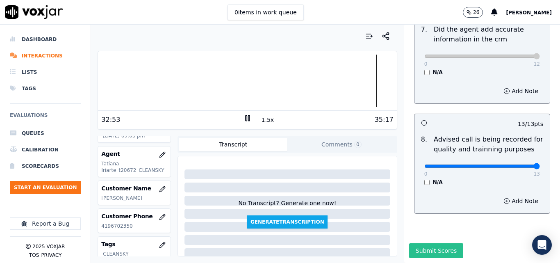
click at [413, 243] on button "Submit Scores" at bounding box center [436, 250] width 55 height 15
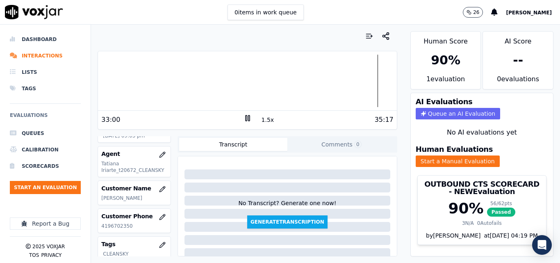
click at [244, 117] on icon at bounding box center [248, 118] width 8 height 8
click at [65, 190] on button "Start an Evaluation" at bounding box center [45, 187] width 71 height 13
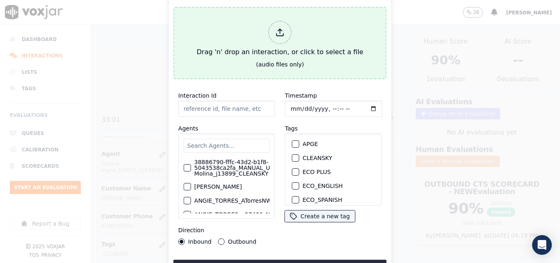
type input "20250908-153045_4849042104-all.mp3"
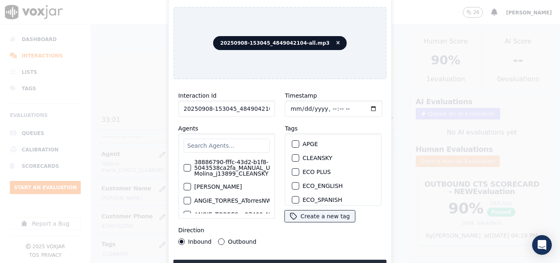
click at [296, 154] on button "CLEANSKY" at bounding box center [295, 157] width 7 height 7
click at [296, 261] on button "Upload interaction to start evaluation" at bounding box center [280, 267] width 213 height 15
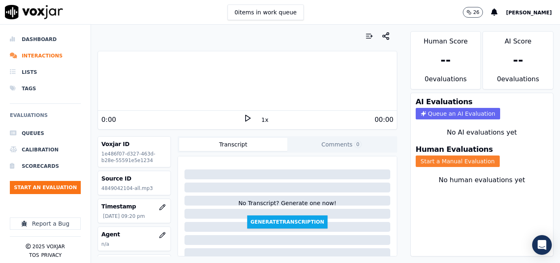
click at [454, 159] on button "Start a Manual Evaluation" at bounding box center [458, 160] width 84 height 11
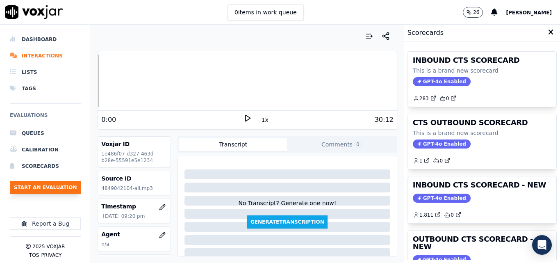
click at [50, 186] on button "Start an Evaluation" at bounding box center [45, 187] width 71 height 13
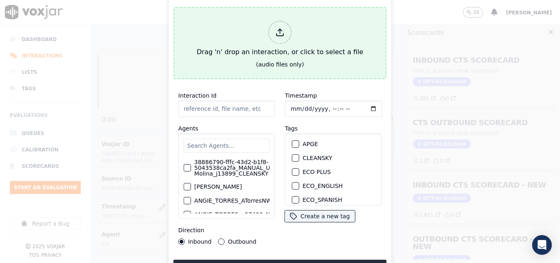
type input "20250908-153045_4849042104-all.mp3"
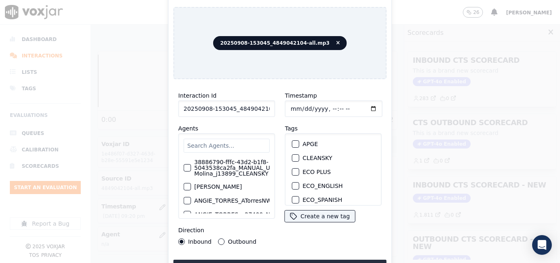
click at [292, 158] on button "CLEANSKY" at bounding box center [295, 157] width 7 height 7
click at [315, 260] on button "Upload interaction to start evaluation" at bounding box center [280, 267] width 213 height 15
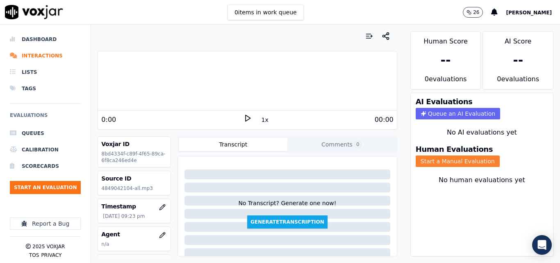
click at [428, 158] on button "Start a Manual Evaluation" at bounding box center [458, 160] width 84 height 11
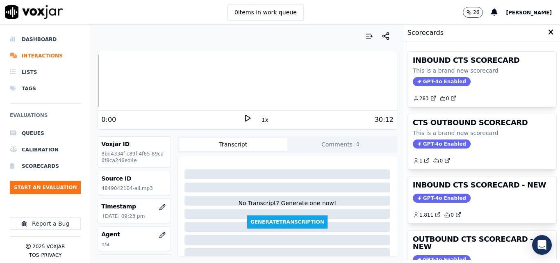
click at [246, 119] on polygon at bounding box center [248, 118] width 5 height 6
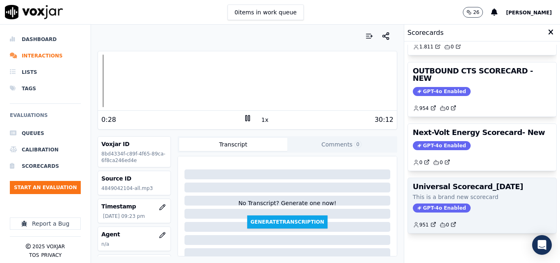
scroll to position [138, 0]
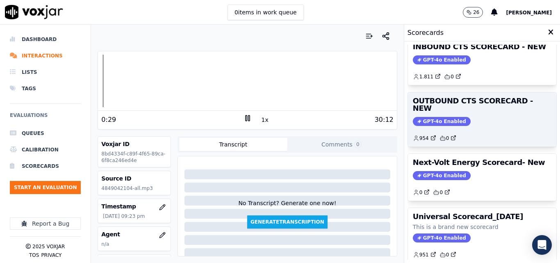
click at [436, 117] on span "GPT-4o Enabled" at bounding box center [442, 121] width 58 height 9
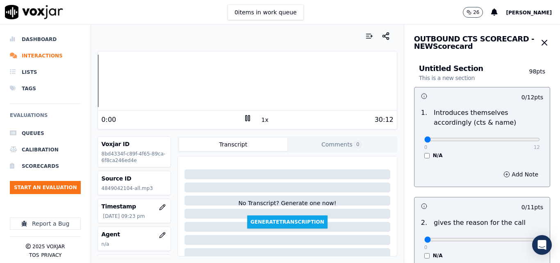
click at [93, 83] on div "Your browser does not support the audio element. 0:00 1x 30:12 Voxjar ID 8bd433…" at bounding box center [247, 144] width 313 height 238
click at [261, 121] on button "1x" at bounding box center [265, 119] width 10 height 11
click at [261, 121] on button "1.5x" at bounding box center [268, 119] width 16 height 11
type input "12"
click at [519, 140] on input "range" at bounding box center [483, 139] width 116 height 3
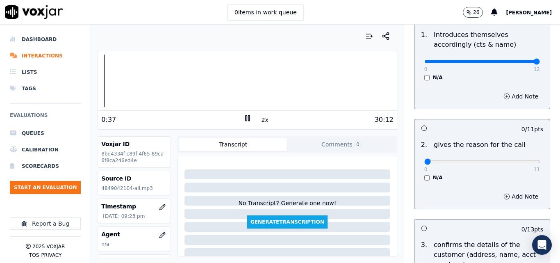
scroll to position [82, 0]
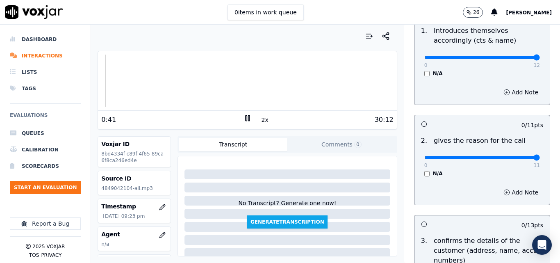
type input "11"
click at [520, 159] on input "range" at bounding box center [483, 157] width 116 height 3
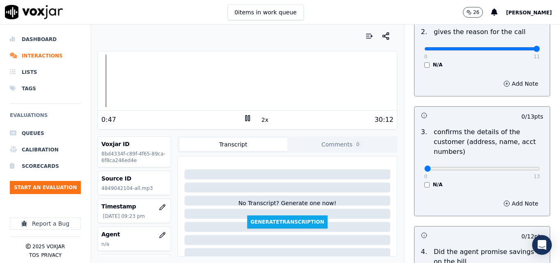
scroll to position [205, 0]
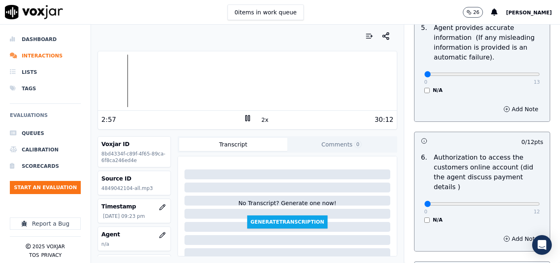
scroll to position [574, 0]
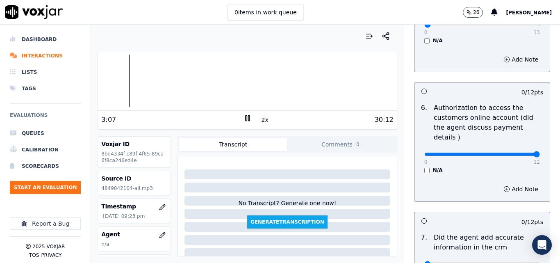
type input "12"
click at [515, 153] on input "range" at bounding box center [483, 154] width 116 height 3
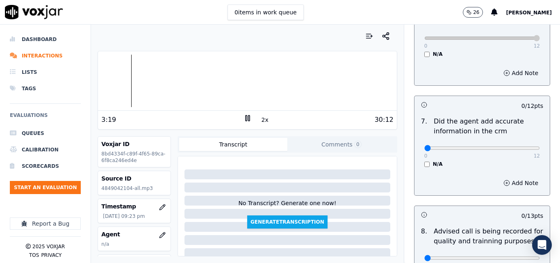
scroll to position [791, 0]
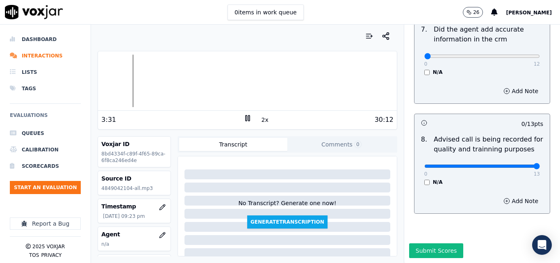
type input "13"
click at [517, 164] on input "range" at bounding box center [483, 165] width 116 height 3
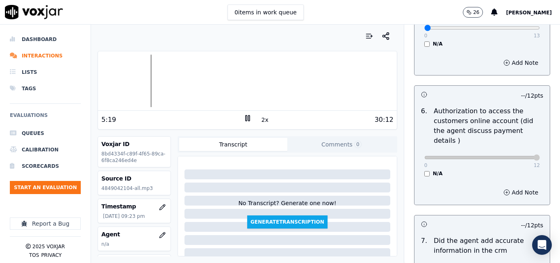
scroll to position [545, 0]
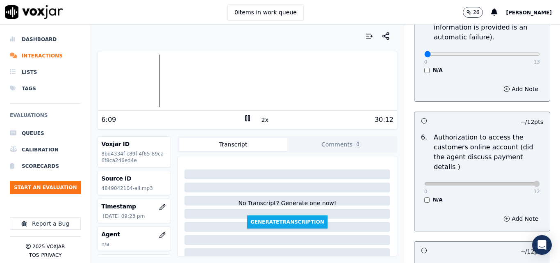
click at [261, 120] on button "2x" at bounding box center [265, 119] width 10 height 11
click at [261, 120] on button "1x" at bounding box center [265, 119] width 10 height 11
click at [225, 82] on div at bounding box center [247, 81] width 299 height 53
click at [218, 82] on div at bounding box center [247, 81] width 299 height 53
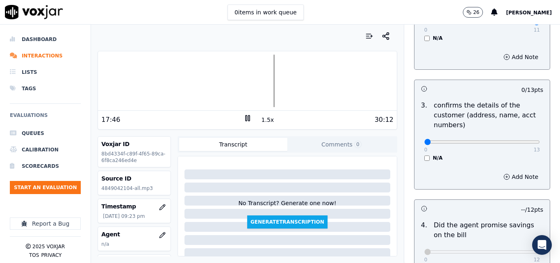
scroll to position [217, 0]
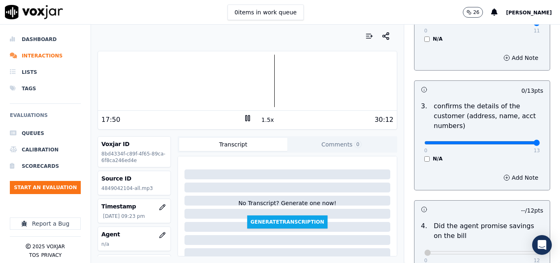
type input "13"
click at [519, 144] on input "range" at bounding box center [483, 142] width 116 height 3
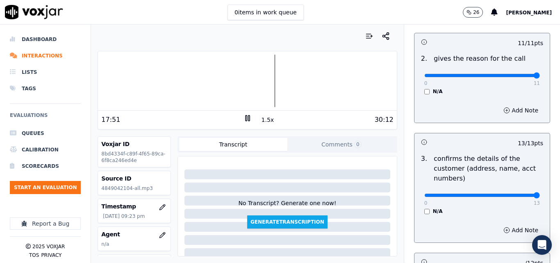
scroll to position [53, 0]
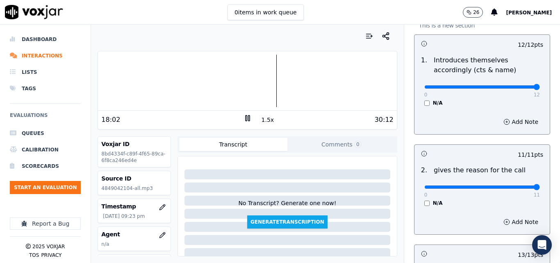
click at [262, 119] on button "1.5x" at bounding box center [268, 119] width 16 height 11
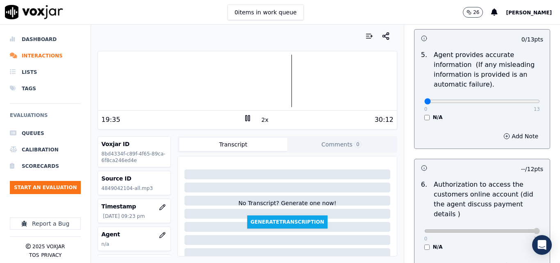
scroll to position [504, 0]
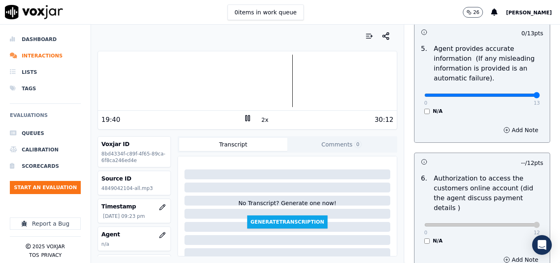
type input "13"
click at [517, 97] on input "range" at bounding box center [483, 95] width 116 height 3
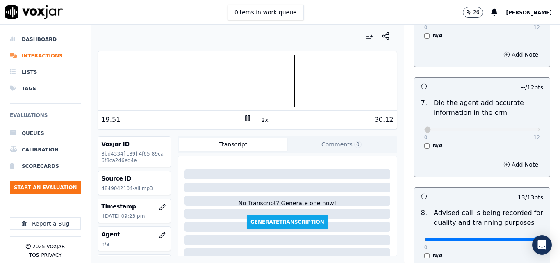
scroll to position [627, 0]
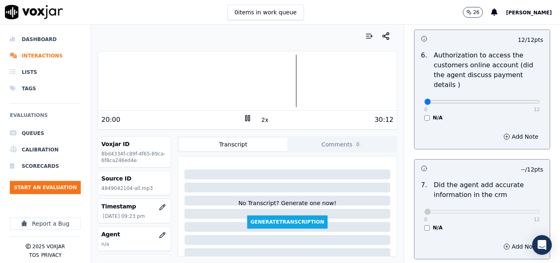
type input "0"
click at [425, 100] on input "range" at bounding box center [483, 101] width 116 height 3
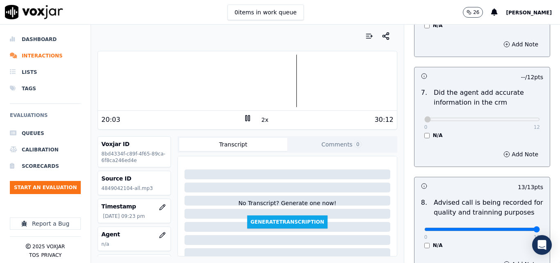
scroll to position [709, 0]
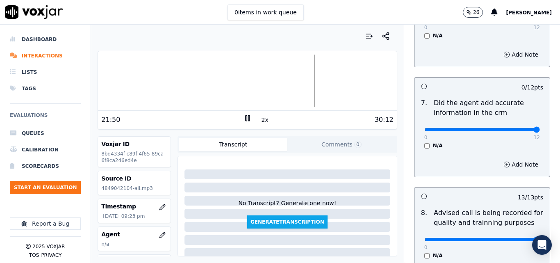
type input "12"
click at [519, 128] on input "range" at bounding box center [483, 129] width 116 height 3
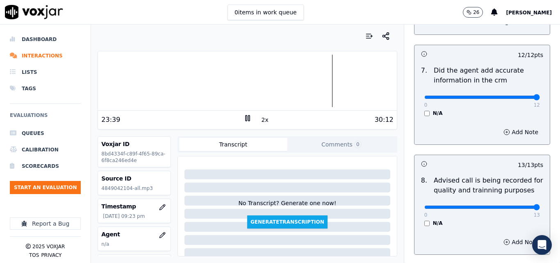
scroll to position [791, 0]
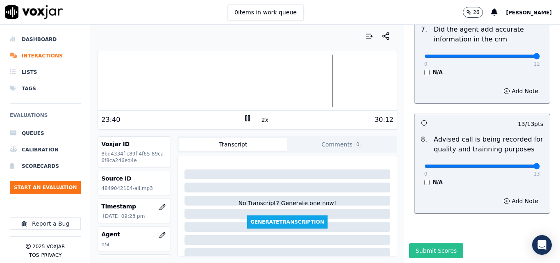
click at [435, 243] on button "Submit Scores" at bounding box center [436, 250] width 55 height 15
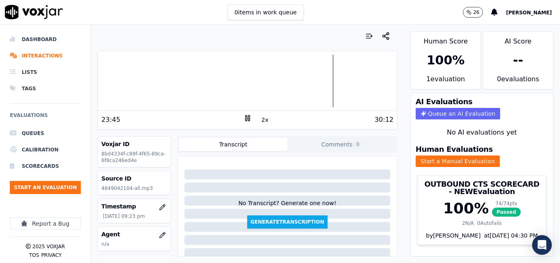
click at [244, 119] on icon at bounding box center [248, 118] width 8 height 8
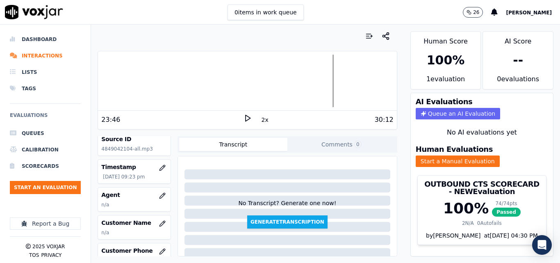
scroll to position [82, 0]
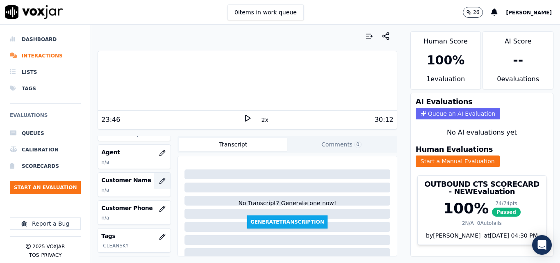
click at [159, 180] on icon "button" at bounding box center [162, 181] width 7 height 7
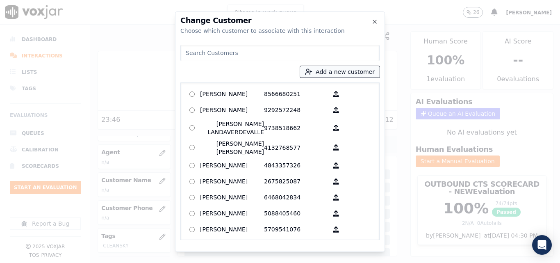
click at [327, 71] on button "Add a new customer" at bounding box center [340, 71] width 80 height 11
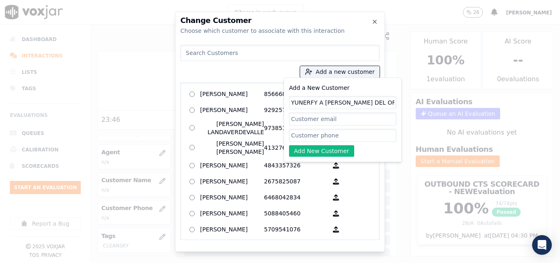
type input "YUNERFY A NOLASCO DEL ORBE"
paste input "4849042104"
type input "4849042104"
click at [337, 152] on button "Add New Customer" at bounding box center [321, 150] width 65 height 11
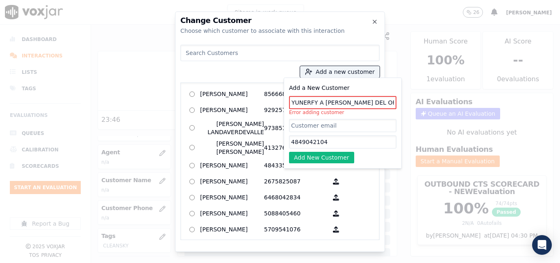
drag, startPoint x: 379, startPoint y: 103, endPoint x: 322, endPoint y: 100, distance: 57.9
click at [322, 100] on input "YUNERFY A NOLASCO DEL ORBE" at bounding box center [342, 102] width 107 height 13
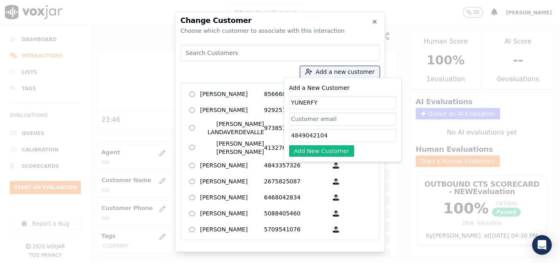
drag, startPoint x: 318, startPoint y: 104, endPoint x: 313, endPoint y: 105, distance: 5.8
click at [313, 105] on input "YUNERFY" at bounding box center [342, 102] width 107 height 13
type input "Y"
paste input "4849042104"
type input "4849042104"
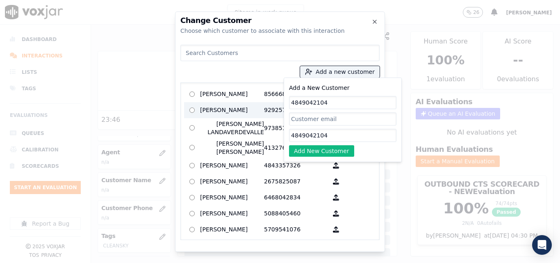
drag, startPoint x: 333, startPoint y: 101, endPoint x: 265, endPoint y: 104, distance: 67.8
click at [265, 104] on div "Add a new customer Add a New Customer 4849042104 4849042104 Add New Customer AG…" at bounding box center [279, 140] width 199 height 199
paste input "YUNERFY"
paste input "NOLASCO"
type input "YUNERFY NOLASCO"
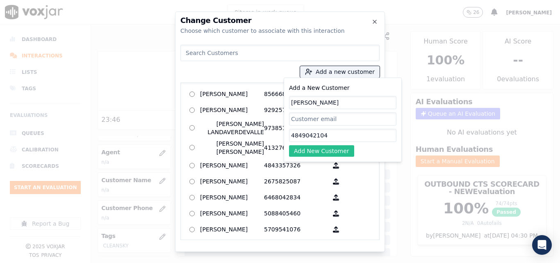
click at [331, 156] on div "Add a New Customer YUNERFY NOLASCO 4849042104 Add New Customer" at bounding box center [343, 120] width 118 height 85
click at [336, 146] on button "Add New Customer" at bounding box center [321, 150] width 65 height 11
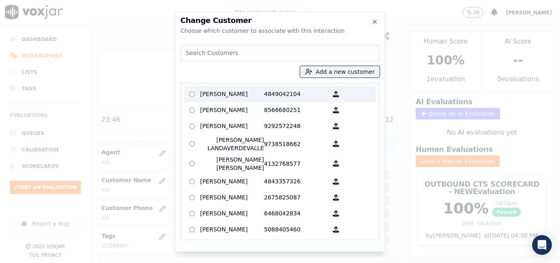
click at [276, 94] on p "4849042104" at bounding box center [296, 94] width 64 height 13
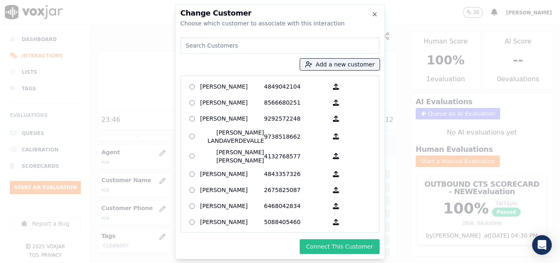
click at [335, 248] on button "Connect This Customer" at bounding box center [340, 246] width 80 height 15
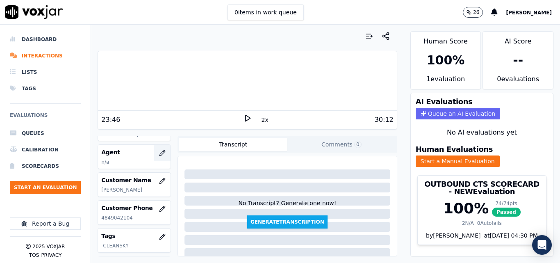
click at [159, 153] on icon "button" at bounding box center [162, 153] width 7 height 7
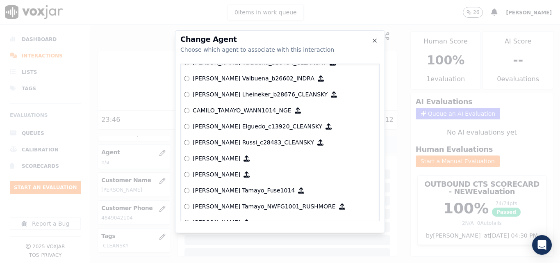
scroll to position [656, 0]
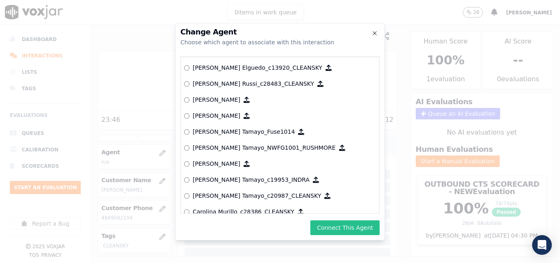
click at [346, 228] on button "Connect This Agent" at bounding box center [345, 227] width 69 height 15
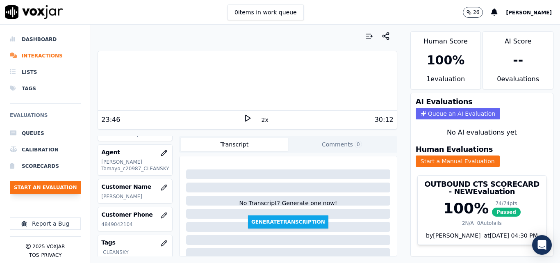
click at [43, 185] on button "Start an Evaluation" at bounding box center [45, 187] width 71 height 13
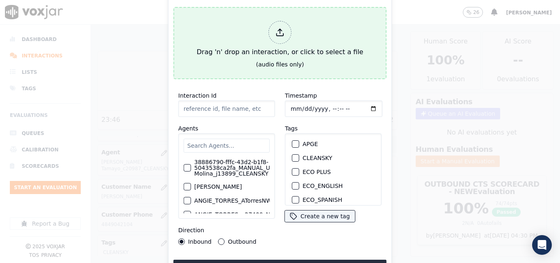
type input "20250909-101403_8573842723-all.mp3"
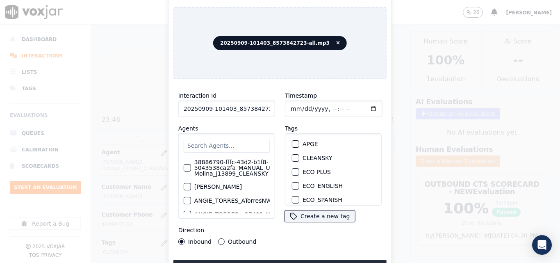
click at [292, 156] on div "button" at bounding box center [295, 158] width 6 height 6
click at [271, 260] on button "Upload interaction to start evaluation" at bounding box center [280, 267] width 213 height 15
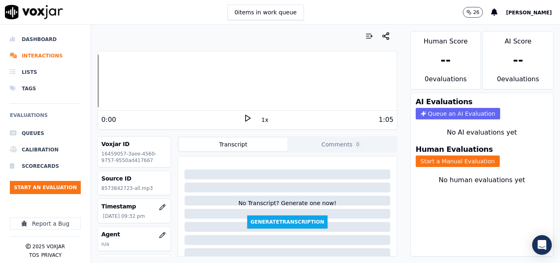
click at [239, 120] on div "0:00" at bounding box center [172, 120] width 142 height 10
click at [246, 116] on icon at bounding box center [248, 118] width 8 height 8
click at [248, 116] on rect at bounding box center [248, 117] width 1 height 5
click at [54, 190] on button "Start an Evaluation" at bounding box center [45, 187] width 71 height 13
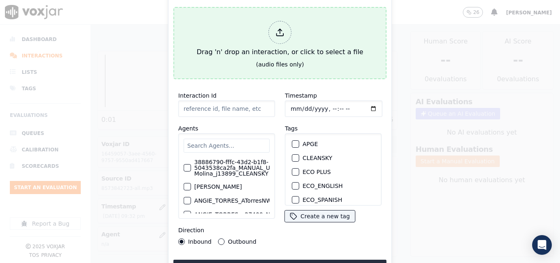
type input "20250908-160315_2673364749-all.mp3"
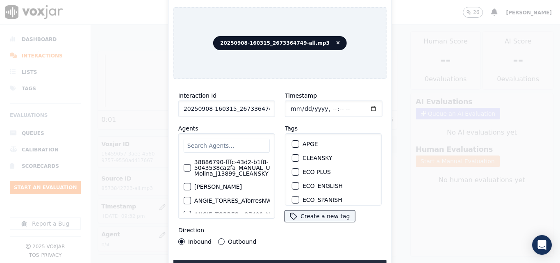
click at [295, 158] on button "CLEANSKY" at bounding box center [295, 157] width 7 height 7
click at [302, 260] on button "Upload interaction to start evaluation" at bounding box center [280, 267] width 213 height 15
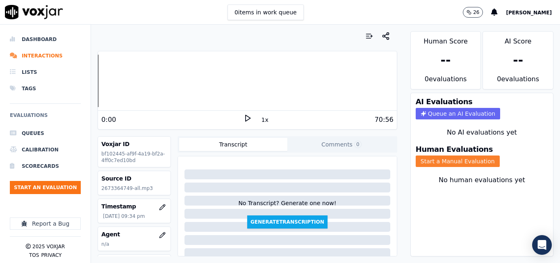
click at [448, 161] on button "Start a Manual Evaluation" at bounding box center [458, 160] width 84 height 11
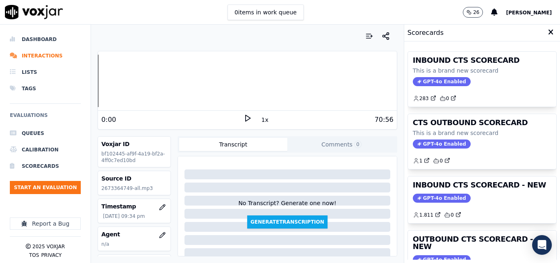
click at [245, 120] on icon at bounding box center [248, 118] width 8 height 8
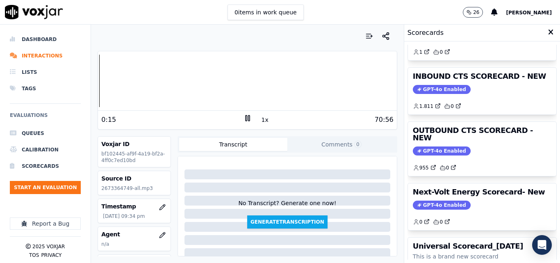
scroll to position [104, 0]
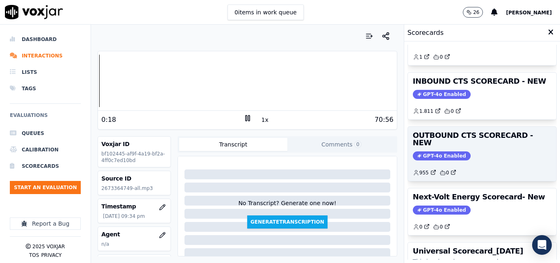
click at [442, 151] on span "GPT-4o Enabled" at bounding box center [442, 155] width 58 height 9
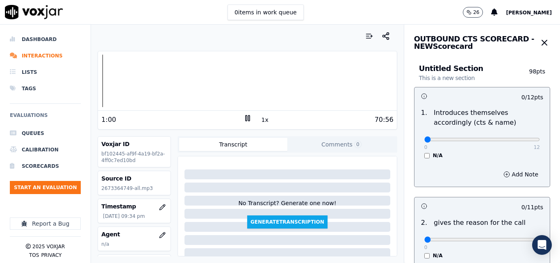
click at [99, 82] on div at bounding box center [247, 81] width 299 height 53
click at [260, 121] on button "1x" at bounding box center [265, 119] width 10 height 11
click at [260, 121] on button "1.5x" at bounding box center [268, 119] width 16 height 11
click at [244, 119] on icon at bounding box center [248, 118] width 8 height 8
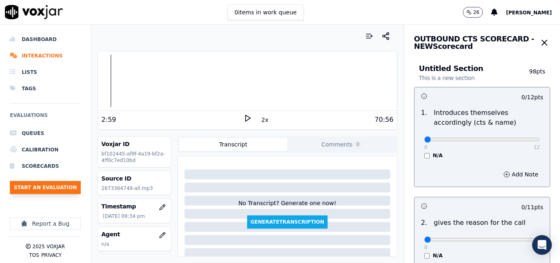
click at [50, 188] on button "Start an Evaluation" at bounding box center [45, 187] width 71 height 13
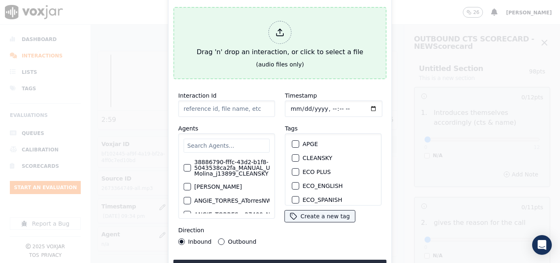
type input "20250908-170209_7818856548-all.mp3"
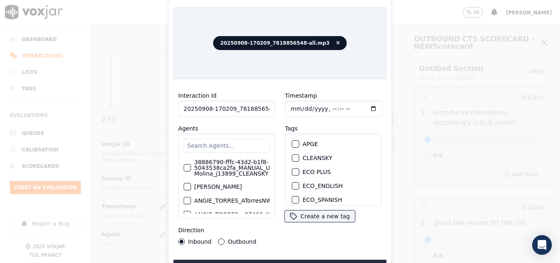
click at [292, 155] on div "button" at bounding box center [295, 158] width 6 height 6
click at [274, 263] on button "Upload interaction to start evaluation" at bounding box center [280, 267] width 213 height 15
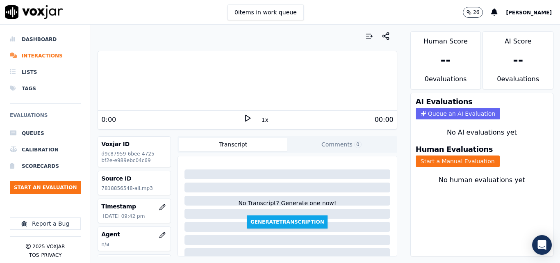
click at [244, 118] on icon at bounding box center [248, 118] width 8 height 8
click at [446, 158] on button "Start a Manual Evaluation" at bounding box center [458, 160] width 84 height 11
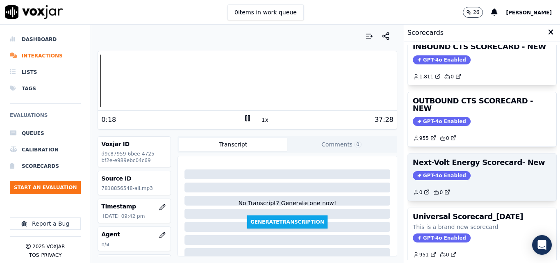
scroll to position [97, 0]
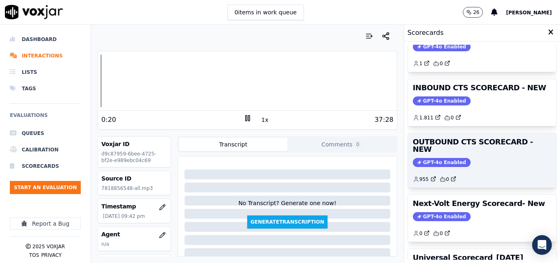
click at [447, 158] on span "GPT-4o Enabled" at bounding box center [442, 162] width 58 height 9
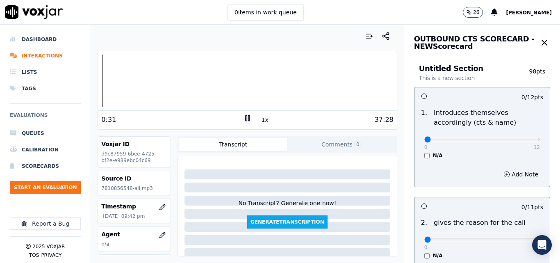
type input "12"
click at [516, 140] on input "range" at bounding box center [483, 139] width 116 height 3
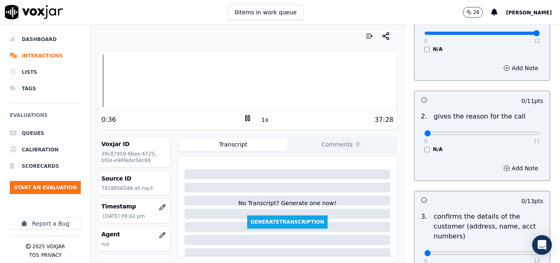
scroll to position [123, 0]
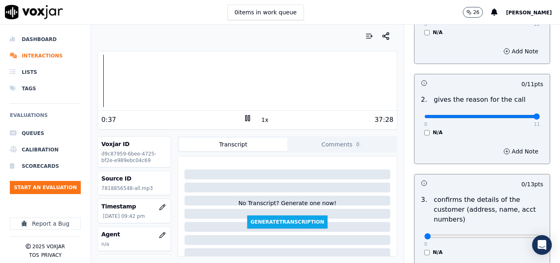
type input "11"
click at [521, 116] on input "range" at bounding box center [483, 116] width 116 height 3
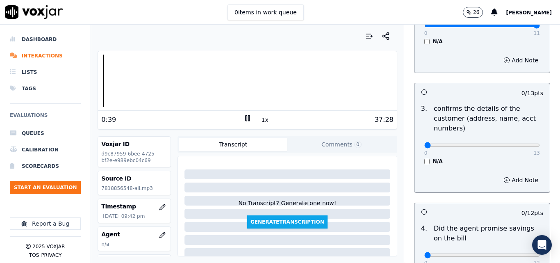
scroll to position [216, 0]
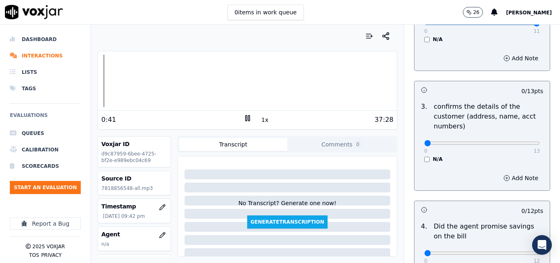
click at [260, 119] on button "1x" at bounding box center [265, 119] width 10 height 11
click at [260, 119] on button "1.5x" at bounding box center [268, 119] width 16 height 11
click at [352, 127] on div "1:14 2x 37:28" at bounding box center [247, 120] width 299 height 18
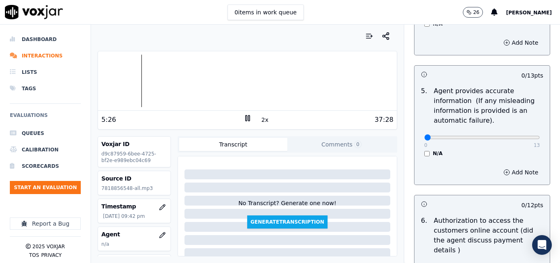
scroll to position [436, 0]
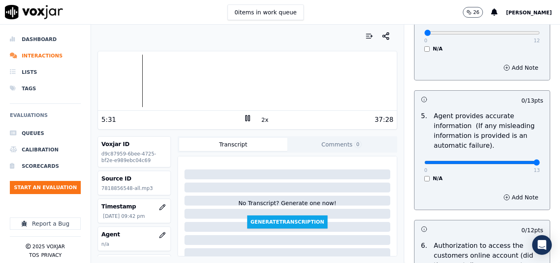
type input "13"
click at [521, 162] on input "range" at bounding box center [483, 162] width 116 height 3
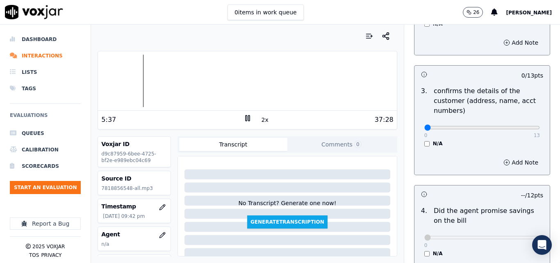
scroll to position [231, 0]
type input "13"
click at [519, 128] on input "range" at bounding box center [483, 127] width 116 height 3
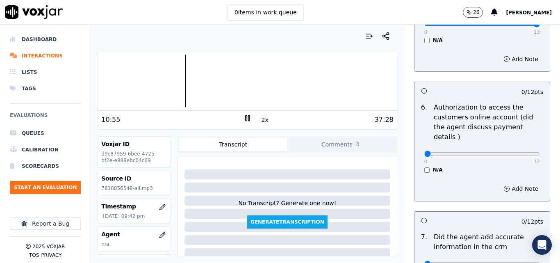
scroll to position [533, 0]
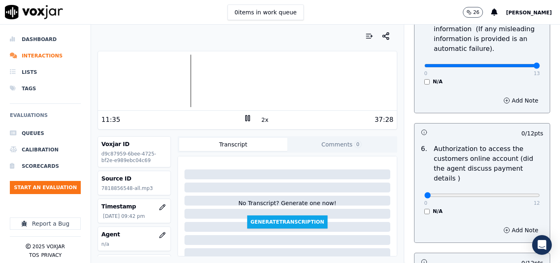
click at [260, 116] on button "2x" at bounding box center [265, 119] width 10 height 11
click at [260, 119] on button "1x" at bounding box center [265, 119] width 10 height 11
type input "12"
click at [519, 194] on input "range" at bounding box center [483, 195] width 116 height 3
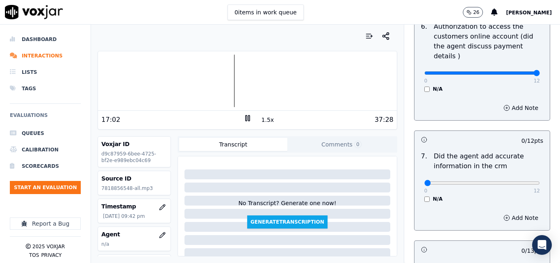
scroll to position [656, 0]
click at [261, 119] on button "1.5x" at bounding box center [268, 119] width 16 height 11
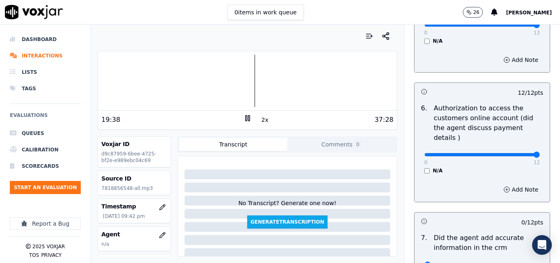
scroll to position [697, 0]
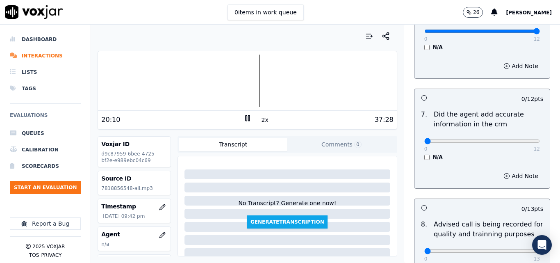
click at [238, 85] on div at bounding box center [247, 81] width 299 height 53
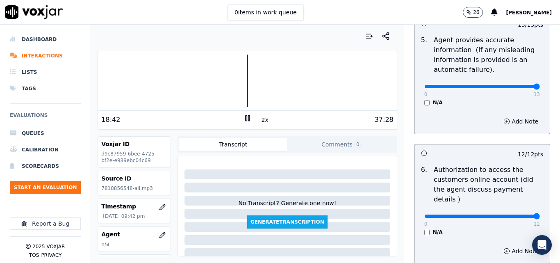
scroll to position [533, 0]
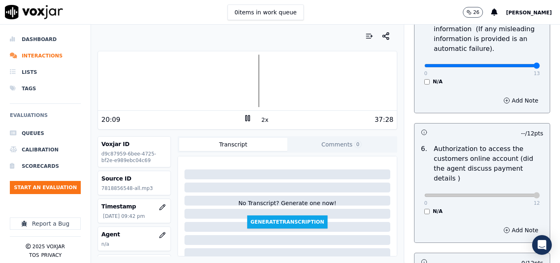
click at [244, 120] on icon at bounding box center [248, 118] width 8 height 8
click at [246, 118] on polygon at bounding box center [248, 118] width 5 height 6
click at [244, 117] on icon at bounding box center [248, 118] width 8 height 8
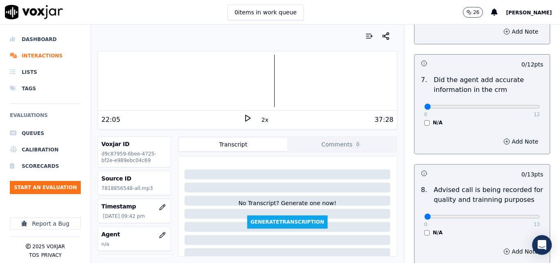
scroll to position [738, 0]
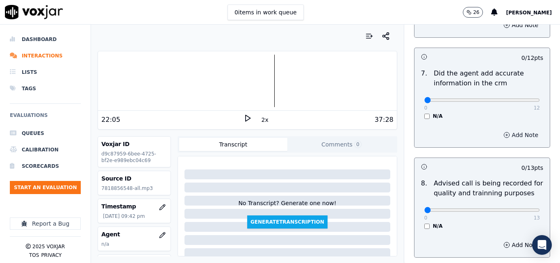
click at [499, 129] on button "Add Note" at bounding box center [521, 134] width 45 height 11
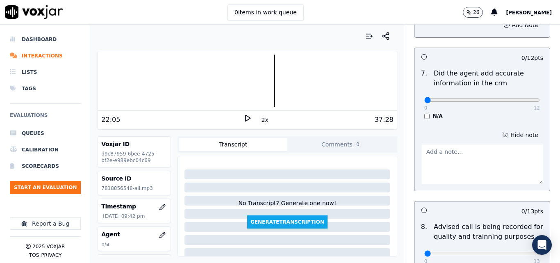
click at [455, 144] on textarea at bounding box center [482, 164] width 122 height 40
type textarea "INCORRECT RATE"
click at [246, 117] on icon at bounding box center [248, 118] width 8 height 8
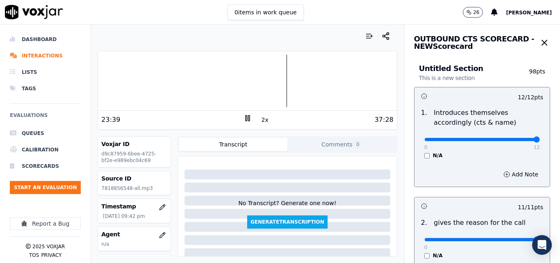
scroll to position [82, 0]
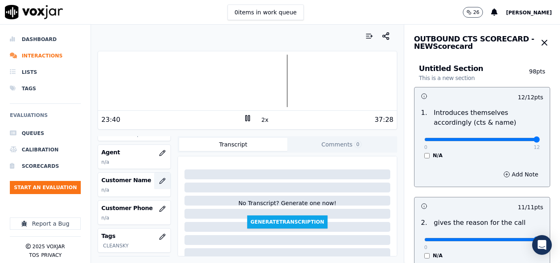
click at [160, 179] on icon "button" at bounding box center [162, 180] width 5 height 5
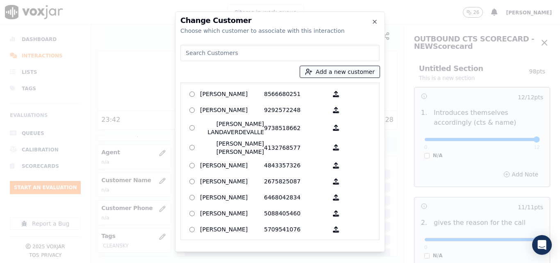
click at [332, 66] on button "Add a new customer" at bounding box center [340, 71] width 80 height 11
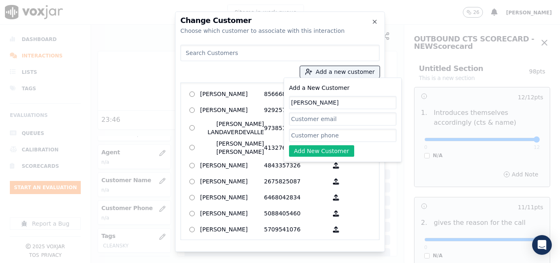
type input "BETSY BURGOS"
click at [321, 135] on input "Add a New Customer" at bounding box center [342, 135] width 107 height 13
paste input "7818856548"
type input "7818856548"
click at [328, 148] on button "Add New Customer" at bounding box center [321, 150] width 65 height 11
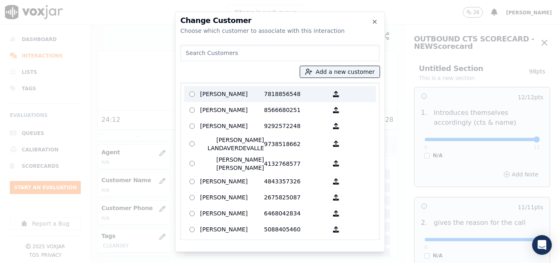
click at [259, 93] on p "BETSY BURGOS" at bounding box center [232, 94] width 64 height 13
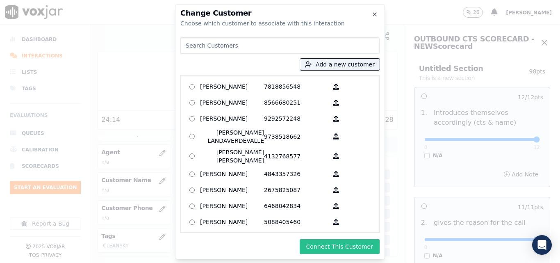
click at [357, 244] on button "Connect This Customer" at bounding box center [340, 246] width 80 height 15
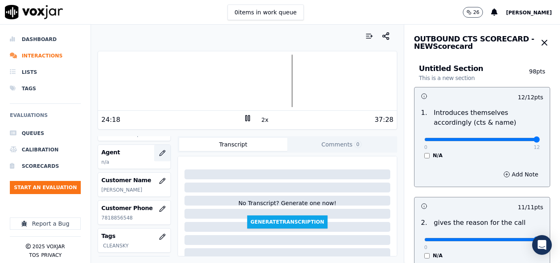
click at [159, 151] on icon "button" at bounding box center [162, 153] width 7 height 7
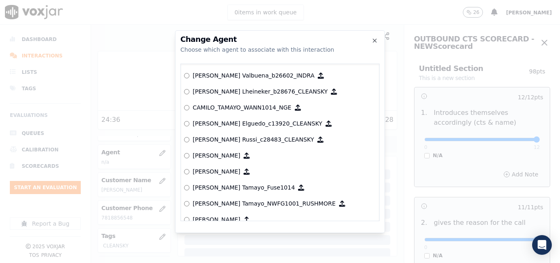
scroll to position [676, 0]
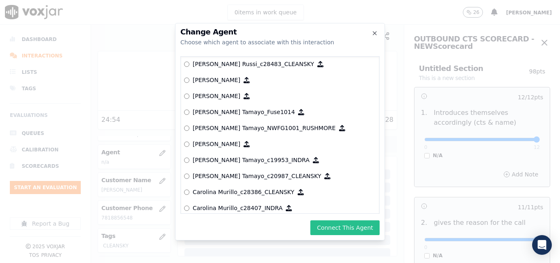
click at [331, 226] on button "Connect This Agent" at bounding box center [345, 227] width 69 height 15
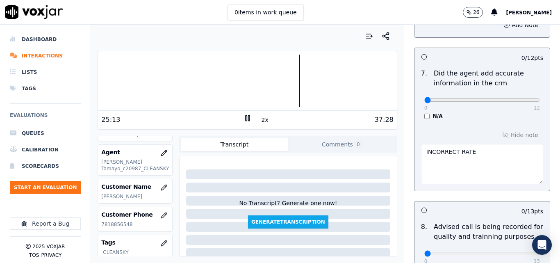
scroll to position [820, 0]
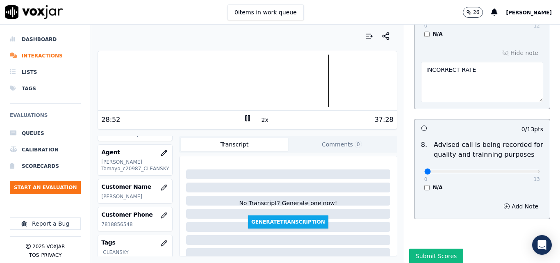
click at [315, 79] on div at bounding box center [247, 81] width 299 height 53
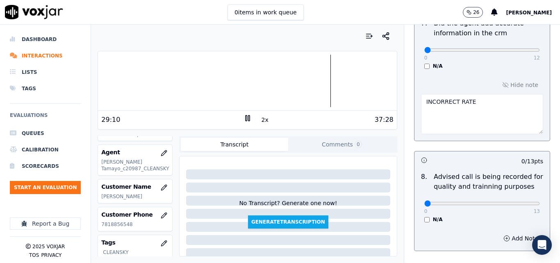
scroll to position [834, 0]
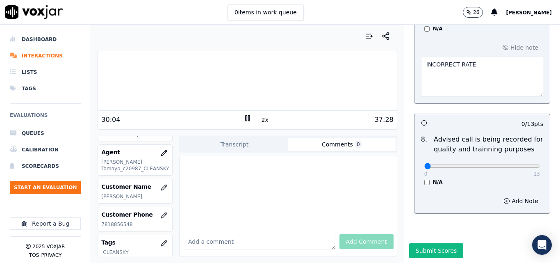
click at [332, 146] on button "Comments 0" at bounding box center [341, 144] width 107 height 13
paste textarea "VERY ASSERTIVE WHEN TRANSMITTING INFORMATION, GOOD!"
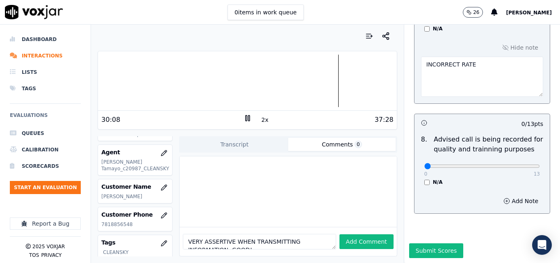
scroll to position [13, 0]
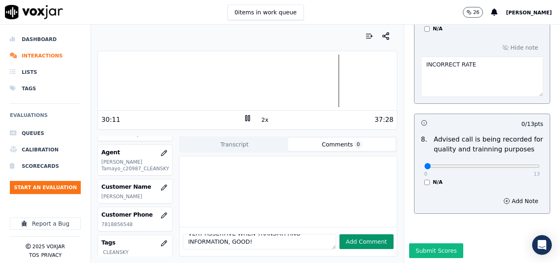
click at [359, 234] on button "Add Comment" at bounding box center [367, 241] width 54 height 15
type textarea "VERY ASSERTIVE WHEN TRANSMITTING INFORMATION, GOOD!"
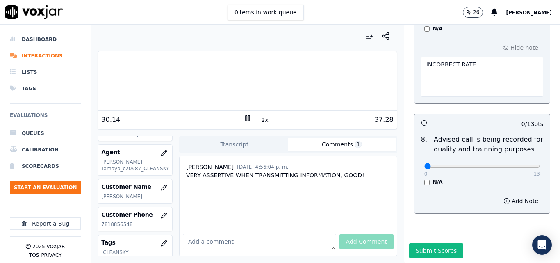
scroll to position [0, 0]
click at [323, 83] on div at bounding box center [247, 81] width 299 height 53
click at [185, 76] on div at bounding box center [247, 81] width 299 height 53
click at [162, 81] on div at bounding box center [247, 81] width 299 height 53
click at [100, 75] on div at bounding box center [247, 81] width 299 height 53
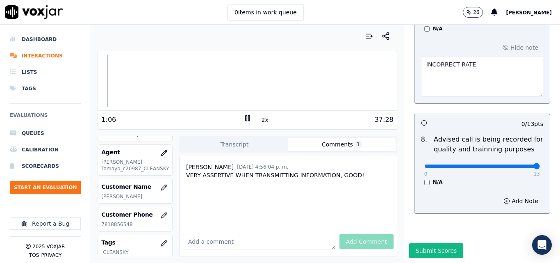
type input "13"
click at [518, 164] on input "range" at bounding box center [483, 165] width 116 height 3
click at [247, 120] on icon at bounding box center [248, 118] width 8 height 8
click at [410, 243] on button "Submit Scores" at bounding box center [436, 250] width 55 height 15
